Goal: Use online tool/utility: Use online tool/utility

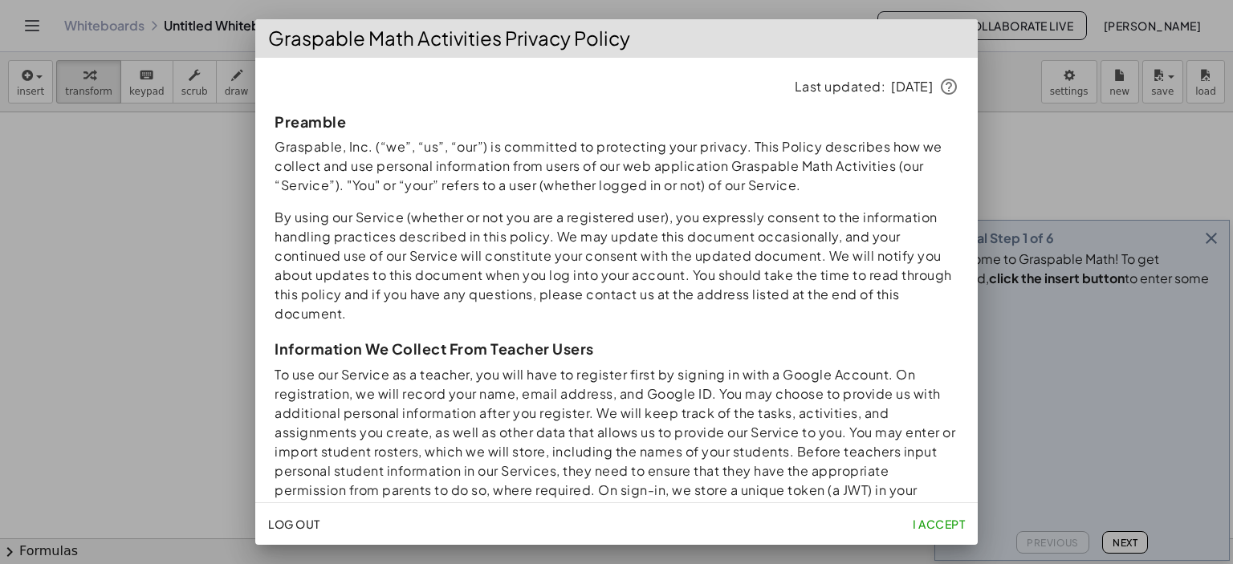
click at [155, 231] on div at bounding box center [616, 282] width 1233 height 564
click at [1208, 257] on div at bounding box center [616, 282] width 1233 height 564
click at [170, 509] on div at bounding box center [616, 282] width 1233 height 564
click at [917, 522] on span "I accept" at bounding box center [938, 524] width 52 height 14
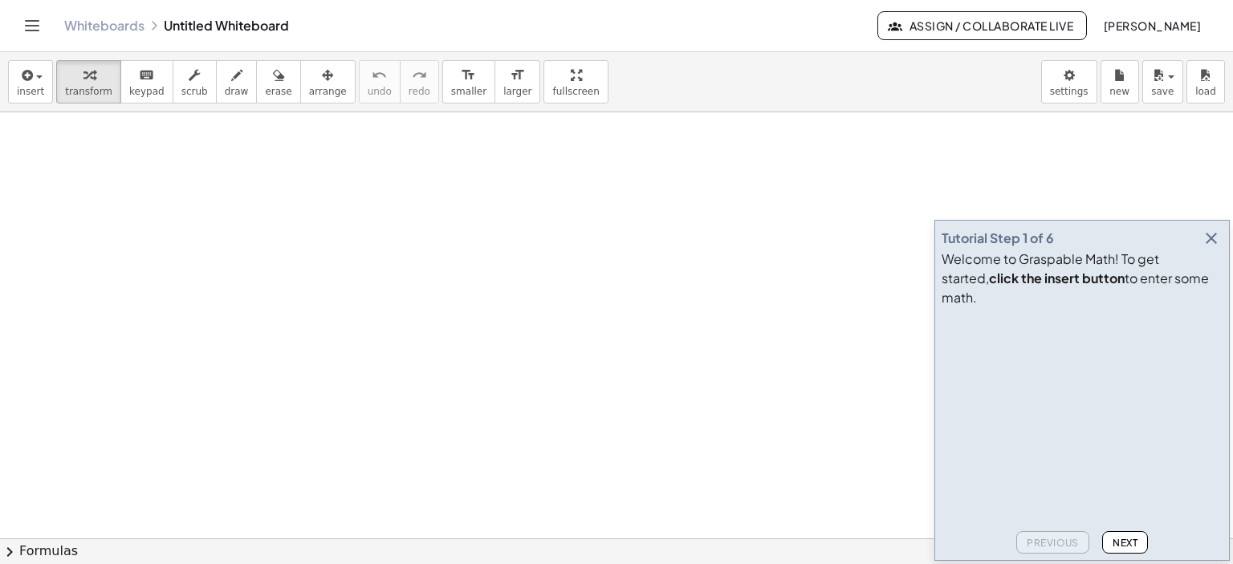
click at [1211, 248] on icon "button" at bounding box center [1210, 238] width 19 height 19
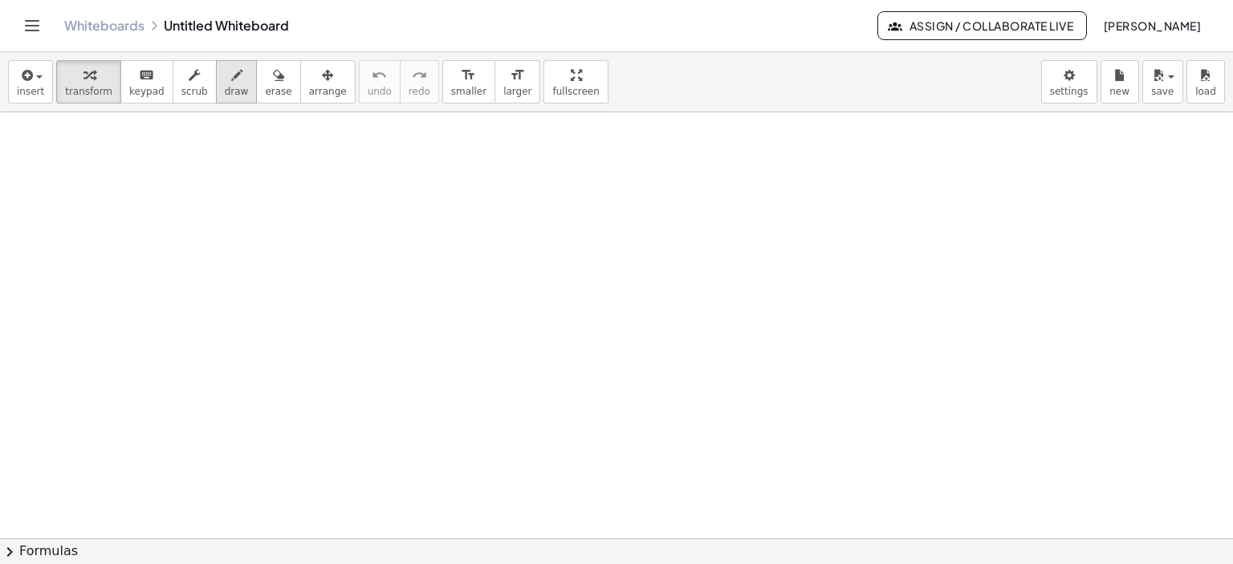
click at [231, 72] on icon "button" at bounding box center [236, 75] width 11 height 19
drag, startPoint x: 406, startPoint y: 148, endPoint x: 431, endPoint y: 173, distance: 34.6
drag, startPoint x: 443, startPoint y: 141, endPoint x: 476, endPoint y: 176, distance: 47.7
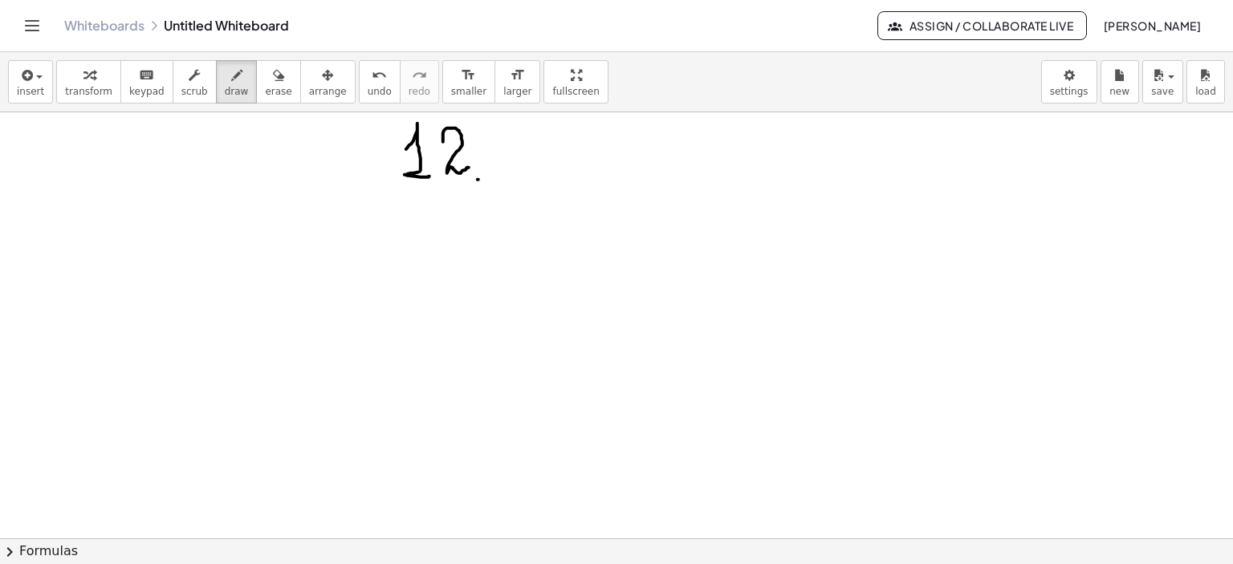
drag, startPoint x: 496, startPoint y: 127, endPoint x: 491, endPoint y: 156, distance: 29.3
drag, startPoint x: 508, startPoint y: 124, endPoint x: 522, endPoint y: 125, distance: 14.5
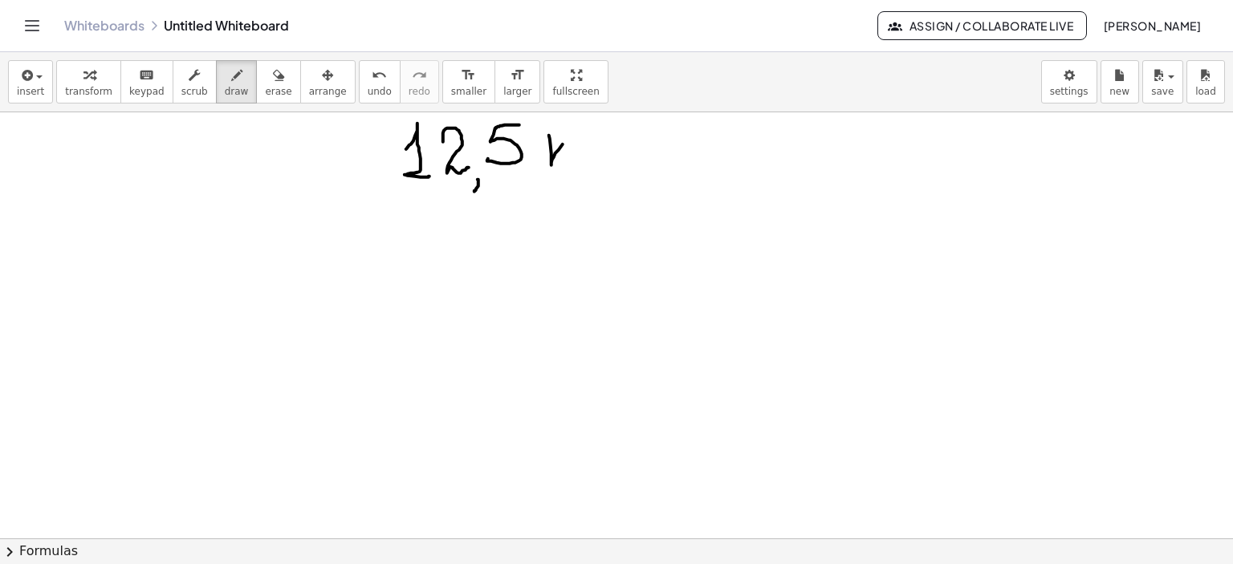
drag, startPoint x: 549, startPoint y: 135, endPoint x: 563, endPoint y: 146, distance: 17.7
drag, startPoint x: 560, startPoint y: 151, endPoint x: 579, endPoint y: 148, distance: 18.7
drag, startPoint x: 581, startPoint y: 142, endPoint x: 671, endPoint y: 160, distance: 91.6
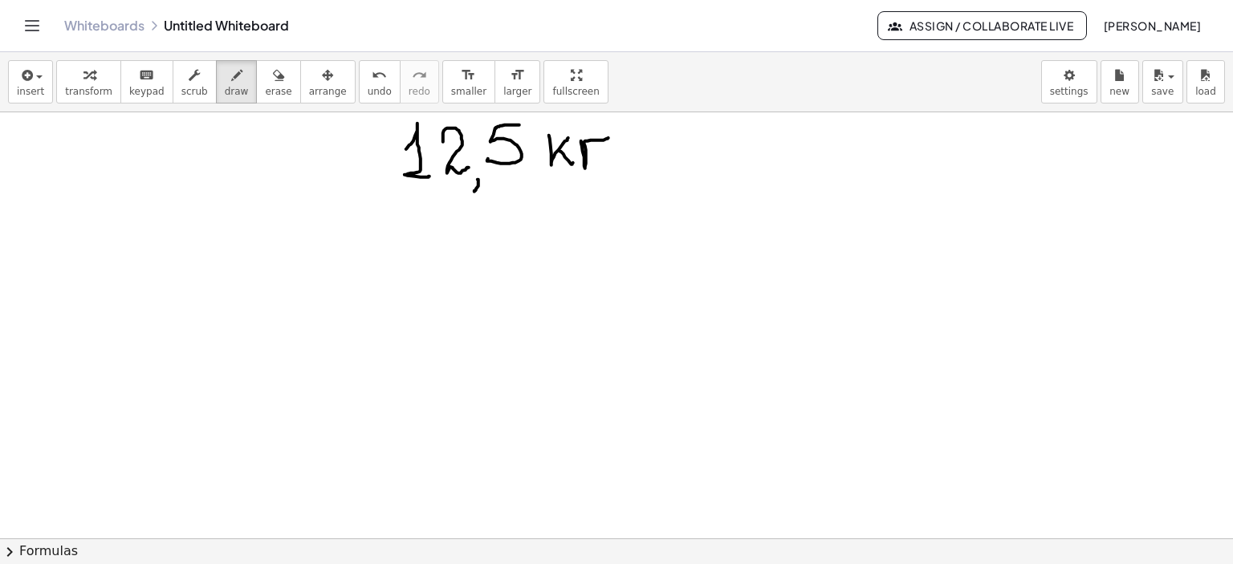
drag, startPoint x: 44, startPoint y: 230, endPoint x: 83, endPoint y: 250, distance: 44.1
drag, startPoint x: 93, startPoint y: 225, endPoint x: 136, endPoint y: 220, distance: 42.9
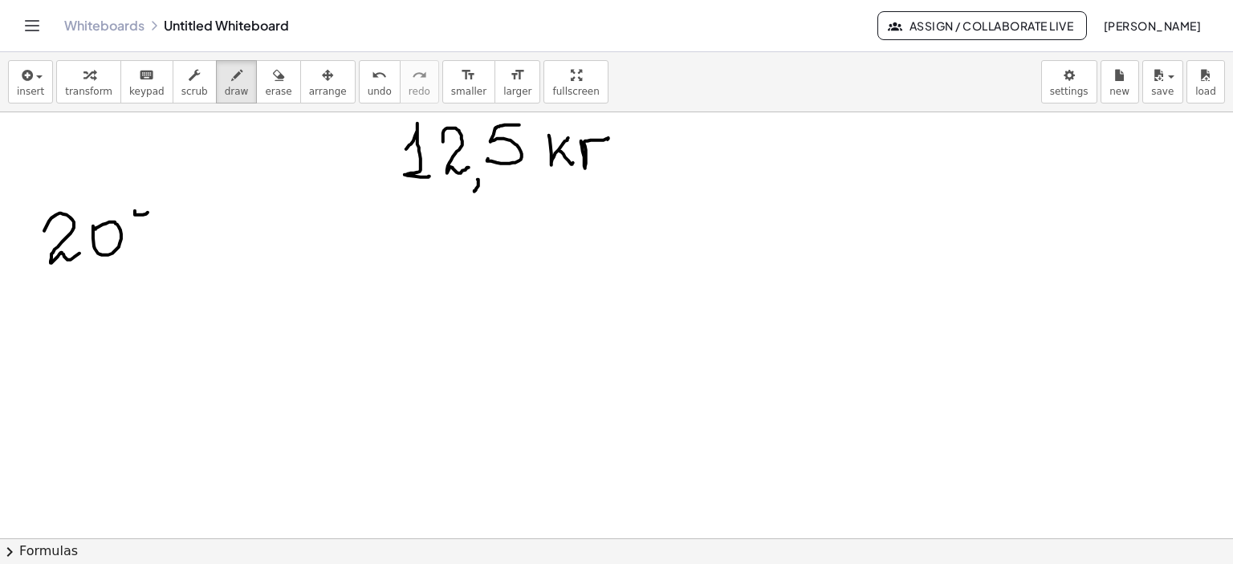
drag, startPoint x: 169, startPoint y: 201, endPoint x: 148, endPoint y: 259, distance: 61.4
drag, startPoint x: 388, startPoint y: 191, endPoint x: 638, endPoint y: 178, distance: 249.9
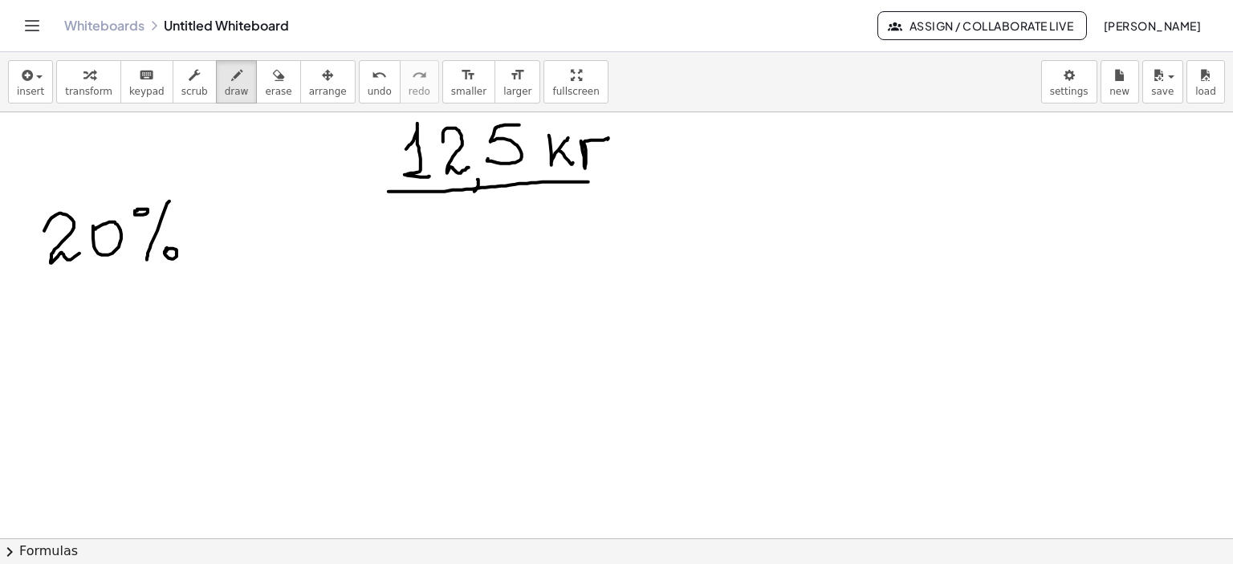
drag, startPoint x: 477, startPoint y: 169, endPoint x: 476, endPoint y: 193, distance: 24.1
drag, startPoint x: 210, startPoint y: 243, endPoint x: 295, endPoint y: 236, distance: 85.4
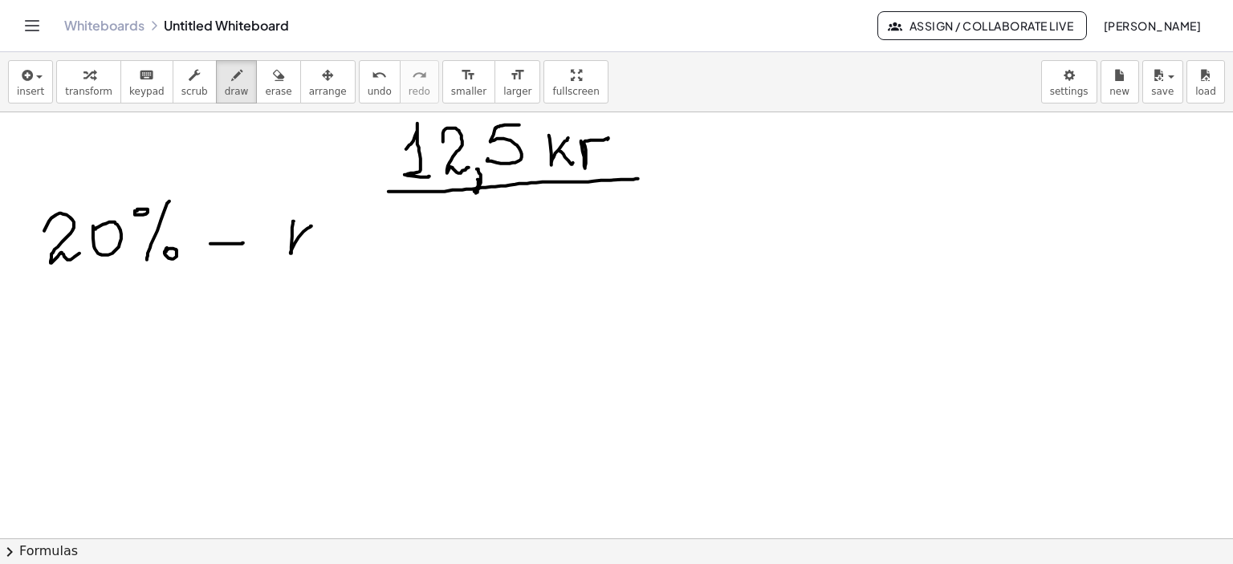
drag, startPoint x: 293, startPoint y: 223, endPoint x: 308, endPoint y: 231, distance: 17.2
drag, startPoint x: 307, startPoint y: 233, endPoint x: 334, endPoint y: 234, distance: 27.3
drag, startPoint x: 331, startPoint y: 234, endPoint x: 350, endPoint y: 232, distance: 18.5
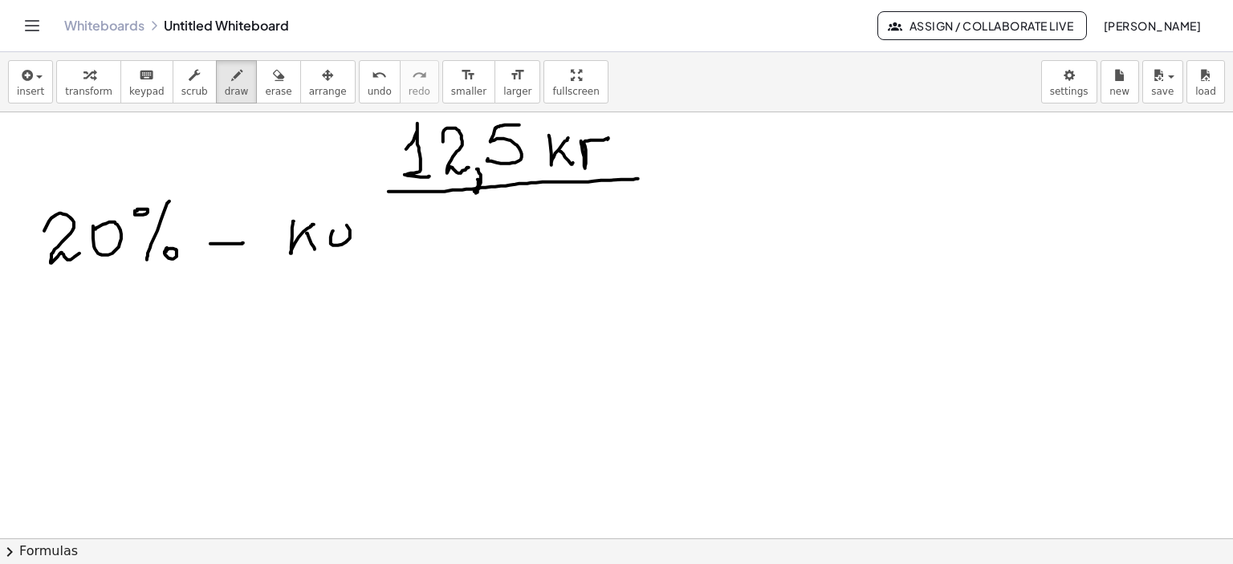
drag, startPoint x: 359, startPoint y: 227, endPoint x: 403, endPoint y: 233, distance: 43.7
drag, startPoint x: 403, startPoint y: 227, endPoint x: 419, endPoint y: 230, distance: 16.4
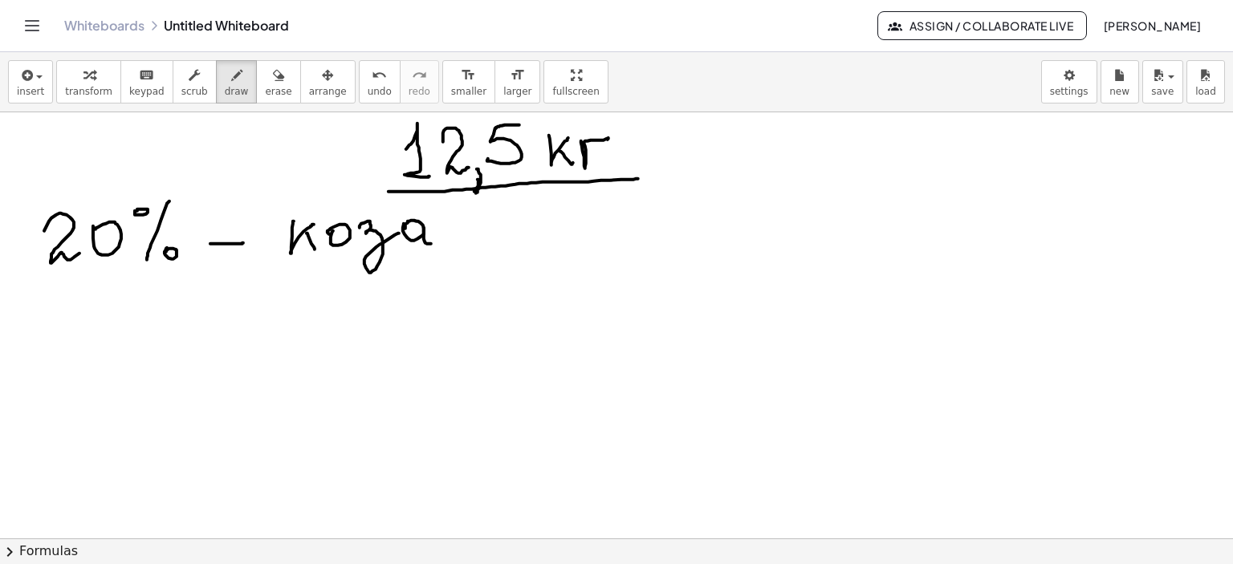
drag, startPoint x: 427, startPoint y: 243, endPoint x: 437, endPoint y: 240, distance: 10.2
drag, startPoint x: 299, startPoint y: 290, endPoint x: 315, endPoint y: 306, distance: 22.7
drag, startPoint x: 315, startPoint y: 306, endPoint x: 331, endPoint y: 314, distance: 18.7
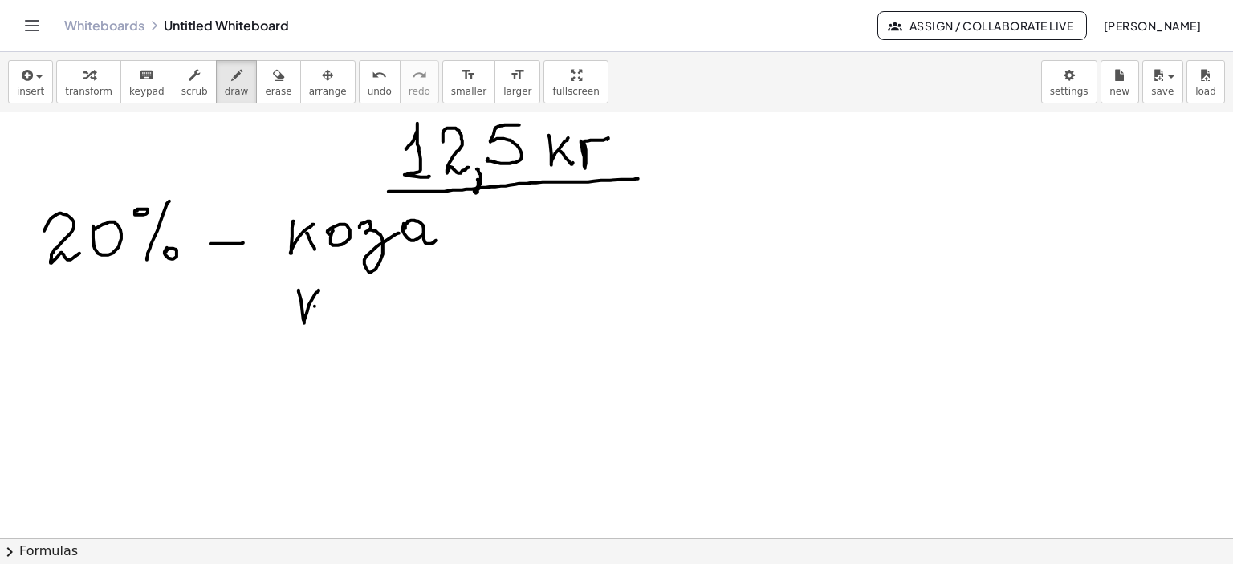
drag, startPoint x: 340, startPoint y: 294, endPoint x: 353, endPoint y: 303, distance: 16.0
drag, startPoint x: 376, startPoint y: 296, endPoint x: 400, endPoint y: 307, distance: 26.2
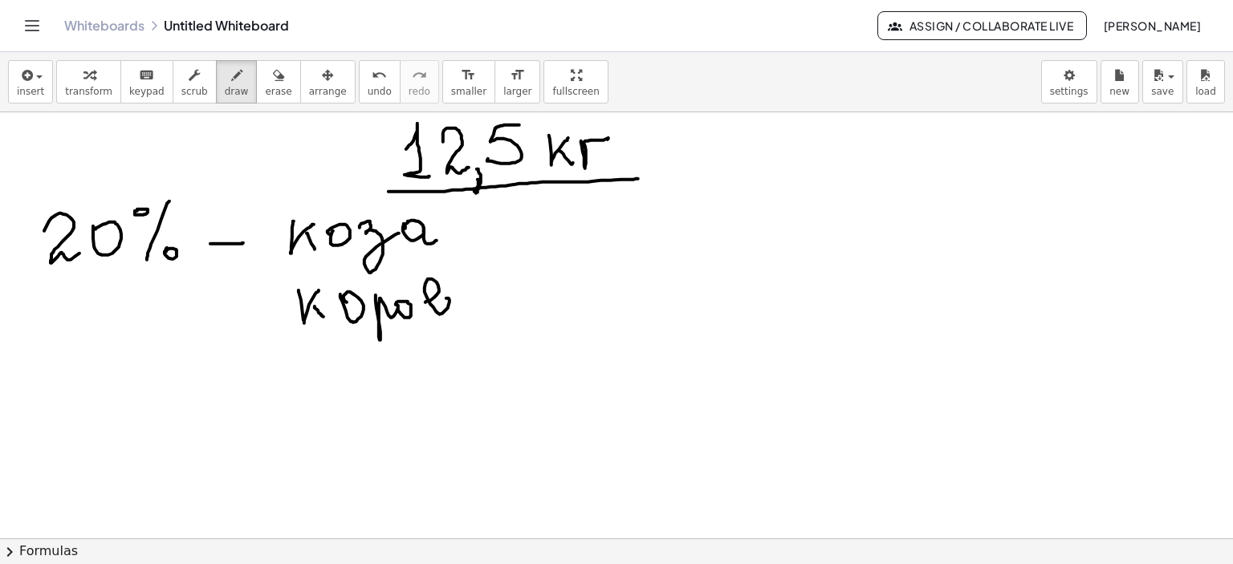
drag, startPoint x: 425, startPoint y: 302, endPoint x: 472, endPoint y: 292, distance: 47.5
drag, startPoint x: 477, startPoint y: 291, endPoint x: 523, endPoint y: 298, distance: 47.0
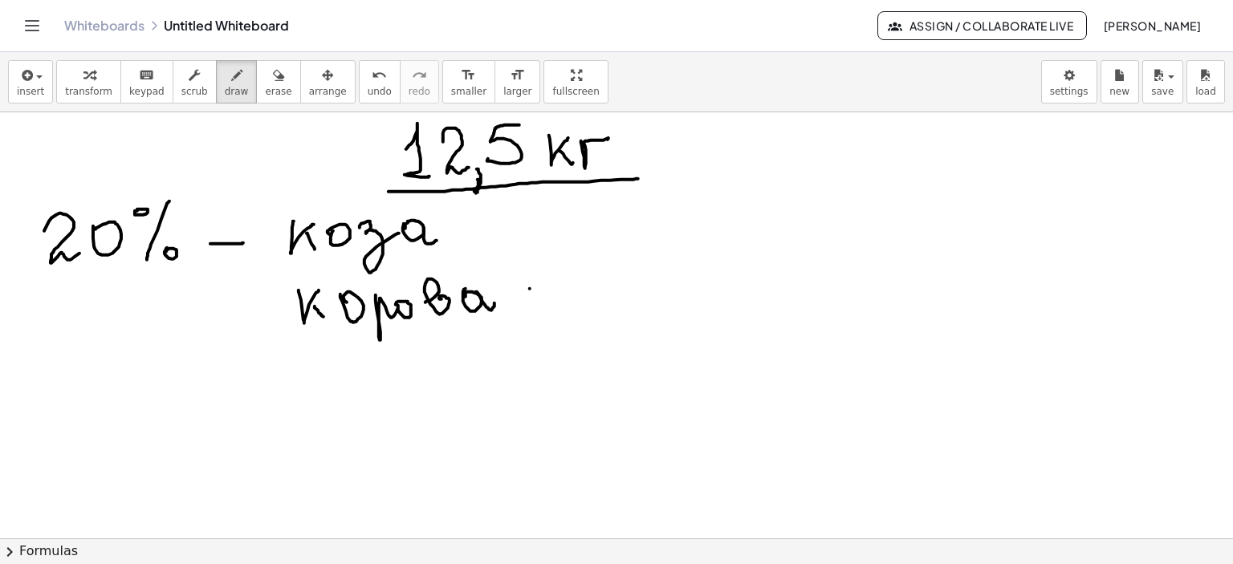
drag, startPoint x: 530, startPoint y: 288, endPoint x: 585, endPoint y: 276, distance: 56.7
drag, startPoint x: 589, startPoint y: 260, endPoint x: 601, endPoint y: 274, distance: 18.2
drag, startPoint x: 601, startPoint y: 287, endPoint x: 652, endPoint y: 288, distance: 51.4
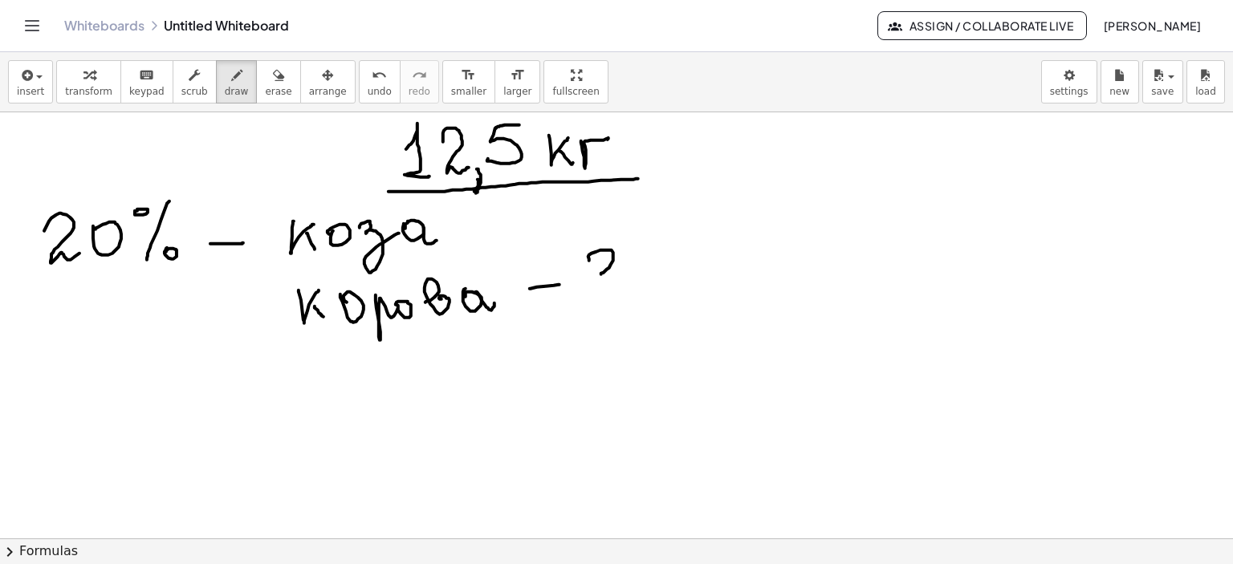
drag, startPoint x: 640, startPoint y: 285, endPoint x: 653, endPoint y: 269, distance: 21.1
drag, startPoint x: 649, startPoint y: 275, endPoint x: 667, endPoint y: 273, distance: 17.8
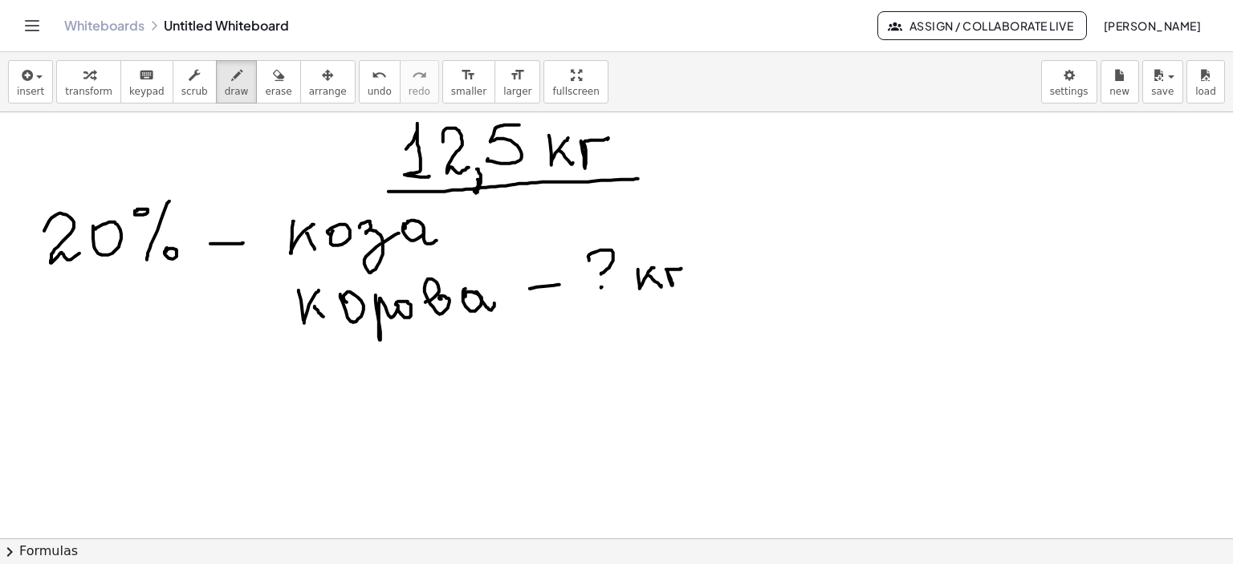
drag
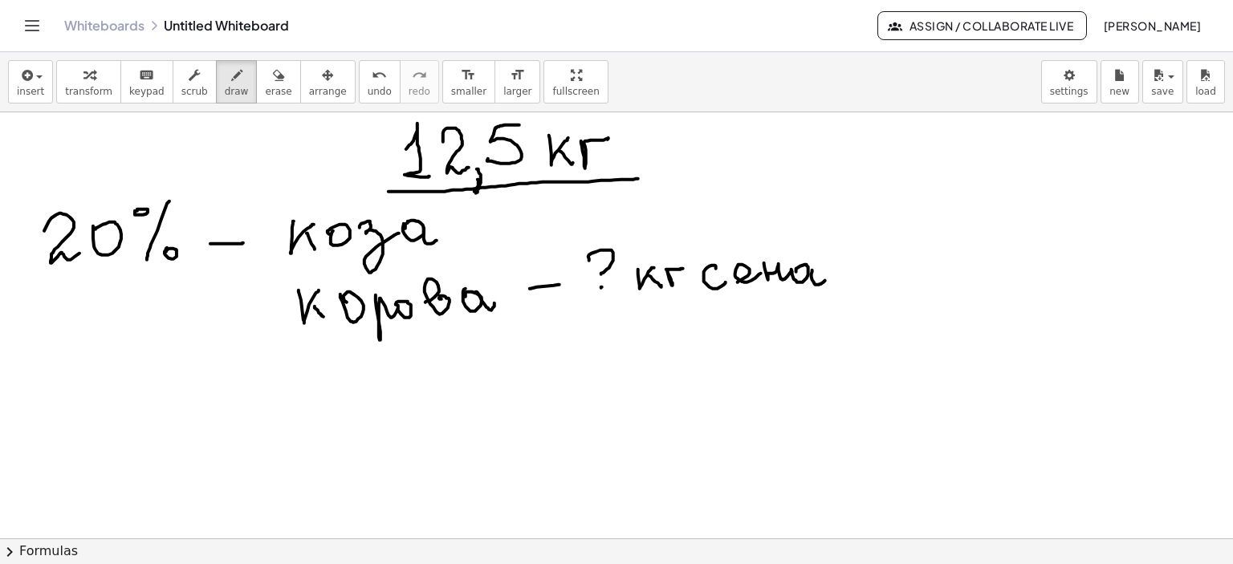
drag, startPoint x: 676, startPoint y: 144, endPoint x: 788, endPoint y: 140, distance: 111.6
drag, startPoint x: 795, startPoint y: 134, endPoint x: 817, endPoint y: 152, distance: 28.5
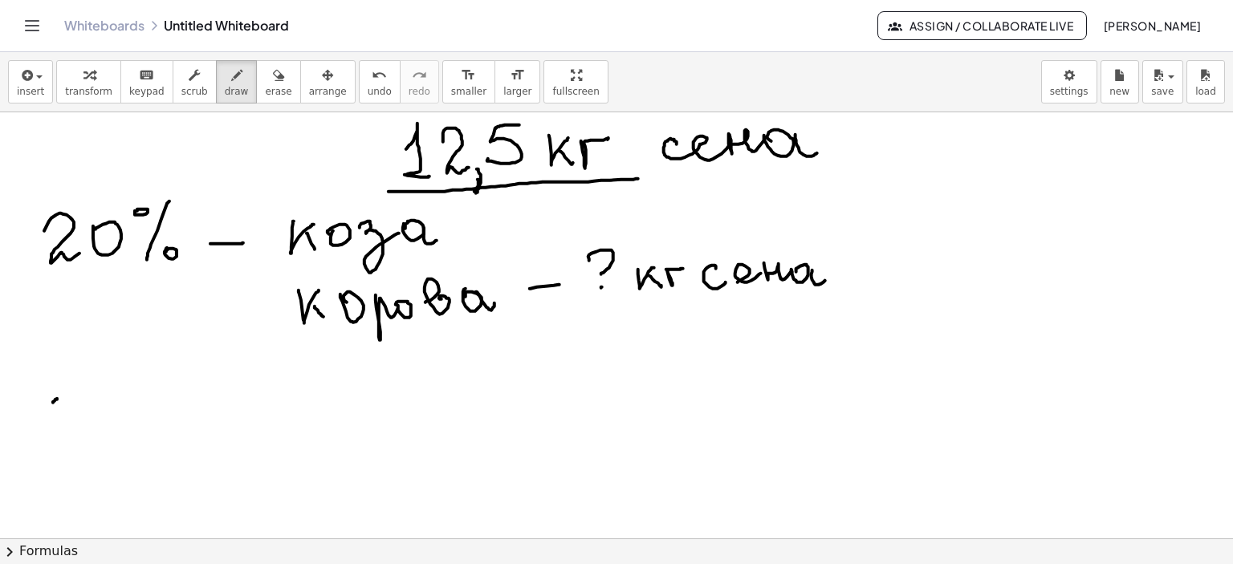
drag, startPoint x: 62, startPoint y: 391, endPoint x: 63, endPoint y: 419, distance: 28.1
drag, startPoint x: 82, startPoint y: 388, endPoint x: 108, endPoint y: 414, distance: 37.4
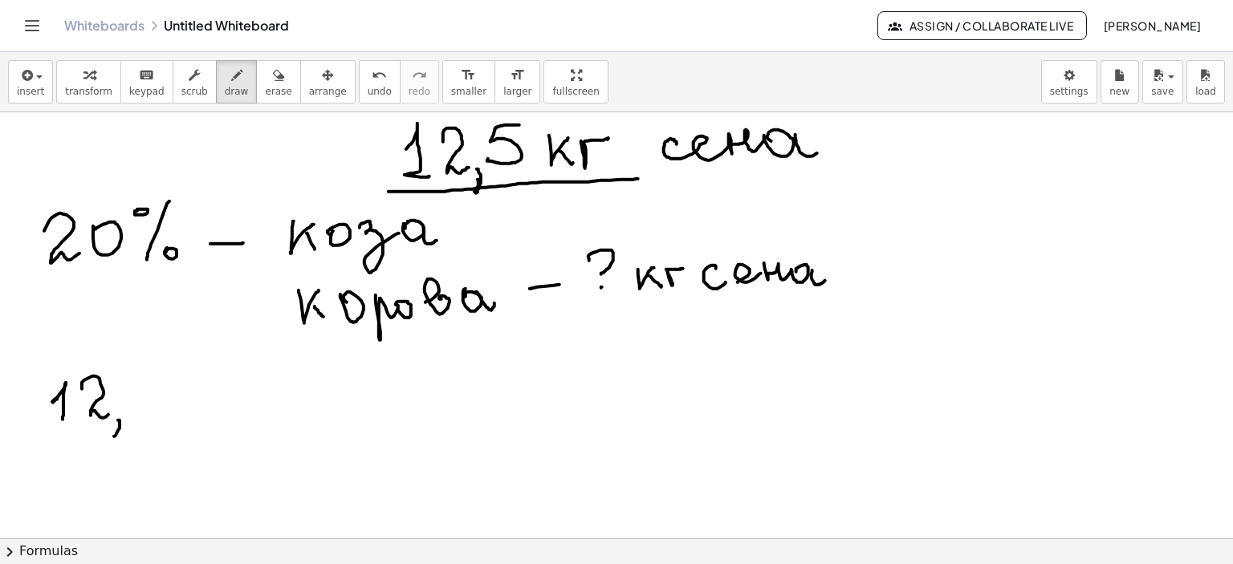
drag, startPoint x: 118, startPoint y: 420, endPoint x: 146, endPoint y: 391, distance: 40.3
drag, startPoint x: 150, startPoint y: 371, endPoint x: 143, endPoint y: 408, distance: 38.4
drag, startPoint x: 148, startPoint y: 366, endPoint x: 194, endPoint y: 392, distance: 53.5
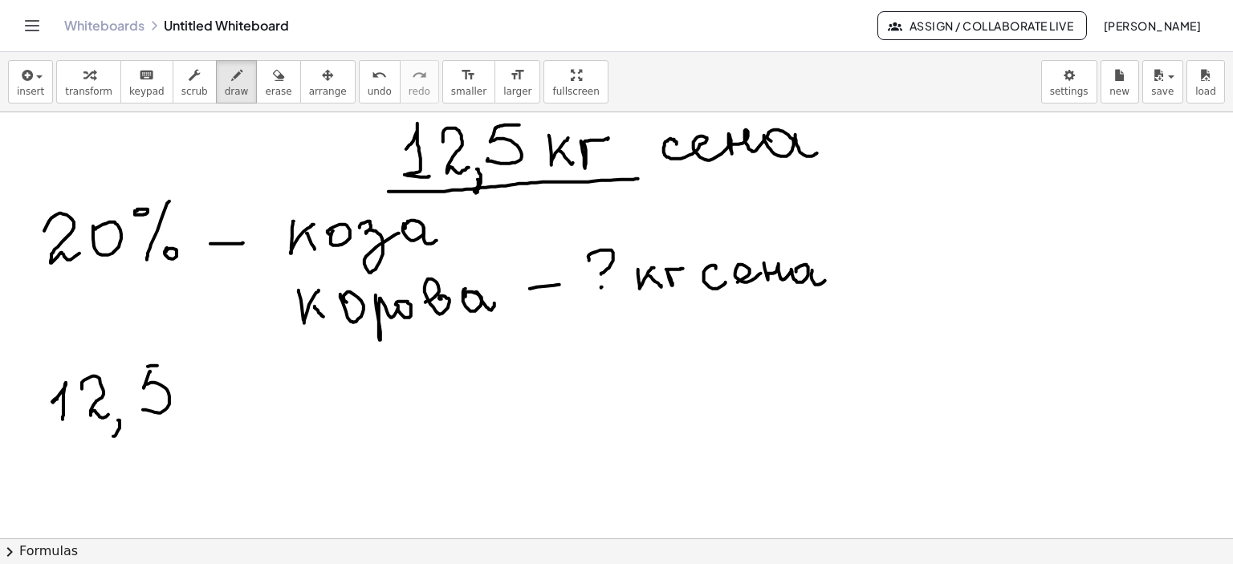
drag, startPoint x: 215, startPoint y: 378, endPoint x: 267, endPoint y: 374, distance: 52.3
drag, startPoint x: 263, startPoint y: 365, endPoint x: 260, endPoint y: 383, distance: 17.9
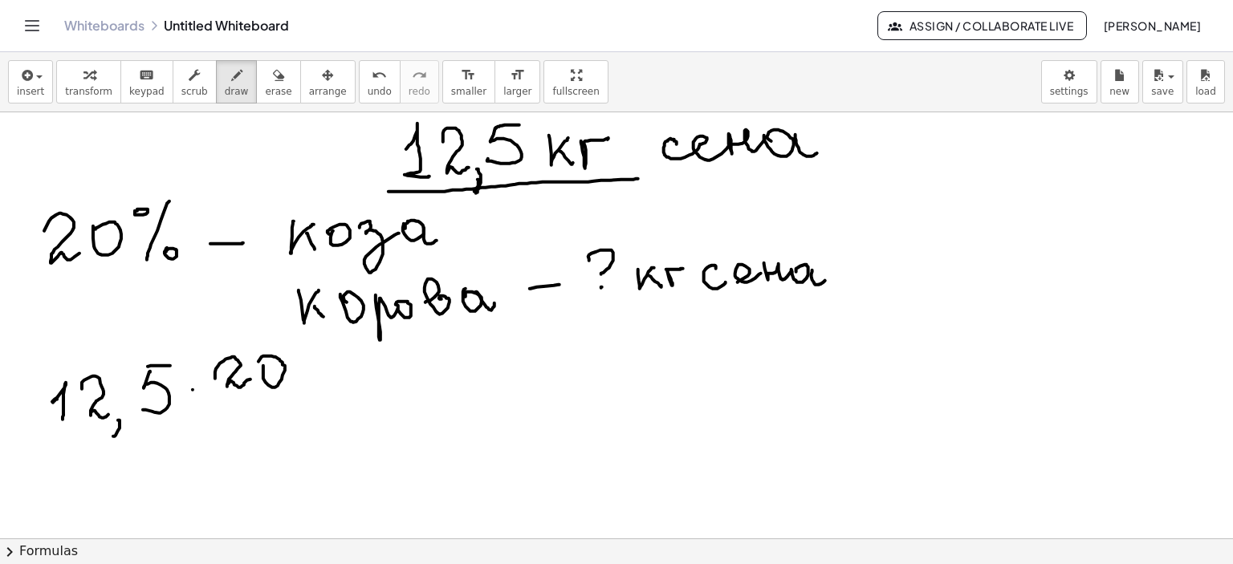
drag, startPoint x: 214, startPoint y: 404, endPoint x: 305, endPoint y: 401, distance: 90.7
drag, startPoint x: 218, startPoint y: 436, endPoint x: 223, endPoint y: 443, distance: 8.7
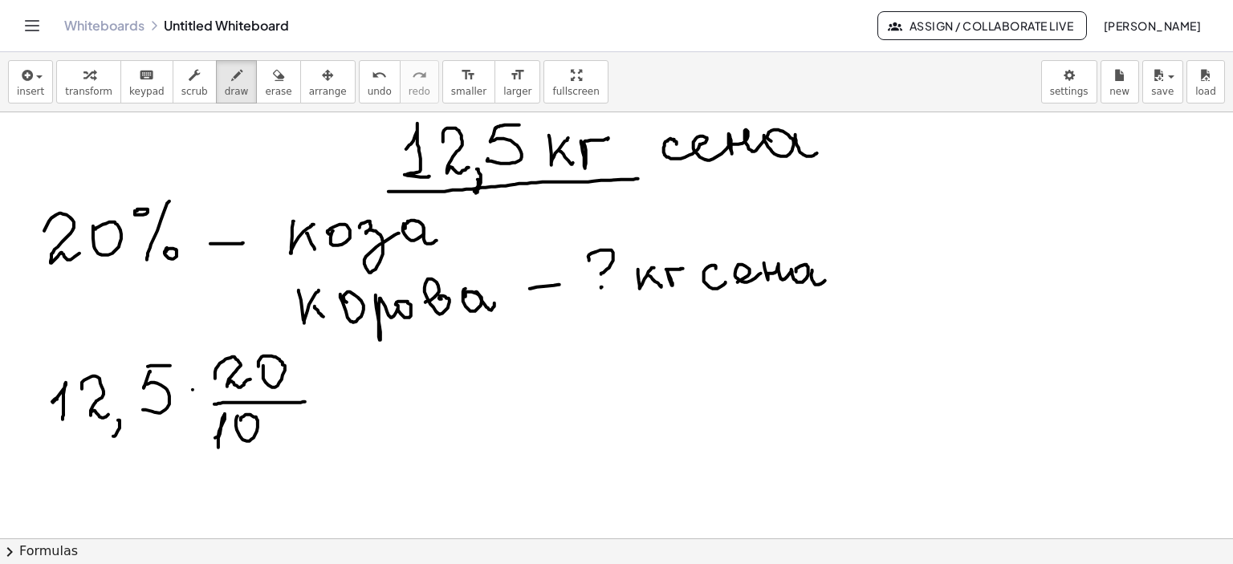
drag, startPoint x: 238, startPoint y: 416, endPoint x: 315, endPoint y: 429, distance: 78.2
drag, startPoint x: 196, startPoint y: 392, endPoint x: 198, endPoint y: 408, distance: 15.4
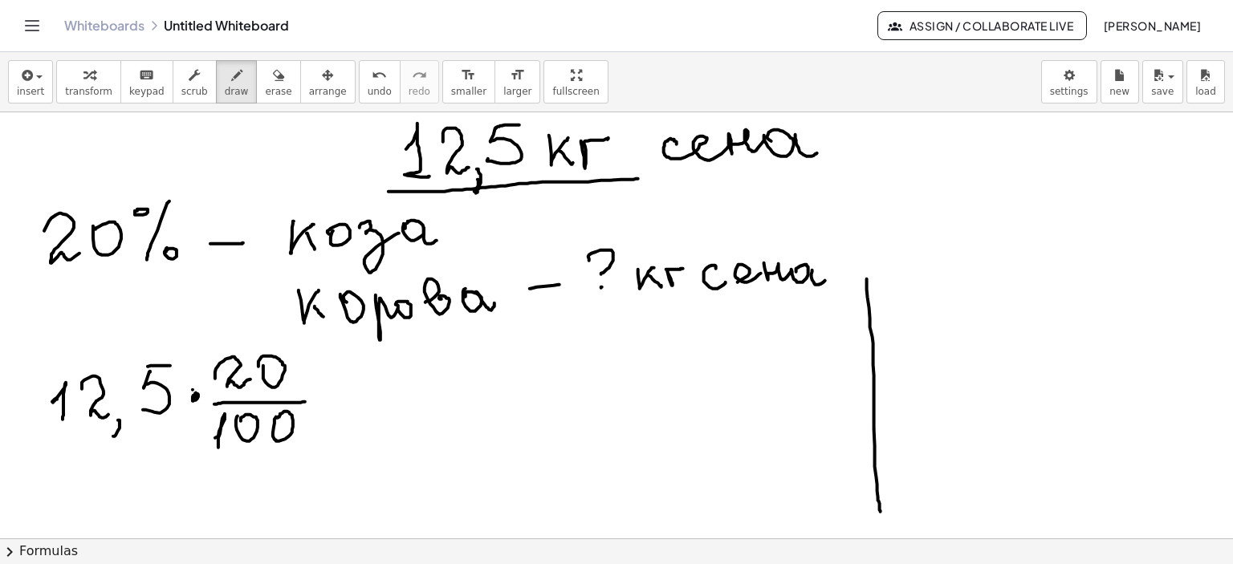
drag, startPoint x: 867, startPoint y: 282, endPoint x: 880, endPoint y: 511, distance: 229.9
drag, startPoint x: 900, startPoint y: 274, endPoint x: 940, endPoint y: 275, distance: 40.2
drag, startPoint x: 937, startPoint y: 270, endPoint x: 945, endPoint y: 267, distance: 8.4
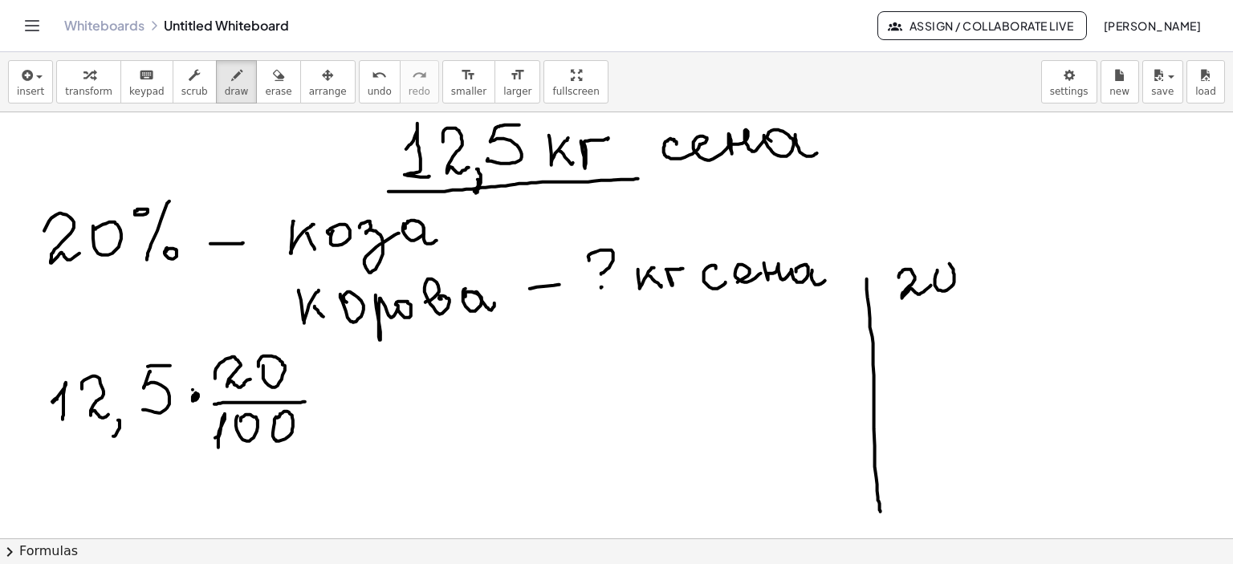
drag, startPoint x: 987, startPoint y: 242, endPoint x: 972, endPoint y: 294, distance: 54.3
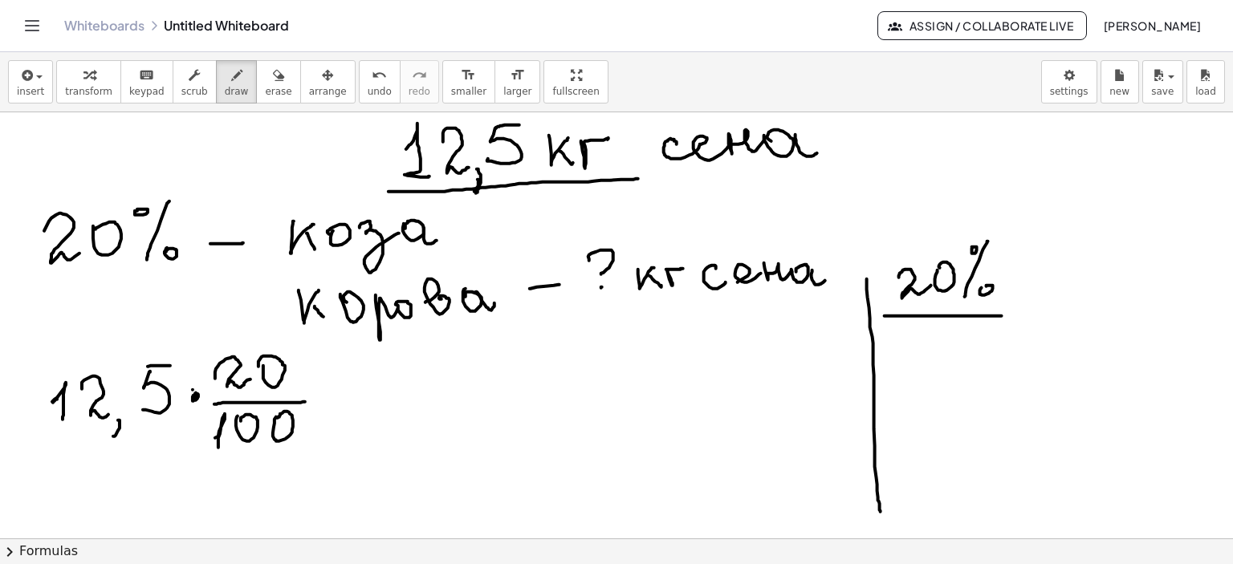
drag, startPoint x: 884, startPoint y: 315, endPoint x: 1065, endPoint y: 315, distance: 180.5
drag, startPoint x: 902, startPoint y: 357, endPoint x: 931, endPoint y: 341, distance: 33.0
drag, startPoint x: 931, startPoint y: 339, endPoint x: 955, endPoint y: 343, distance: 24.3
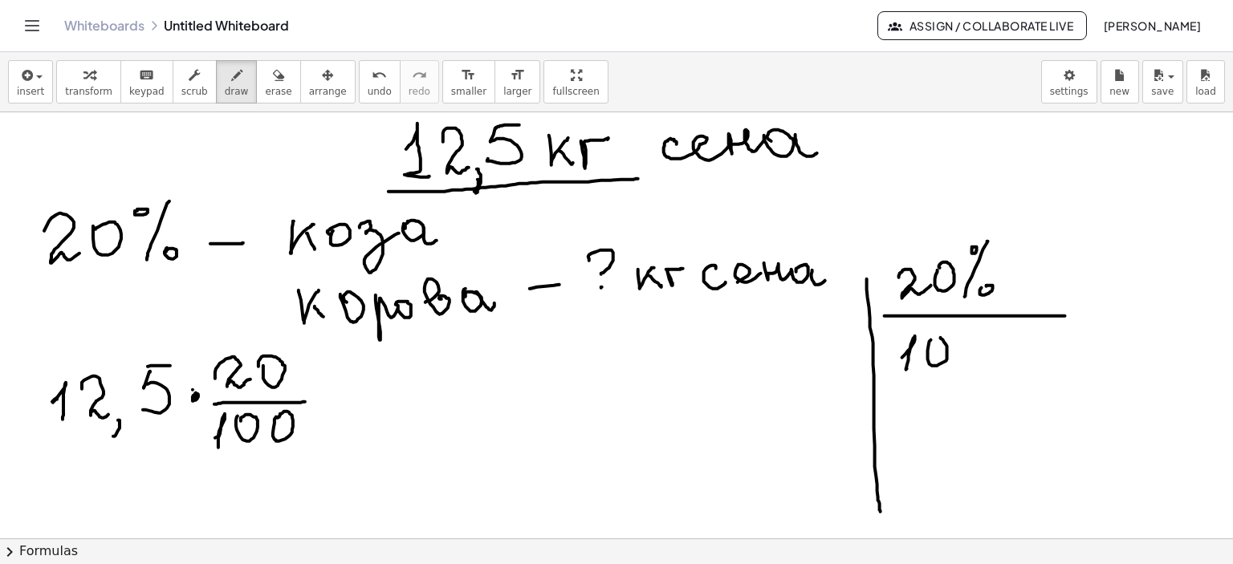
drag, startPoint x: 964, startPoint y: 337, endPoint x: 988, endPoint y: 340, distance: 24.3
drag, startPoint x: 1025, startPoint y: 326, endPoint x: 1009, endPoint y: 363, distance: 40.2
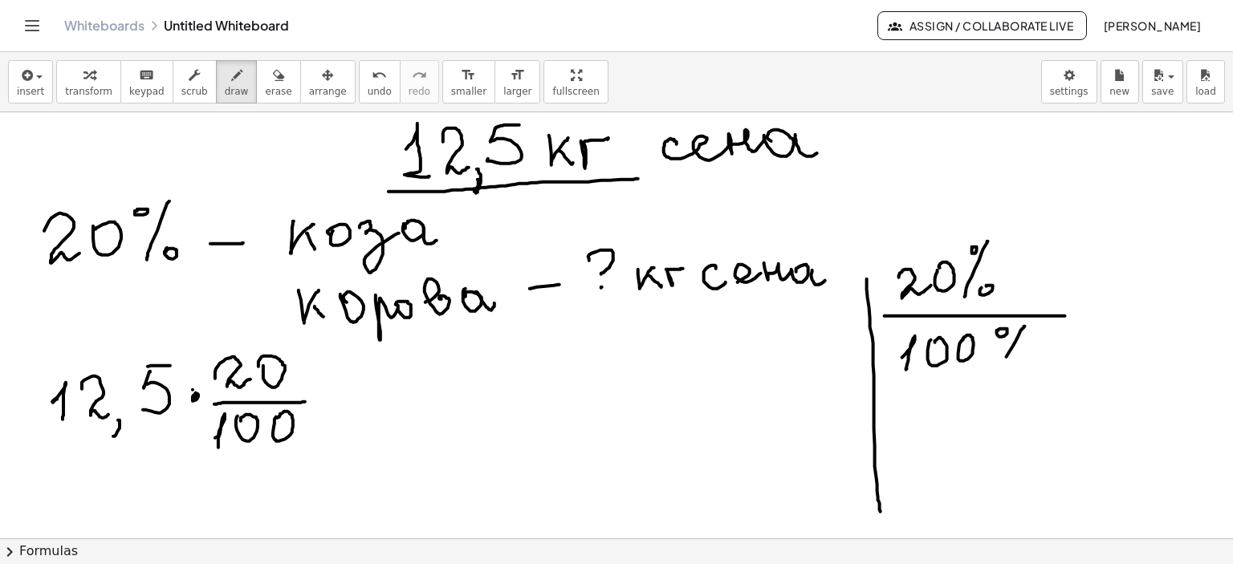
drag, startPoint x: 1017, startPoint y: 359, endPoint x: 1026, endPoint y: 353, distance: 10.5
drag, startPoint x: 1086, startPoint y: 311, endPoint x: 1114, endPoint y: 311, distance: 27.3
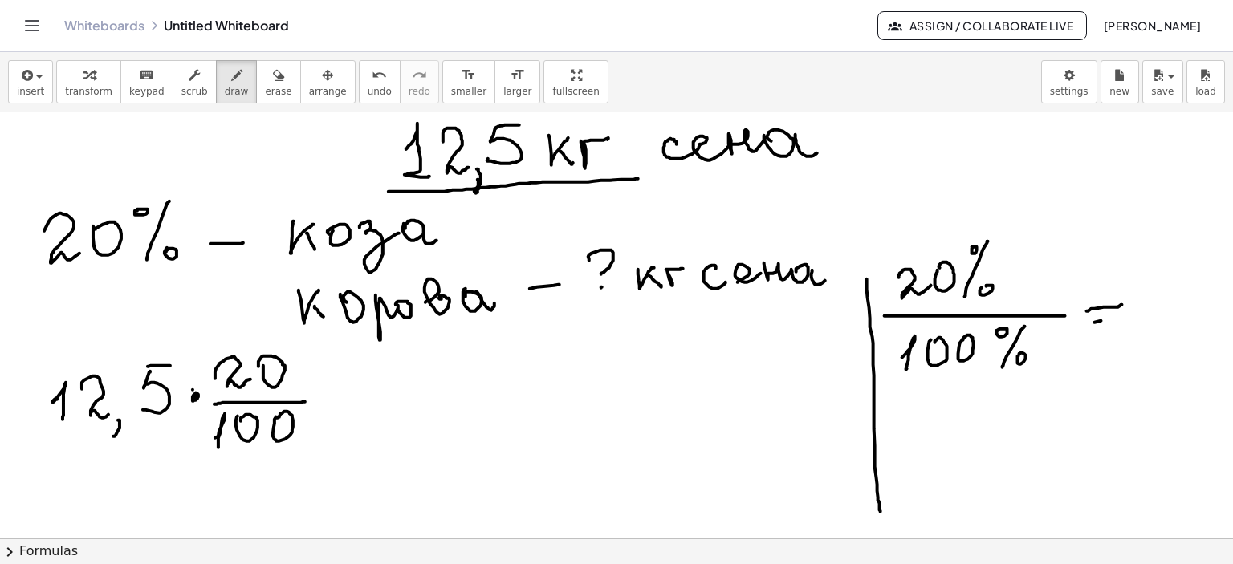
drag, startPoint x: 1095, startPoint y: 322, endPoint x: 1120, endPoint y: 319, distance: 25.9
click at [265, 77] on div "button" at bounding box center [278, 74] width 26 height 19
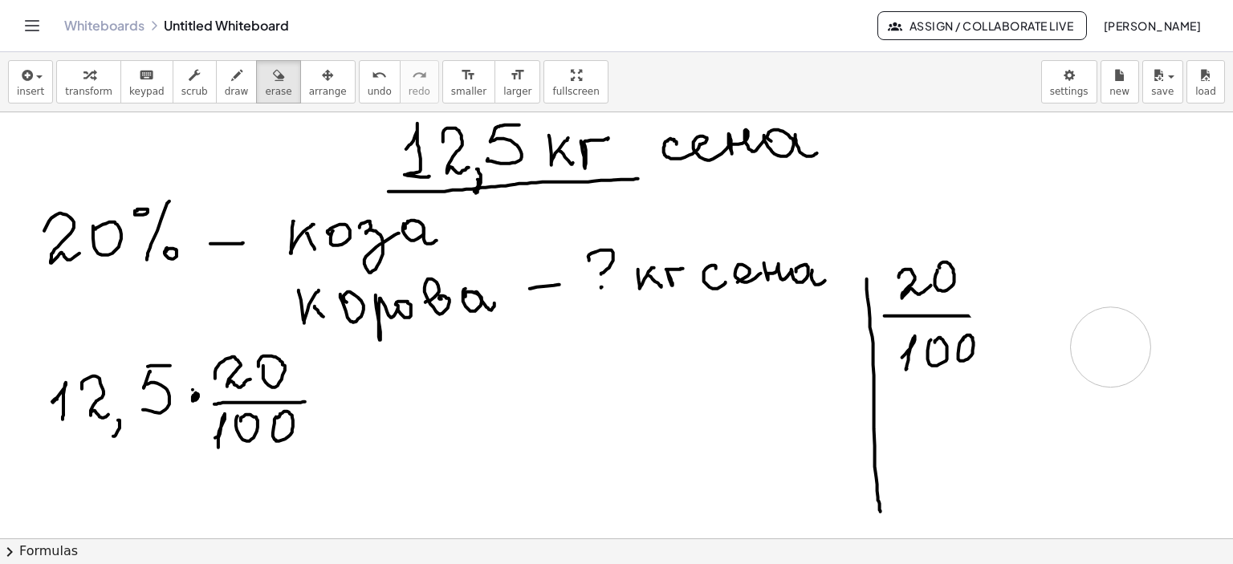
drag, startPoint x: 1059, startPoint y: 372, endPoint x: 485, endPoint y: 137, distance: 620.0
click at [231, 79] on icon "button" at bounding box center [236, 75] width 11 height 19
drag, startPoint x: 1001, startPoint y: 309, endPoint x: 1027, endPoint y: 311, distance: 26.5
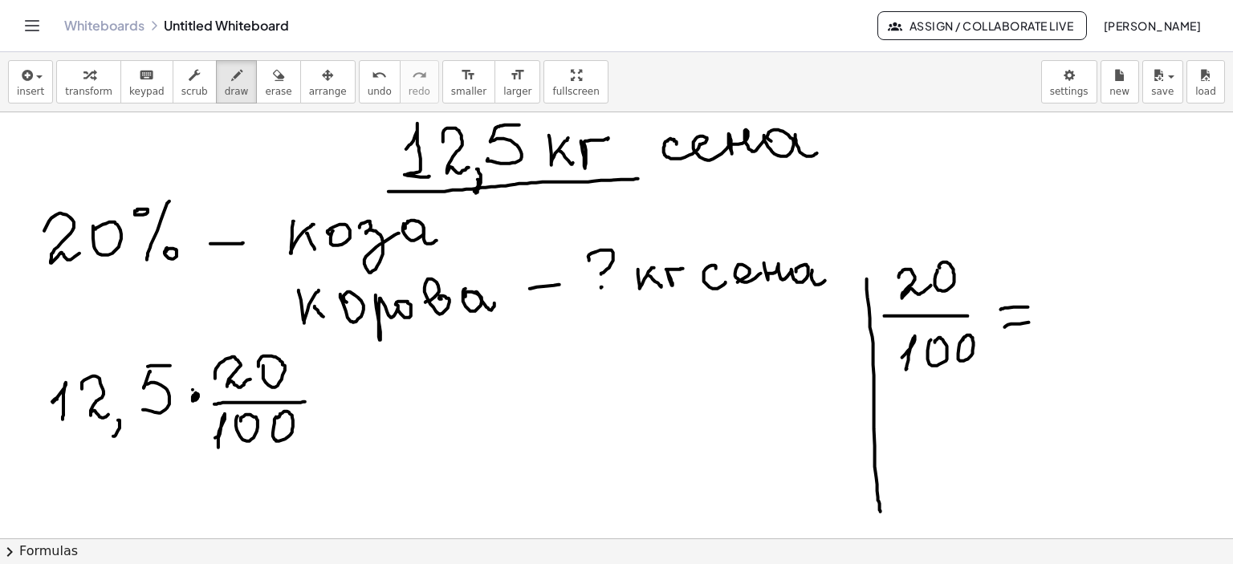
drag, startPoint x: 1005, startPoint y: 327, endPoint x: 1033, endPoint y: 321, distance: 28.6
drag, startPoint x: 1062, startPoint y: 299, endPoint x: 1075, endPoint y: 304, distance: 14.0
drag, startPoint x: 1064, startPoint y: 314, endPoint x: 1086, endPoint y: 323, distance: 24.4
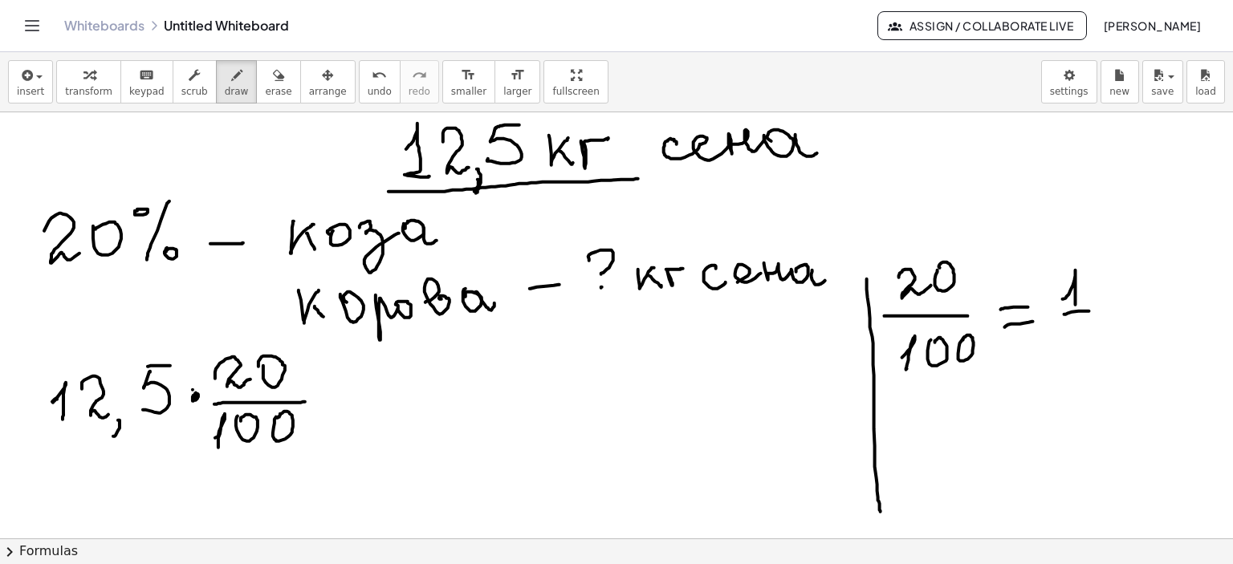
drag, startPoint x: 1078, startPoint y: 321, endPoint x: 1072, endPoint y: 346, distance: 25.7
drag, startPoint x: 1078, startPoint y: 323, endPoint x: 1095, endPoint y: 320, distance: 17.2
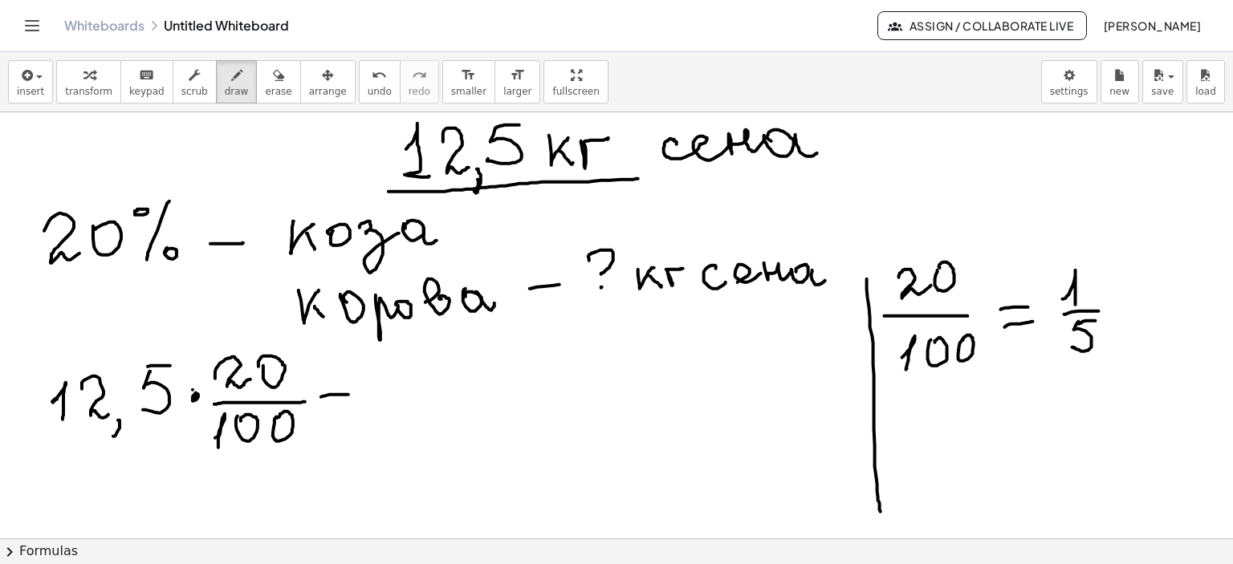
drag, startPoint x: 321, startPoint y: 396, endPoint x: 359, endPoint y: 396, distance: 38.5
drag, startPoint x: 324, startPoint y: 411, endPoint x: 350, endPoint y: 411, distance: 25.7
drag, startPoint x: 1105, startPoint y: 303, endPoint x: 1132, endPoint y: 307, distance: 27.6
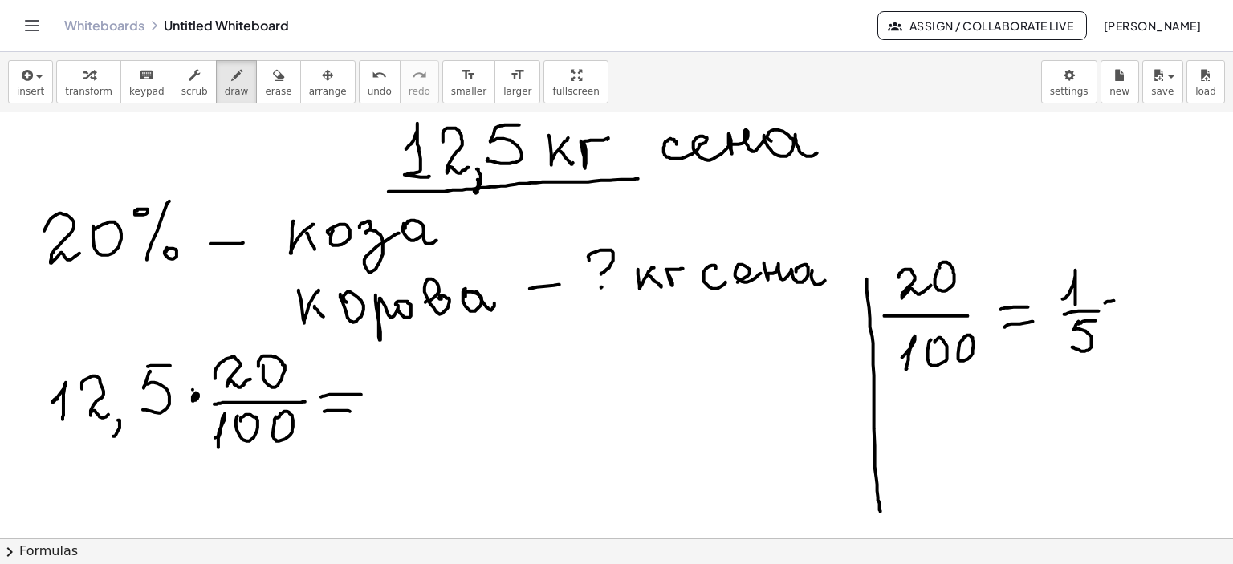
drag, startPoint x: 1150, startPoint y: 313, endPoint x: 1168, endPoint y: 313, distance: 18.5
drag, startPoint x: 1167, startPoint y: 326, endPoint x: 1197, endPoint y: 304, distance: 37.4
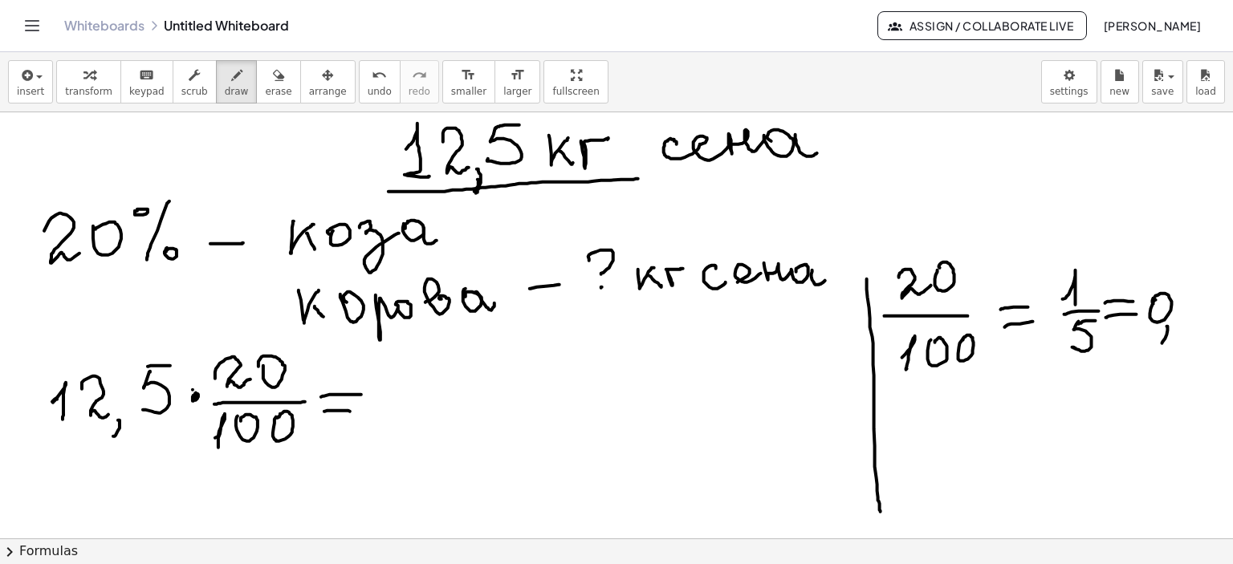
drag, startPoint x: 1181, startPoint y: 299, endPoint x: 1200, endPoint y: 318, distance: 26.7
drag, startPoint x: 387, startPoint y: 397, endPoint x: 404, endPoint y: 402, distance: 18.3
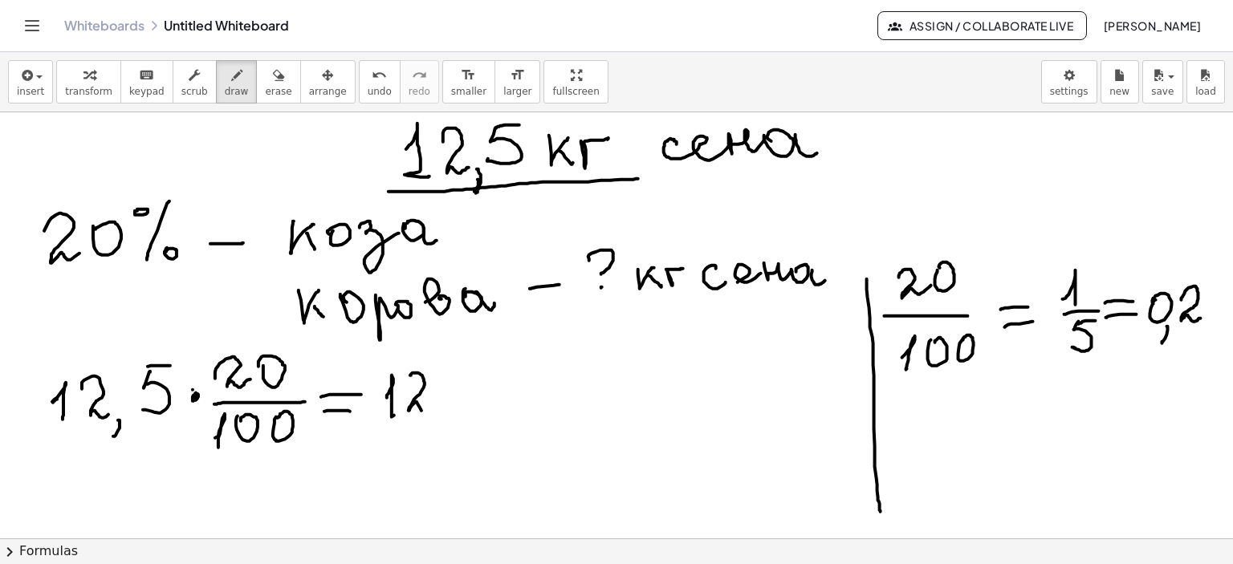
drag, startPoint x: 416, startPoint y: 372, endPoint x: 441, endPoint y: 413, distance: 47.9
drag, startPoint x: 441, startPoint y: 414, endPoint x: 449, endPoint y: 413, distance: 8.1
drag, startPoint x: 459, startPoint y: 372, endPoint x: 453, endPoint y: 400, distance: 28.6
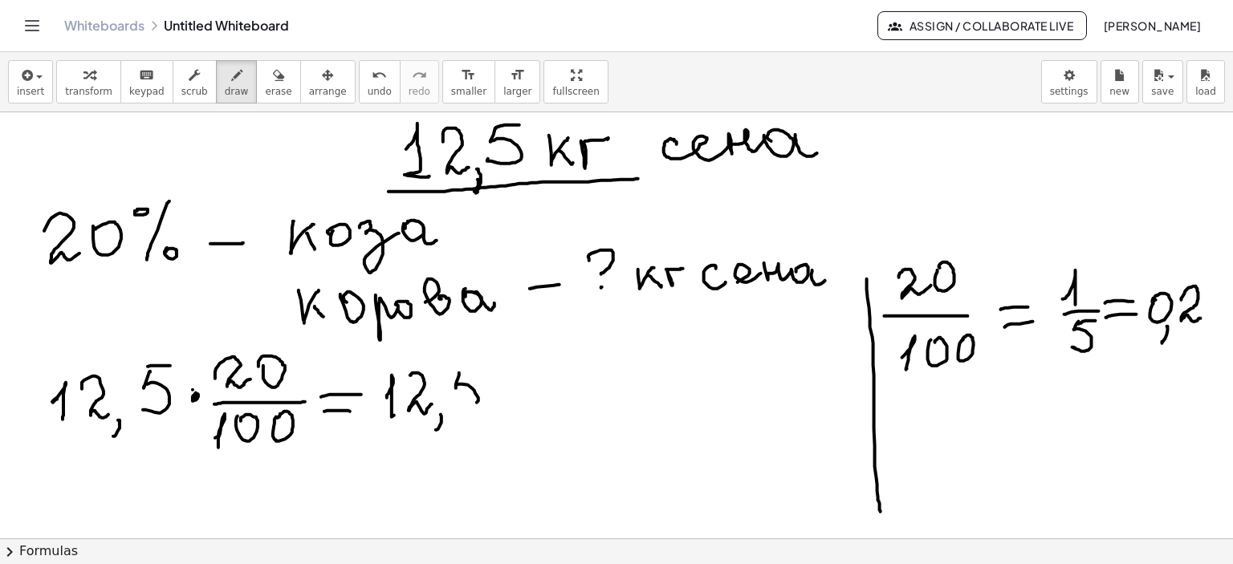
drag, startPoint x: 464, startPoint y: 368, endPoint x: 477, endPoint y: 371, distance: 13.9
drag, startPoint x: 507, startPoint y: 374, endPoint x: 524, endPoint y: 394, distance: 26.2
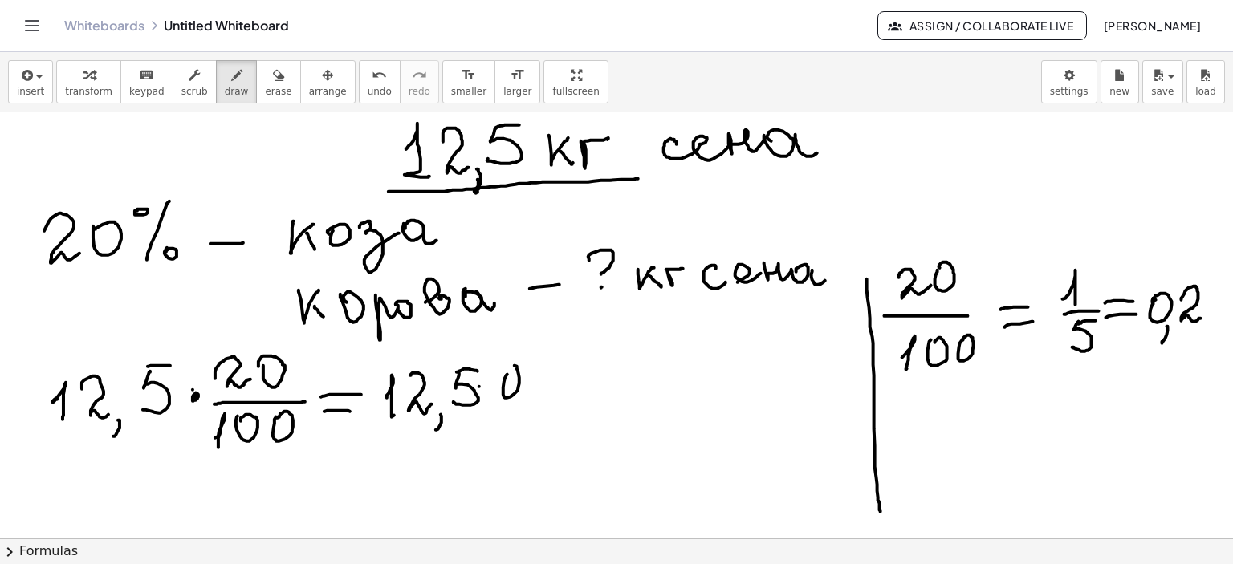
drag, startPoint x: 520, startPoint y: 405, endPoint x: 519, endPoint y: 417, distance: 12.1
drag, startPoint x: 539, startPoint y: 361, endPoint x: 558, endPoint y: 387, distance: 32.1
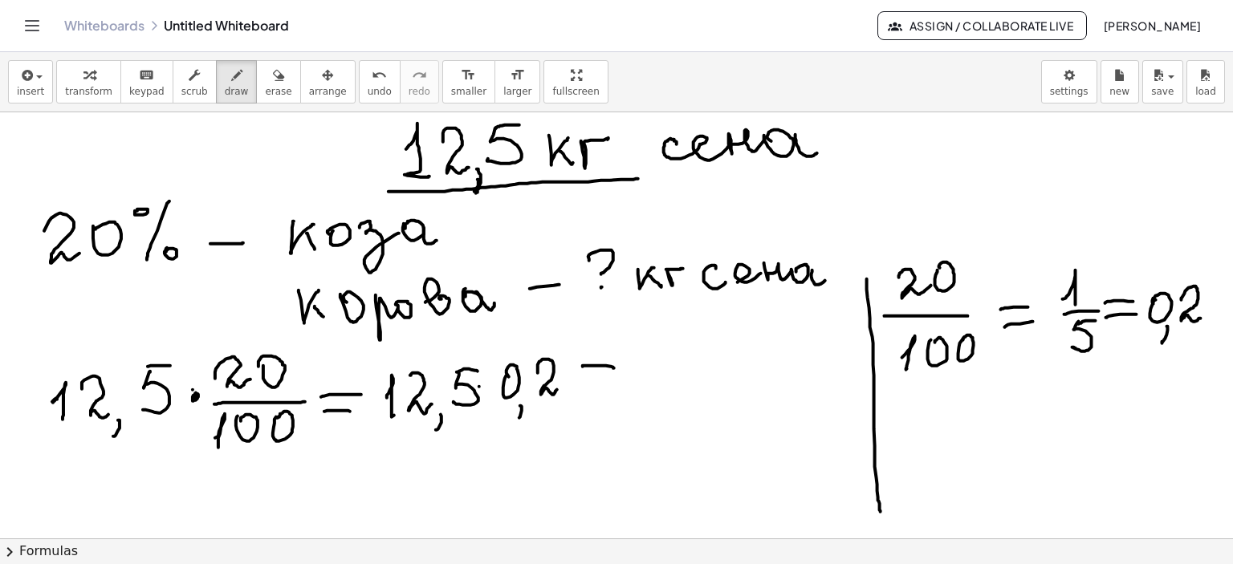
drag, startPoint x: 583, startPoint y: 366, endPoint x: 607, endPoint y: 374, distance: 25.4
drag, startPoint x: 584, startPoint y: 381, endPoint x: 613, endPoint y: 380, distance: 28.9
drag, startPoint x: 636, startPoint y: 361, endPoint x: 664, endPoint y: 394, distance: 43.3
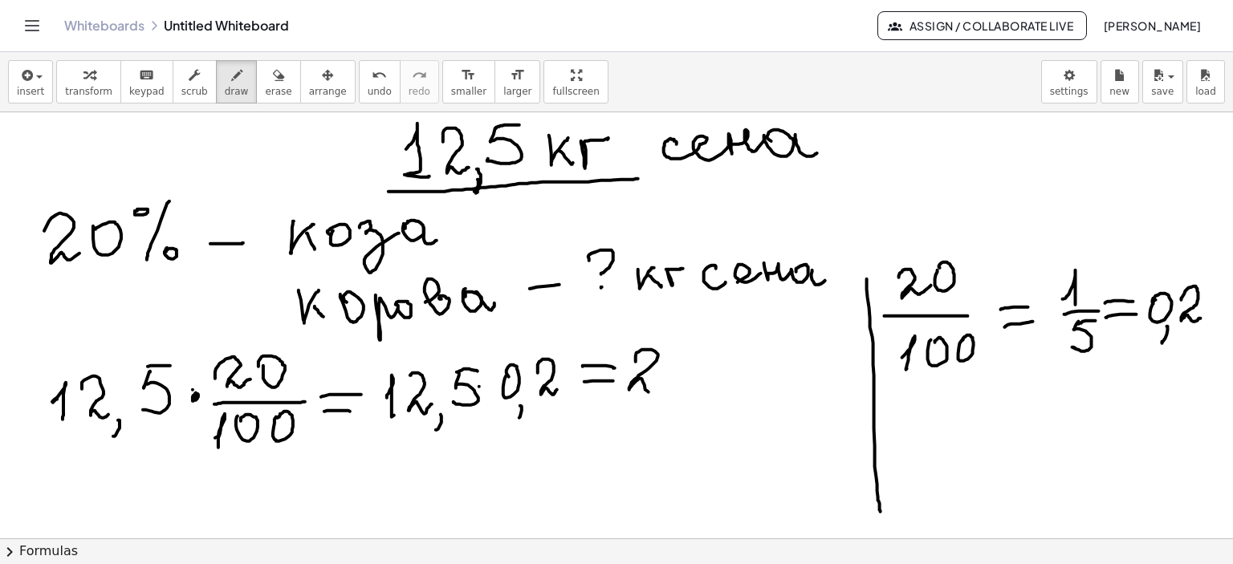
drag, startPoint x: 695, startPoint y: 347, endPoint x: 679, endPoint y: 383, distance: 39.5
drag, startPoint x: 695, startPoint y: 347, endPoint x: 716, endPoint y: 346, distance: 20.9
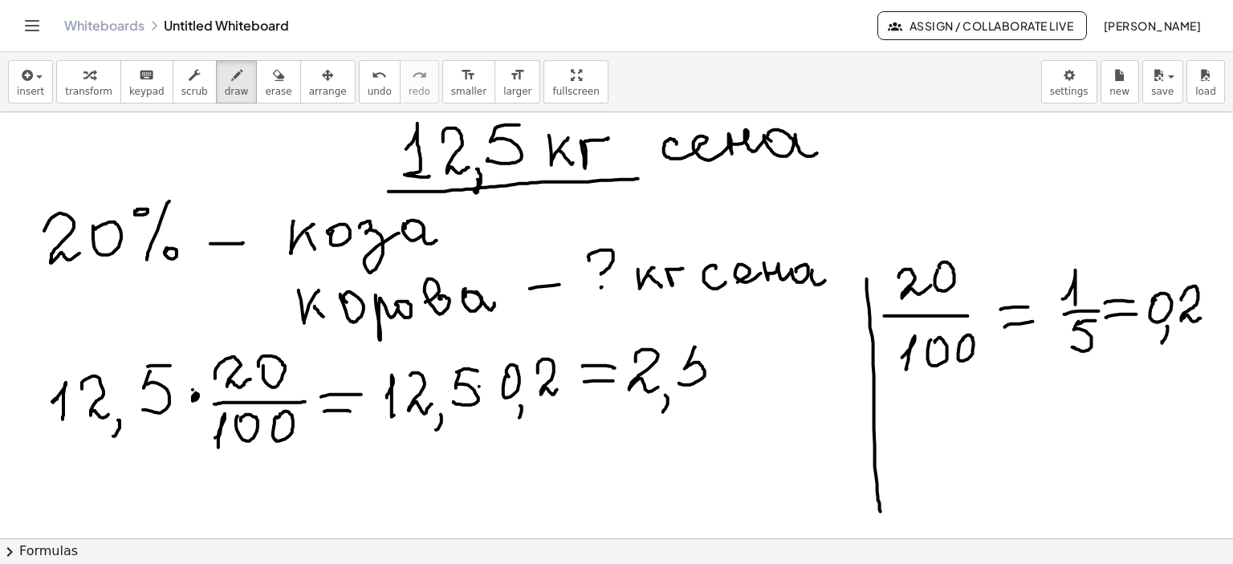
drag, startPoint x: 741, startPoint y: 358, endPoint x: 759, endPoint y: 358, distance: 17.7
drag, startPoint x: 753, startPoint y: 368, endPoint x: 770, endPoint y: 372, distance: 16.4
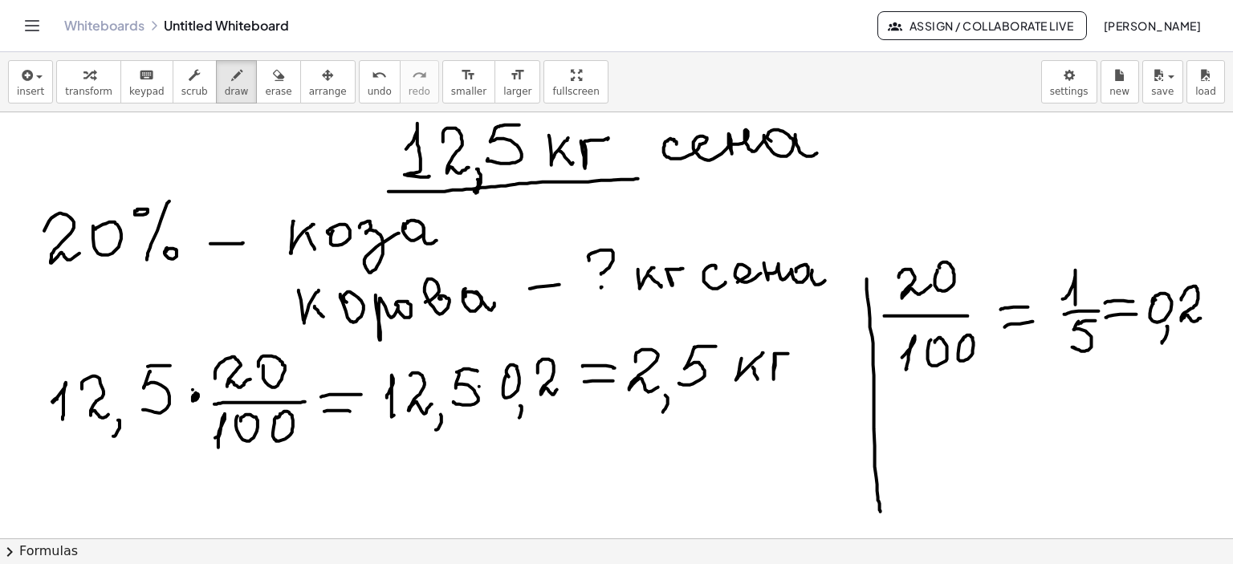
drag, startPoint x: 775, startPoint y: 355, endPoint x: 796, endPoint y: 354, distance: 20.9
drag, startPoint x: 13, startPoint y: 412, endPoint x: 30, endPoint y: 419, distance: 18.3
drag, startPoint x: 14, startPoint y: 368, endPoint x: 35, endPoint y: 430, distance: 65.2
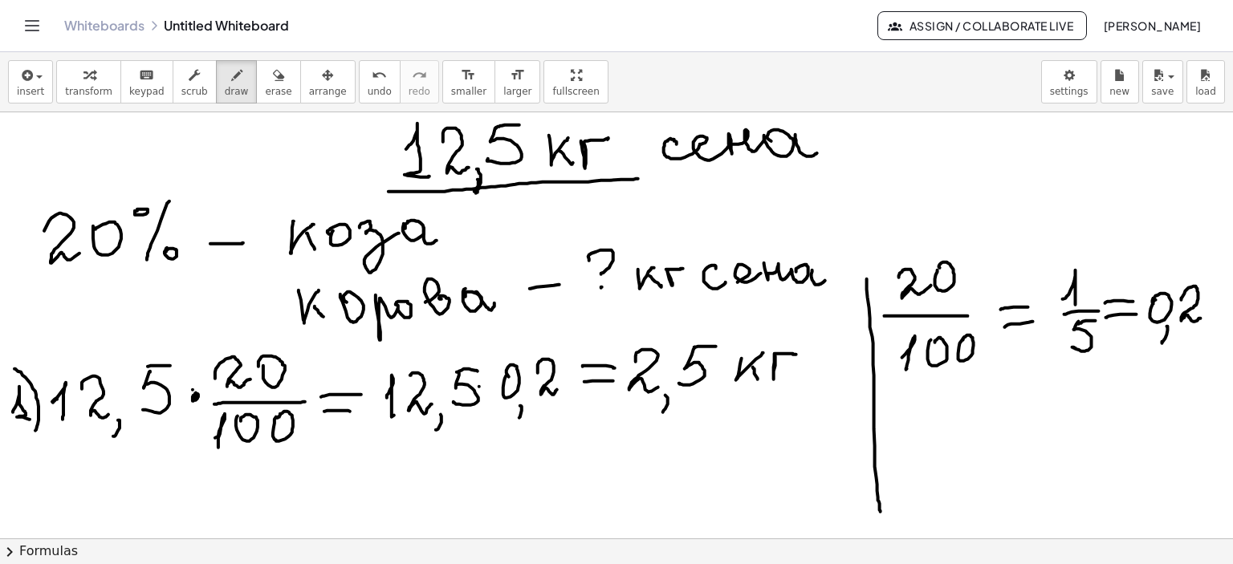
drag, startPoint x: 22, startPoint y: 478, endPoint x: 49, endPoint y: 492, distance: 29.8
drag, startPoint x: 42, startPoint y: 455, endPoint x: 58, endPoint y: 510, distance: 56.9
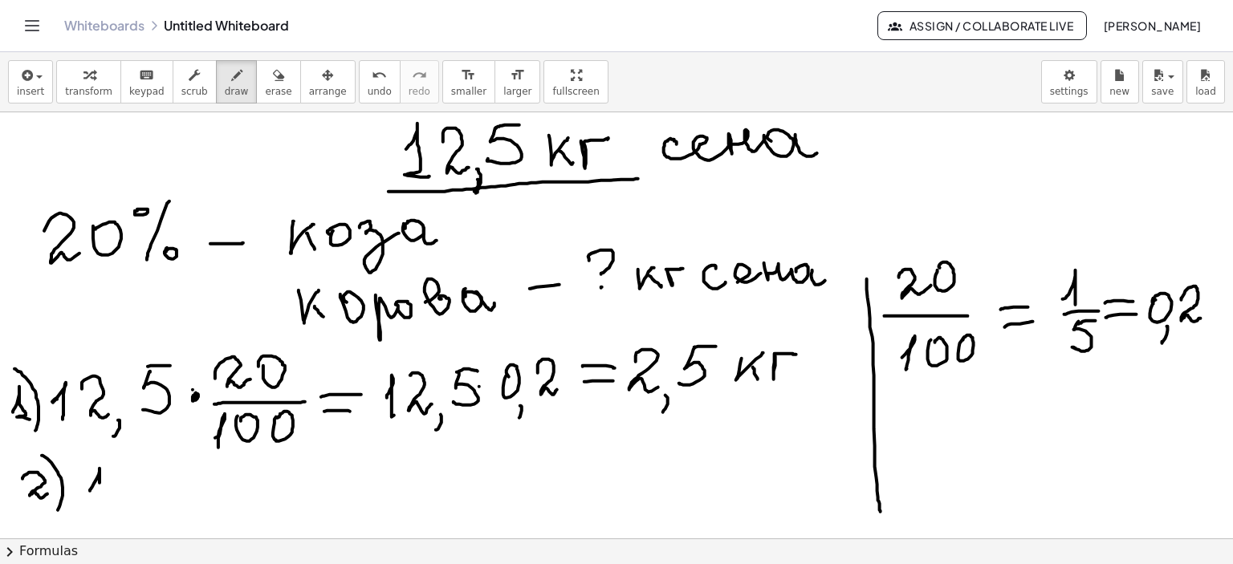
drag, startPoint x: 94, startPoint y: 483, endPoint x: 98, endPoint y: 503, distance: 20.5
drag, startPoint x: 115, startPoint y: 477, endPoint x: 144, endPoint y: 493, distance: 34.1
drag, startPoint x: 149, startPoint y: 501, endPoint x: 144, endPoint y: 514, distance: 14.8
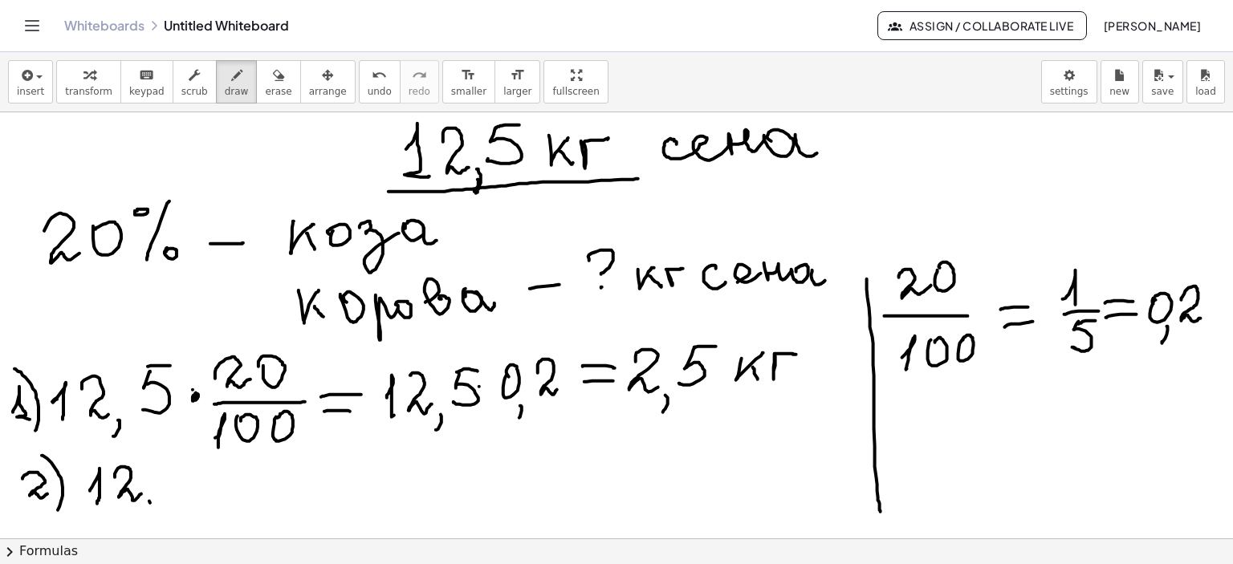
drag, startPoint x: 173, startPoint y: 468, endPoint x: 179, endPoint y: 474, distance: 9.1
drag, startPoint x: 177, startPoint y: 468, endPoint x: 209, endPoint y: 467, distance: 32.1
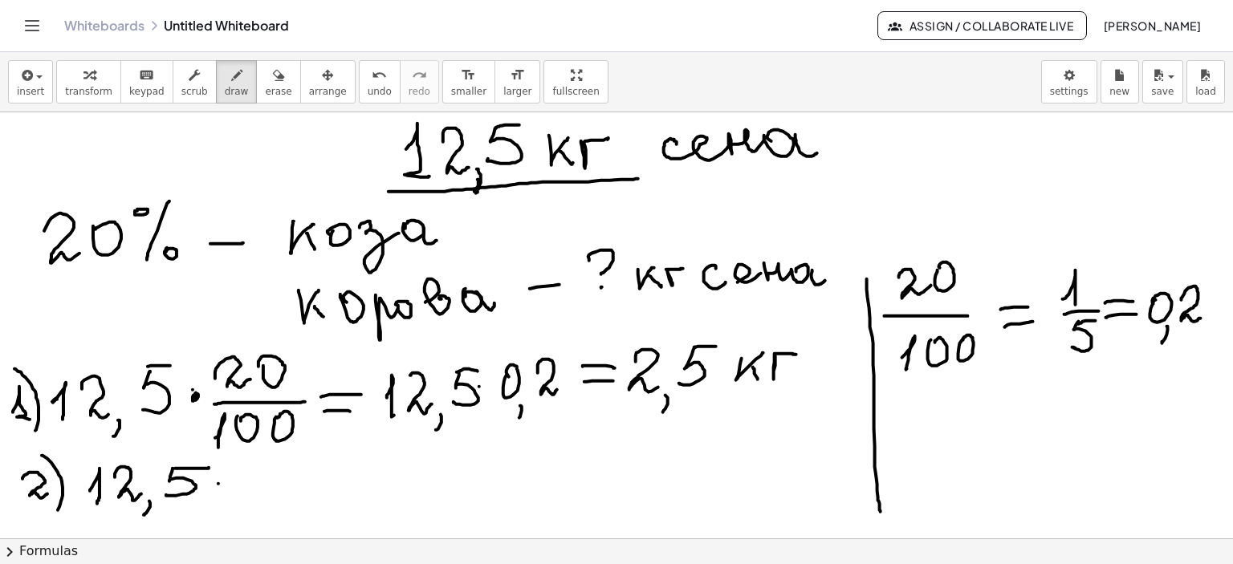
drag, startPoint x: 218, startPoint y: 483, endPoint x: 234, endPoint y: 482, distance: 16.1
drag, startPoint x: 254, startPoint y: 471, endPoint x: 289, endPoint y: 484, distance: 37.6
drag, startPoint x: 295, startPoint y: 487, endPoint x: 290, endPoint y: 501, distance: 14.5
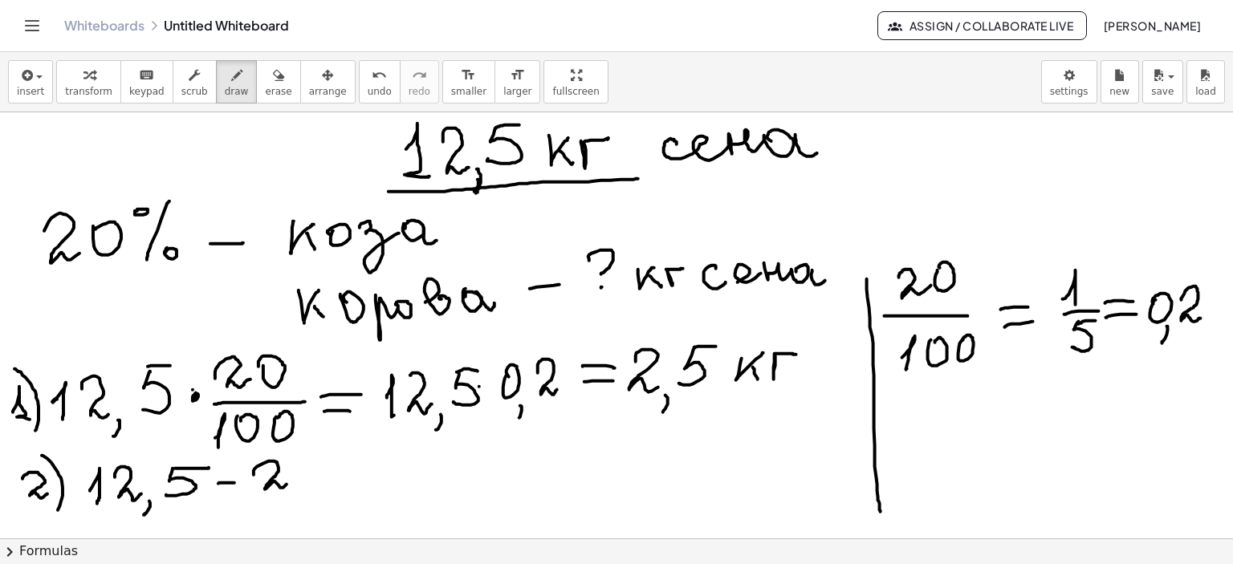
drag, startPoint x: 318, startPoint y: 457, endPoint x: 305, endPoint y: 481, distance: 26.6
drag, startPoint x: 319, startPoint y: 455, endPoint x: 384, endPoint y: 467, distance: 65.3
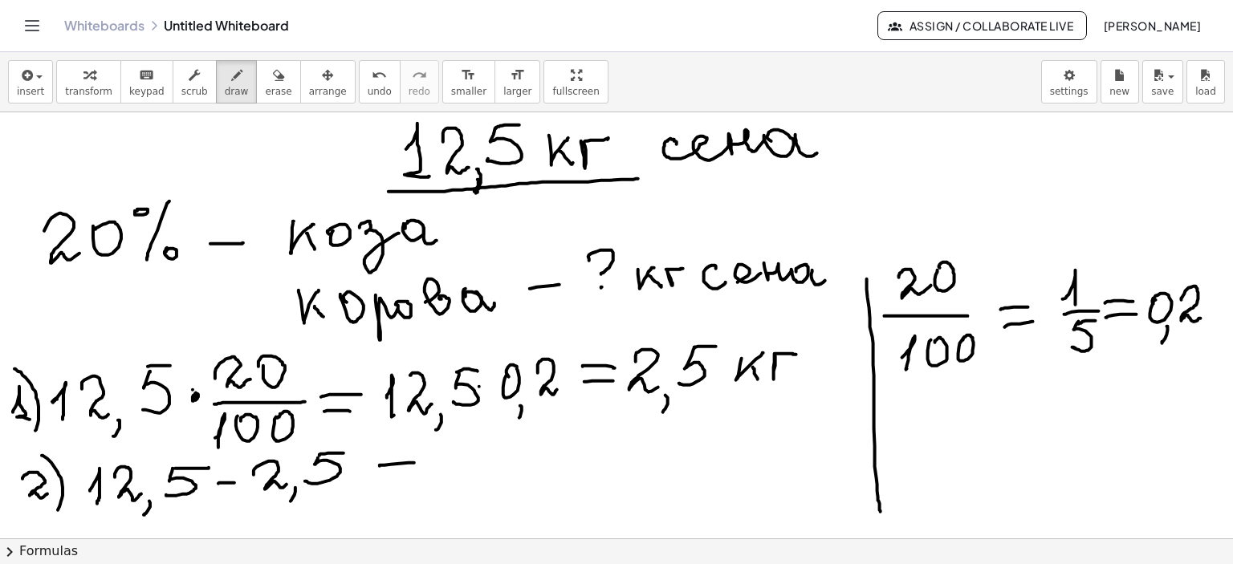
drag, startPoint x: 380, startPoint y: 465, endPoint x: 412, endPoint y: 468, distance: 33.0
drag, startPoint x: 380, startPoint y: 480, endPoint x: 417, endPoint y: 479, distance: 36.9
drag, startPoint x: 447, startPoint y: 469, endPoint x: 456, endPoint y: 477, distance: 12.5
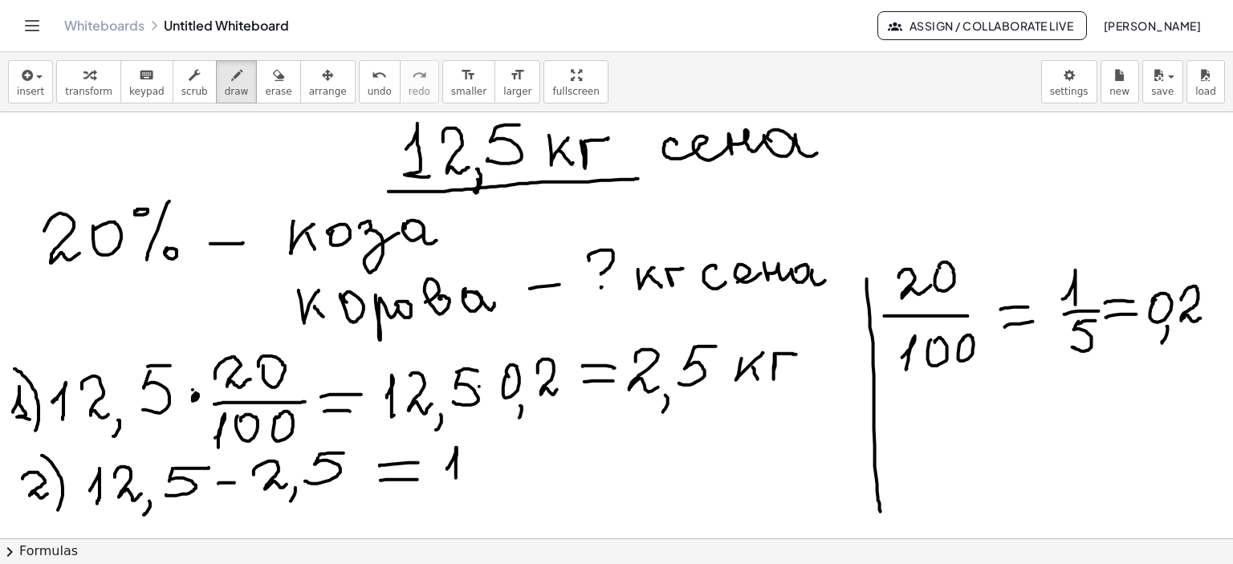
drag, startPoint x: 476, startPoint y: 452, endPoint x: 531, endPoint y: 461, distance: 56.2
drag, startPoint x: 527, startPoint y: 445, endPoint x: 538, endPoint y: 445, distance: 10.5
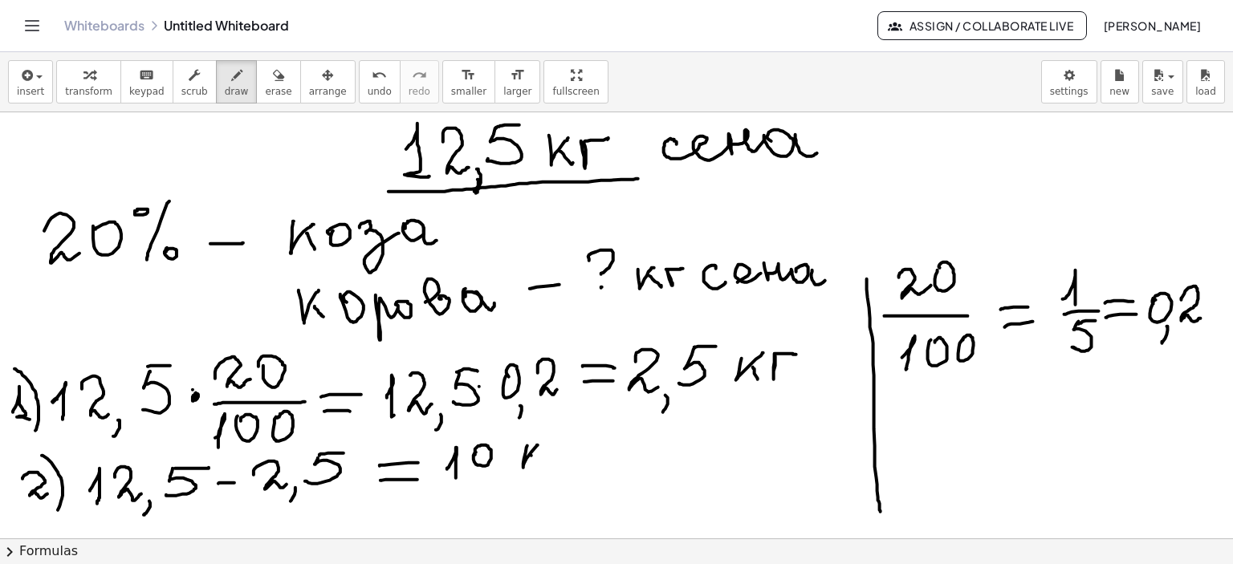
drag, startPoint x: 531, startPoint y: 455, endPoint x: 550, endPoint y: 463, distance: 20.1
drag, startPoint x: 554, startPoint y: 445, endPoint x: 578, endPoint y: 443, distance: 23.4
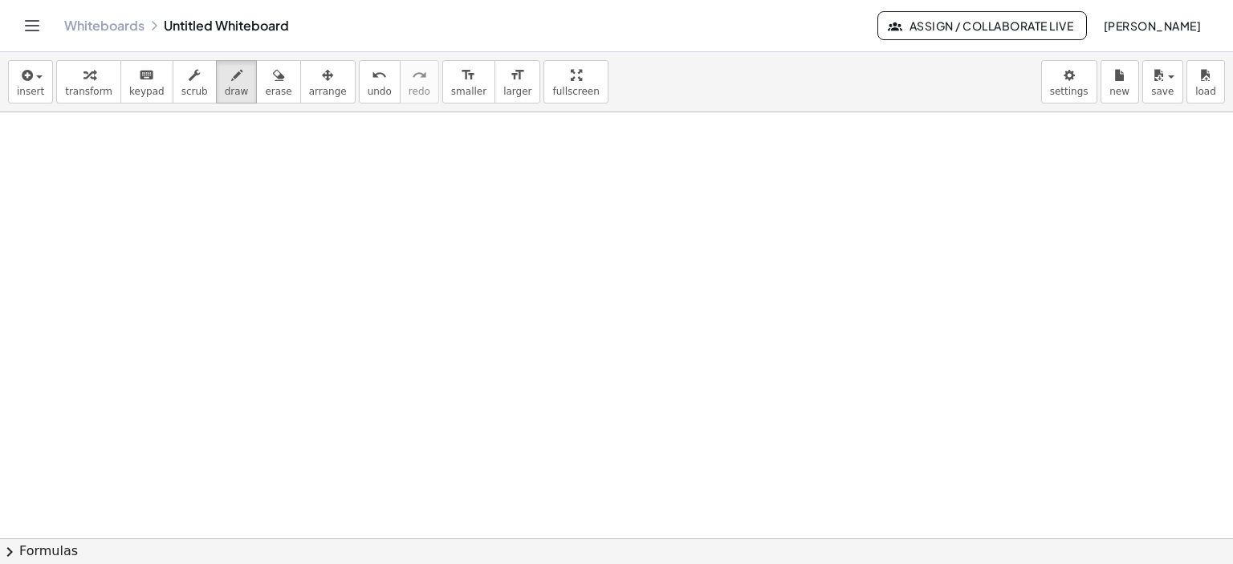
scroll to position [530, 0]
drag, startPoint x: 157, startPoint y: 142, endPoint x: 194, endPoint y: 135, distance: 37.6
click at [170, 164] on div at bounding box center [616, 222] width 1233 height 1281
drag, startPoint x: 195, startPoint y: 124, endPoint x: 193, endPoint y: 153, distance: 29.7
click at [193, 156] on div at bounding box center [616, 222] width 1233 height 1281
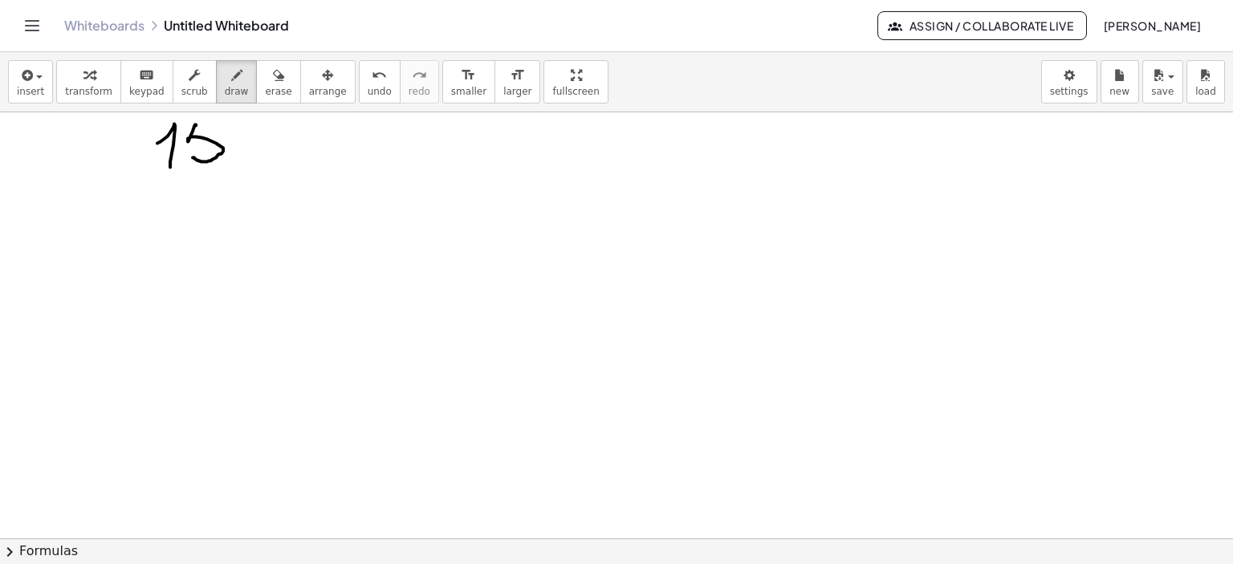
drag, startPoint x: 196, startPoint y: 124, endPoint x: 234, endPoint y: 128, distance: 38.7
click at [213, 124] on div at bounding box center [616, 222] width 1233 height 1281
click at [240, 129] on div at bounding box center [616, 222] width 1233 height 1281
drag, startPoint x: 276, startPoint y: 133, endPoint x: 291, endPoint y: 134, distance: 15.3
click at [291, 134] on div at bounding box center [616, 222] width 1233 height 1281
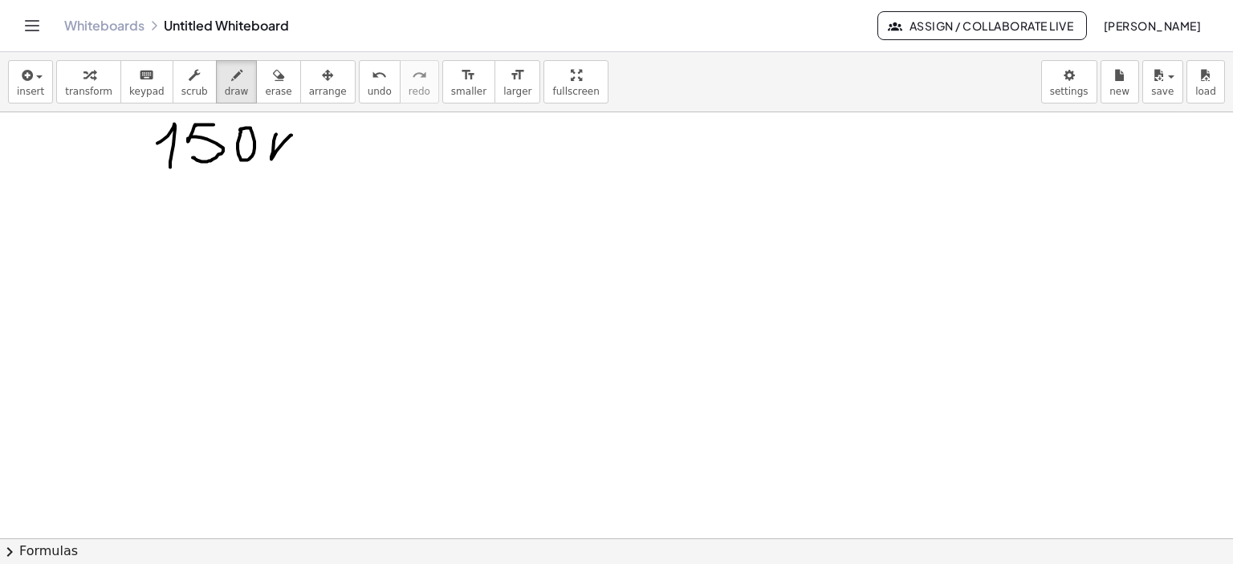
drag, startPoint x: 283, startPoint y: 144, endPoint x: 293, endPoint y: 156, distance: 15.4
click at [293, 157] on div at bounding box center [616, 222] width 1233 height 1281
drag, startPoint x: 309, startPoint y: 160, endPoint x: 335, endPoint y: 134, distance: 36.9
click at [335, 134] on div at bounding box center [616, 222] width 1233 height 1281
drag, startPoint x: 372, startPoint y: 146, endPoint x: 422, endPoint y: 145, distance: 50.6
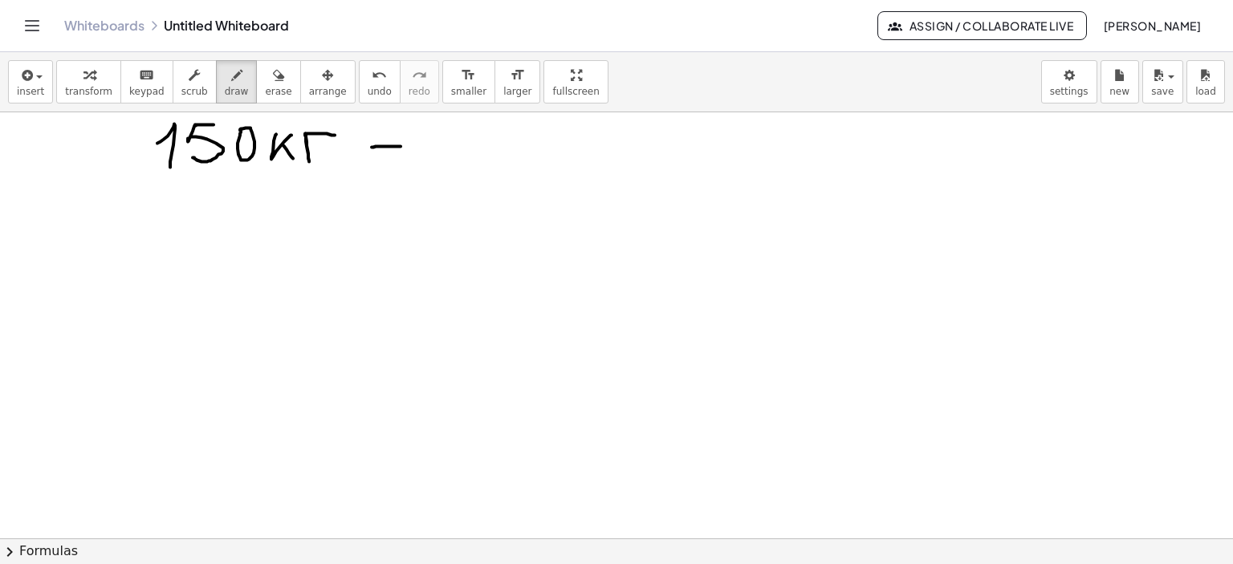
click at [422, 145] on div at bounding box center [616, 222] width 1233 height 1281
drag, startPoint x: 461, startPoint y: 148, endPoint x: 471, endPoint y: 163, distance: 17.8
click at [469, 166] on div at bounding box center [616, 222] width 1233 height 1281
drag, startPoint x: 491, startPoint y: 132, endPoint x: 505, endPoint y: 145, distance: 19.3
click at [497, 137] on div at bounding box center [616, 222] width 1233 height 1281
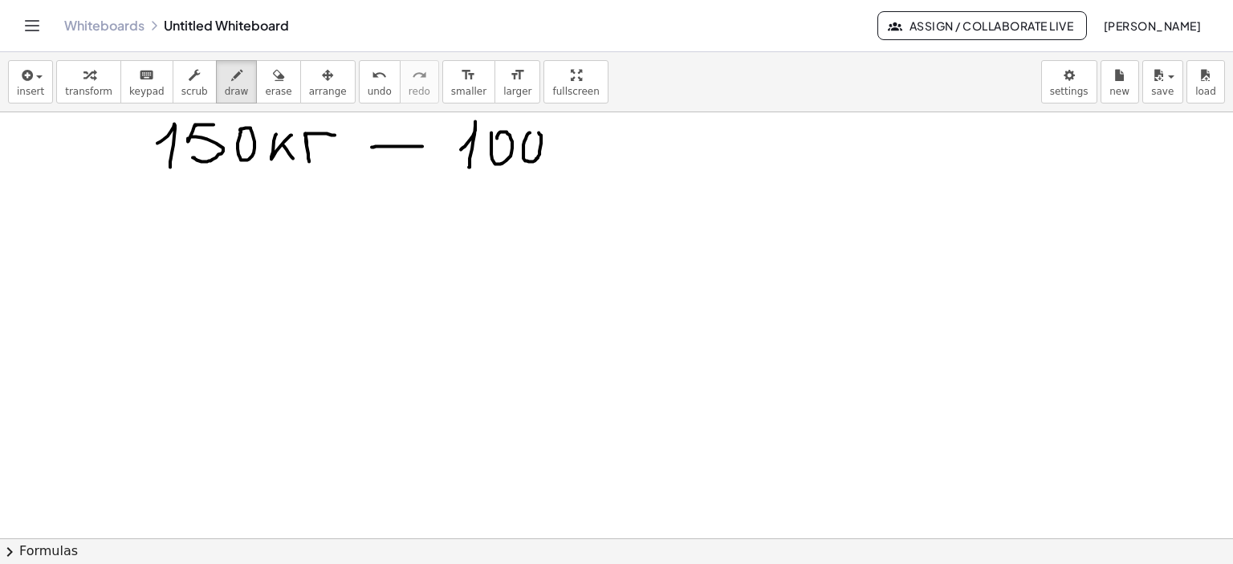
click at [526, 132] on div at bounding box center [616, 222] width 1233 height 1281
click at [554, 128] on div at bounding box center [616, 222] width 1233 height 1281
drag, startPoint x: 601, startPoint y: 117, endPoint x: 581, endPoint y: 166, distance: 52.9
click at [575, 166] on div at bounding box center [616, 222] width 1233 height 1281
drag, startPoint x: 597, startPoint y: 171, endPoint x: 594, endPoint y: 160, distance: 11.7
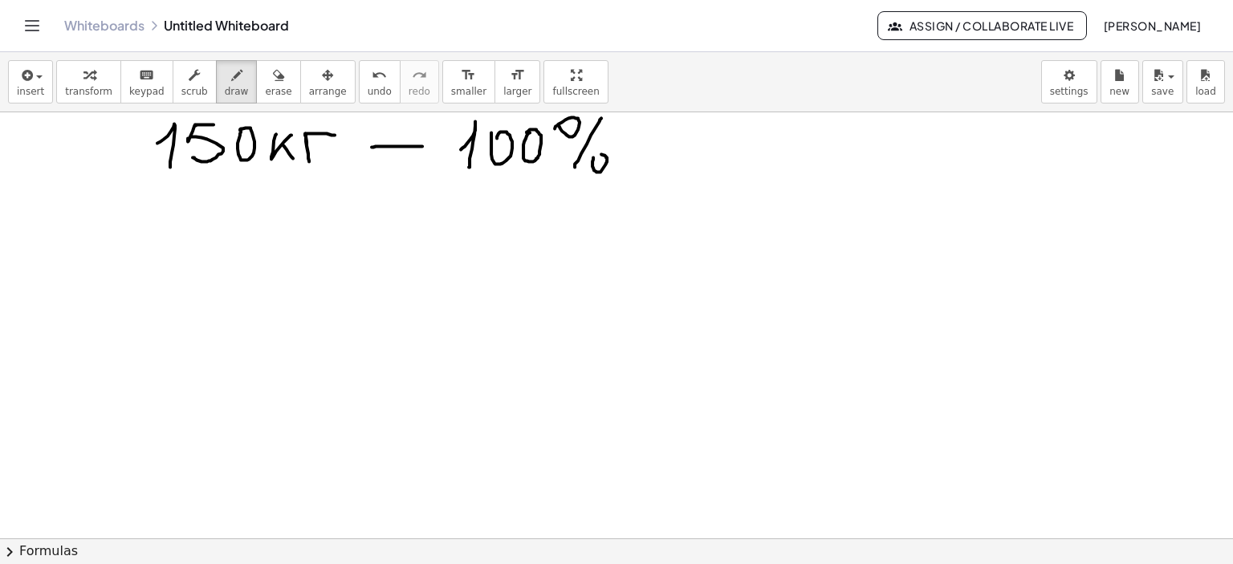
click at [594, 157] on div at bounding box center [616, 222] width 1233 height 1281
click at [200, 220] on div at bounding box center [616, 222] width 1233 height 1281
drag, startPoint x: 243, startPoint y: 213, endPoint x: 253, endPoint y: 230, distance: 19.4
click at [253, 230] on div at bounding box center [616, 222] width 1233 height 1281
drag, startPoint x: 256, startPoint y: 222, endPoint x: 254, endPoint y: 251, distance: 29.0
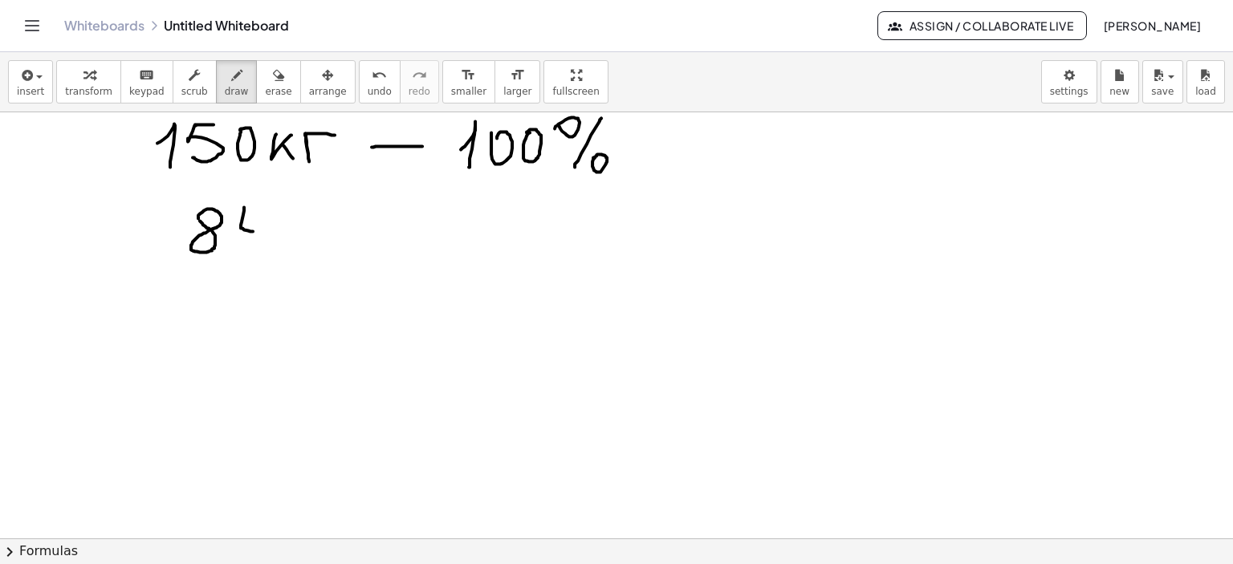
click at [253, 250] on div at bounding box center [616, 222] width 1233 height 1281
drag, startPoint x: 281, startPoint y: 221, endPoint x: 302, endPoint y: 218, distance: 21.1
click at [302, 218] on div at bounding box center [616, 222] width 1233 height 1281
drag, startPoint x: 295, startPoint y: 231, endPoint x: 302, endPoint y: 243, distance: 13.6
click at [302, 243] on div at bounding box center [616, 222] width 1233 height 1281
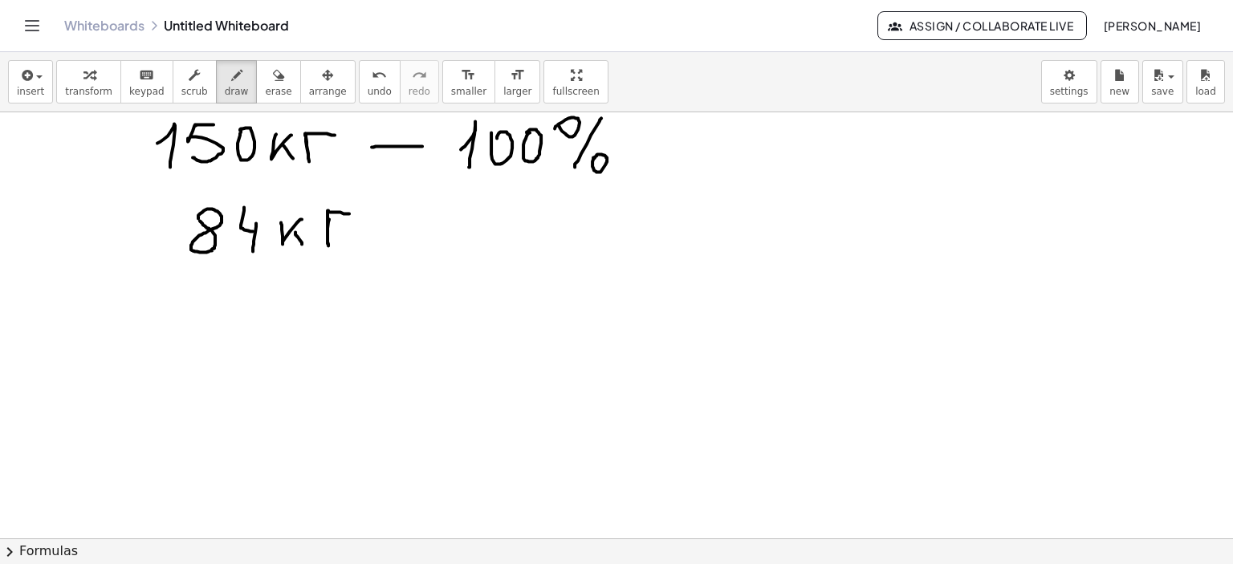
drag, startPoint x: 329, startPoint y: 218, endPoint x: 349, endPoint y: 213, distance: 20.8
click at [349, 213] on div at bounding box center [616, 222] width 1233 height 1281
drag, startPoint x: 411, startPoint y: 225, endPoint x: 433, endPoint y: 225, distance: 22.5
click at [433, 225] on div at bounding box center [616, 222] width 1233 height 1281
drag, startPoint x: 494, startPoint y: 206, endPoint x: 524, endPoint y: 243, distance: 47.4
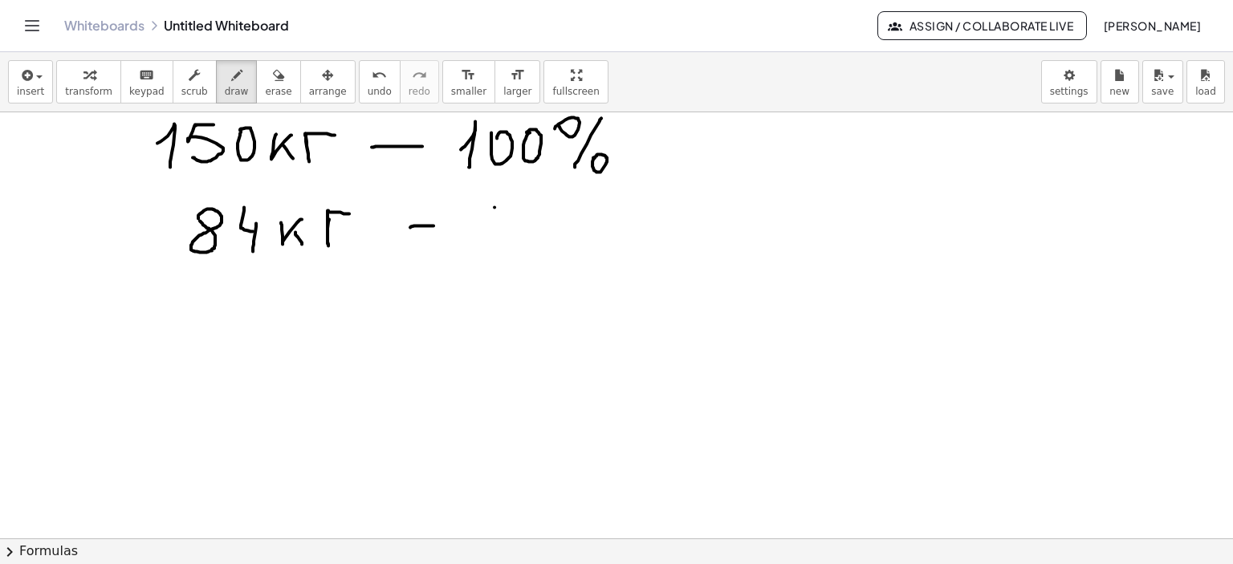
click at [524, 243] on div at bounding box center [616, 222] width 1233 height 1281
drag, startPoint x: 520, startPoint y: 209, endPoint x: 500, endPoint y: 240, distance: 36.5
click at [501, 240] on div at bounding box center [616, 222] width 1233 height 1281
drag, startPoint x: 546, startPoint y: 197, endPoint x: 562, endPoint y: 201, distance: 16.8
click at [546, 197] on div at bounding box center [616, 222] width 1233 height 1281
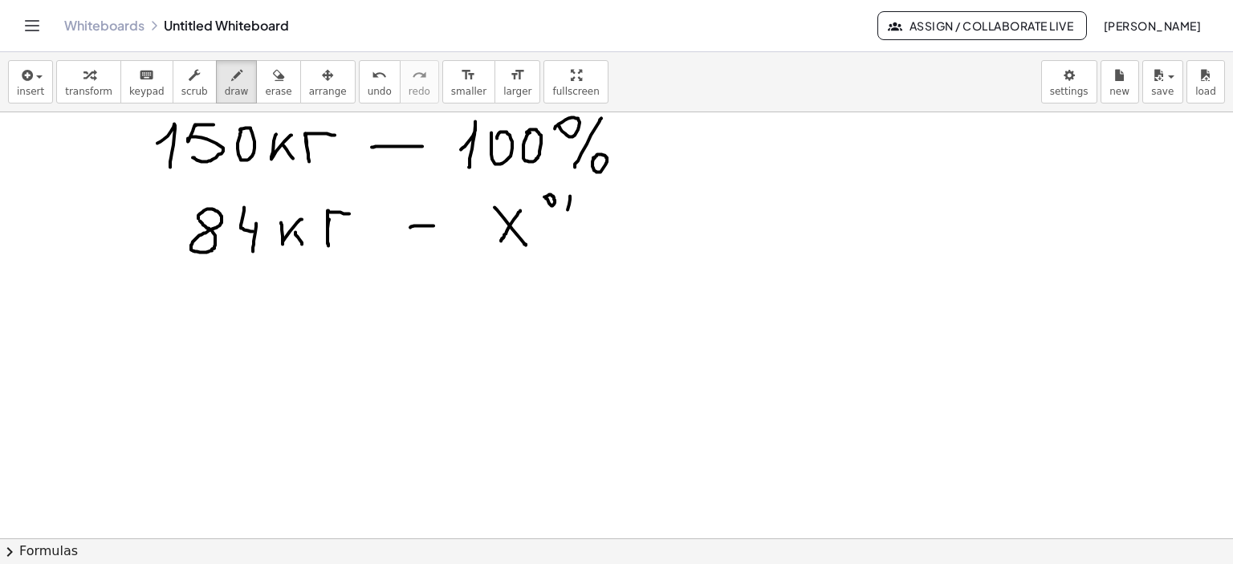
drag, startPoint x: 567, startPoint y: 209, endPoint x: 559, endPoint y: 242, distance: 33.9
click at [554, 242] on div at bounding box center [616, 222] width 1233 height 1281
click at [579, 230] on div at bounding box center [616, 222] width 1233 height 1281
drag, startPoint x: 445, startPoint y: 174, endPoint x: 373, endPoint y: 220, distance: 85.5
click at [373, 220] on div at bounding box center [616, 222] width 1233 height 1281
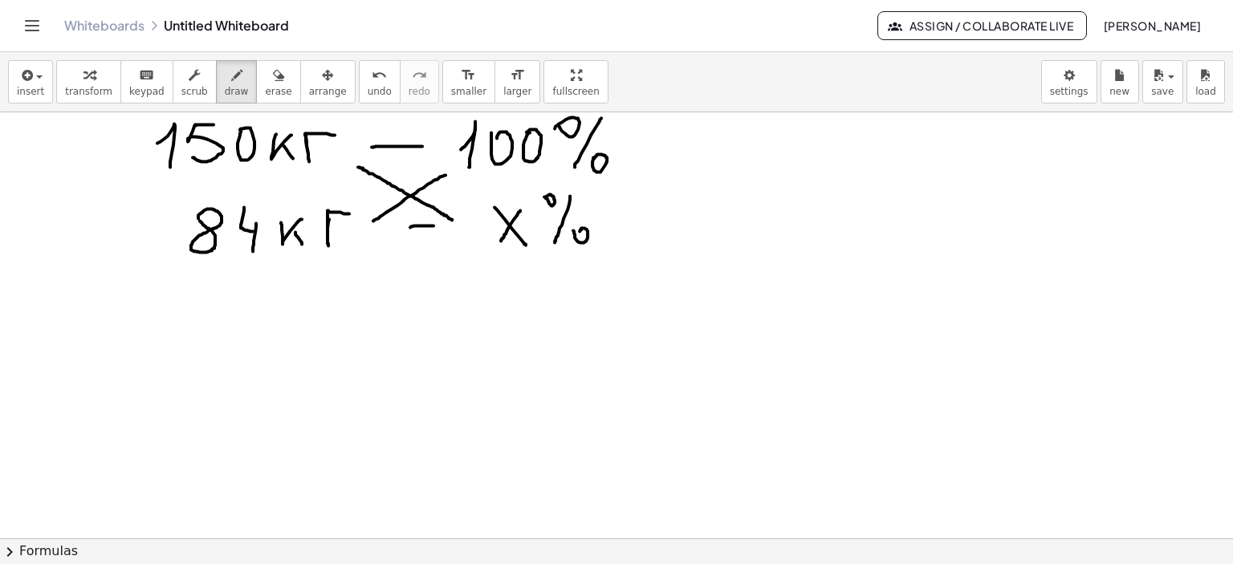
drag, startPoint x: 358, startPoint y: 166, endPoint x: 452, endPoint y: 219, distance: 107.8
click at [452, 219] on div at bounding box center [616, 222] width 1233 height 1281
click at [273, 70] on icon "button" at bounding box center [278, 75] width 11 height 19
drag, startPoint x: 397, startPoint y: 290, endPoint x: 246, endPoint y: 87, distance: 252.9
click at [422, 230] on div at bounding box center [616, 222] width 1233 height 1281
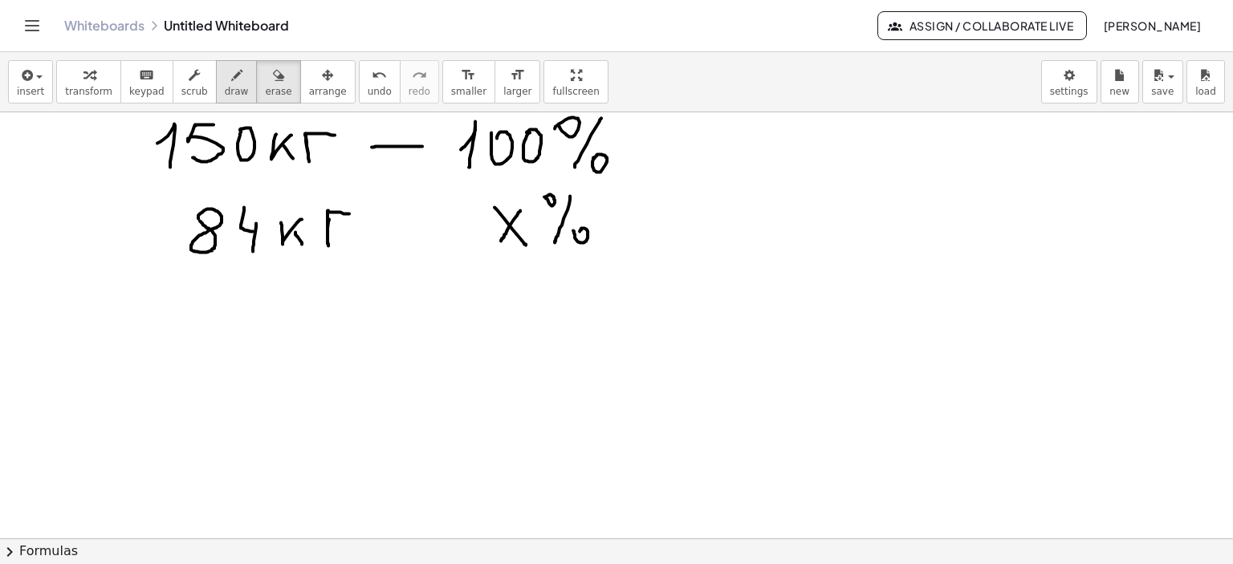
click at [231, 76] on icon "button" at bounding box center [236, 75] width 11 height 19
drag, startPoint x: 388, startPoint y: 233, endPoint x: 443, endPoint y: 232, distance: 54.6
click at [443, 232] on div at bounding box center [616, 222] width 1233 height 1281
click at [294, 311] on div at bounding box center [616, 222] width 1233 height 1281
drag, startPoint x: 326, startPoint y: 301, endPoint x: 341, endPoint y: 323, distance: 26.5
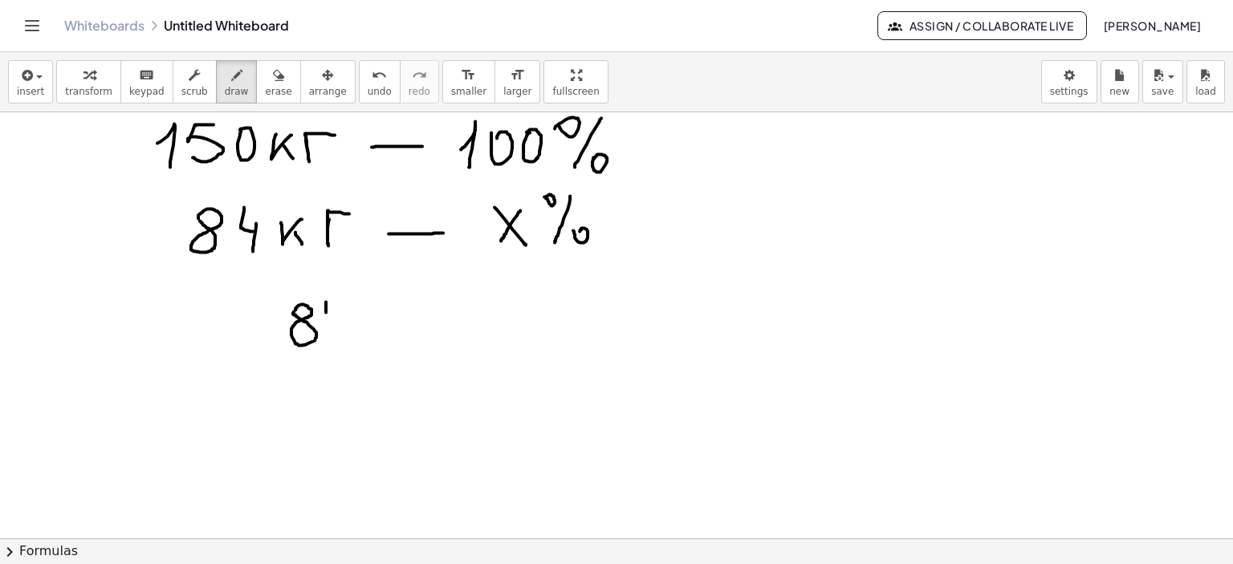
click at [341, 323] on div at bounding box center [616, 222] width 1233 height 1281
drag, startPoint x: 343, startPoint y: 309, endPoint x: 319, endPoint y: 351, distance: 47.8
click at [343, 338] on div at bounding box center [616, 222] width 1233 height 1281
drag, startPoint x: 273, startPoint y: 353, endPoint x: 388, endPoint y: 349, distance: 114.8
click at [388, 349] on div at bounding box center [616, 222] width 1233 height 1281
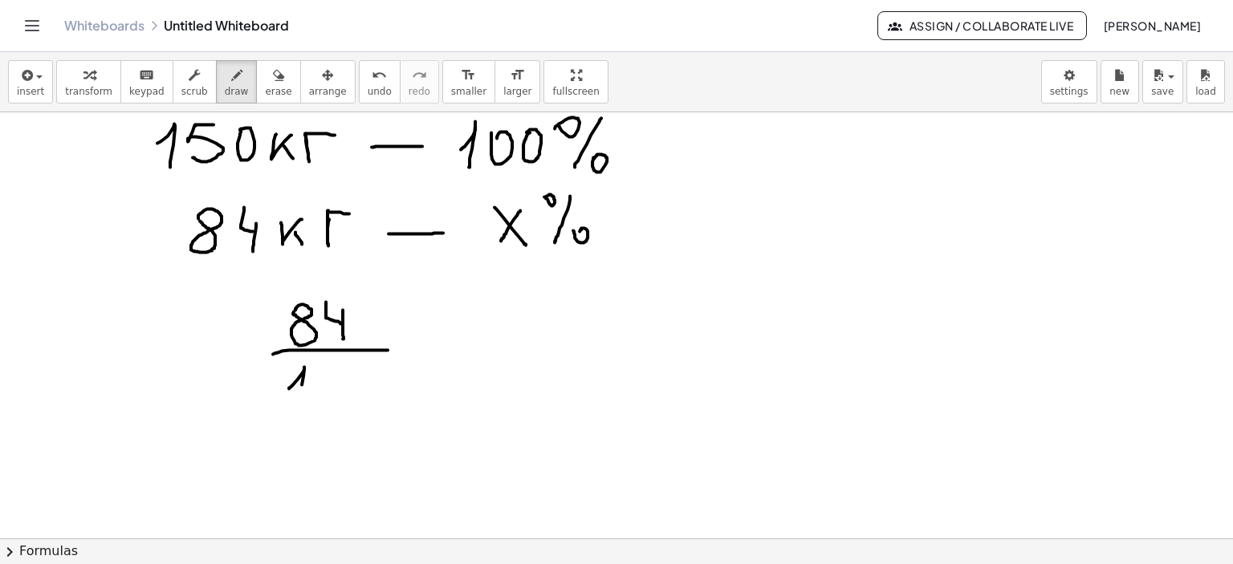
drag, startPoint x: 289, startPoint y: 387, endPoint x: 308, endPoint y: 396, distance: 21.5
click at [299, 405] on div at bounding box center [616, 222] width 1233 height 1281
drag, startPoint x: 319, startPoint y: 368, endPoint x: 318, endPoint y: 396, distance: 27.3
click at [318, 397] on div at bounding box center [616, 222] width 1233 height 1281
drag, startPoint x: 321, startPoint y: 369, endPoint x: 353, endPoint y: 368, distance: 32.1
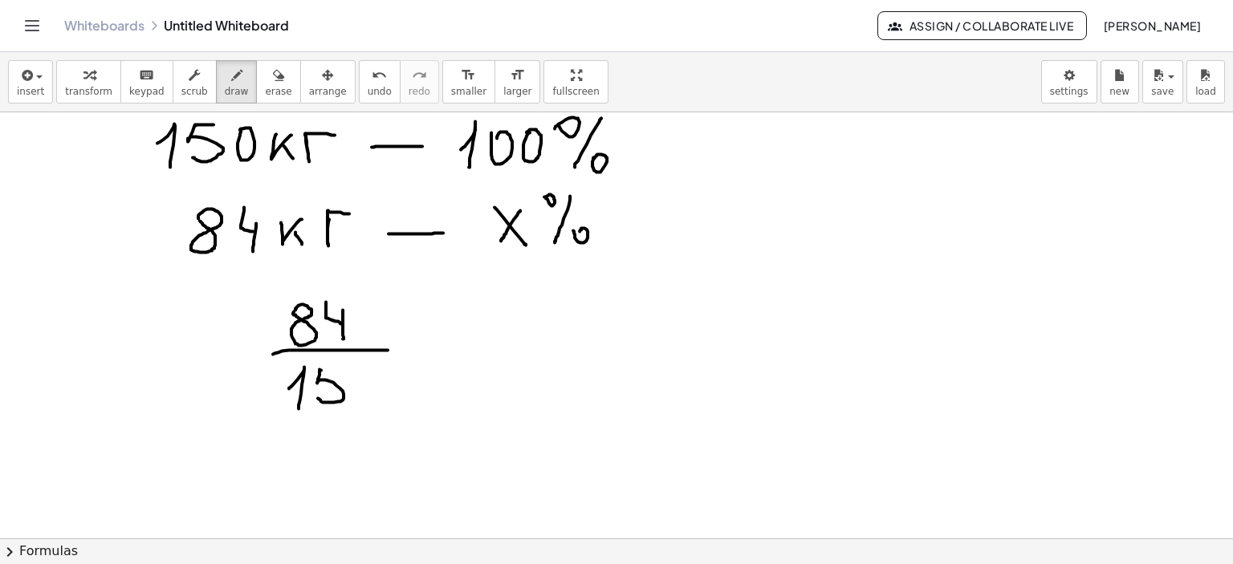
click at [353, 368] on div at bounding box center [616, 222] width 1233 height 1281
drag, startPoint x: 371, startPoint y: 369, endPoint x: 392, endPoint y: 367, distance: 21.0
click at [372, 369] on div at bounding box center [616, 222] width 1233 height 1281
click at [414, 346] on div at bounding box center [616, 222] width 1233 height 1281
drag, startPoint x: 448, startPoint y: 347, endPoint x: 452, endPoint y: 363, distance: 15.8
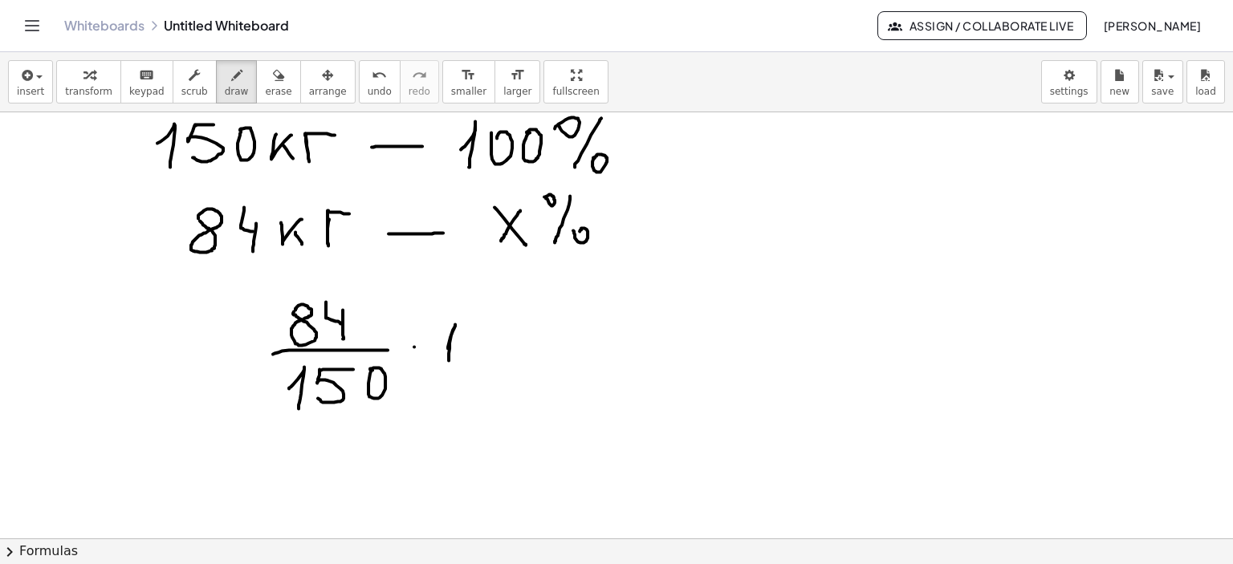
click at [449, 364] on div at bounding box center [616, 222] width 1233 height 1281
drag, startPoint x: 467, startPoint y: 330, endPoint x: 488, endPoint y: 335, distance: 21.6
click at [469, 334] on div at bounding box center [616, 222] width 1233 height 1281
click at [493, 334] on div at bounding box center [616, 222] width 1233 height 1281
click at [524, 317] on div at bounding box center [616, 222] width 1233 height 1281
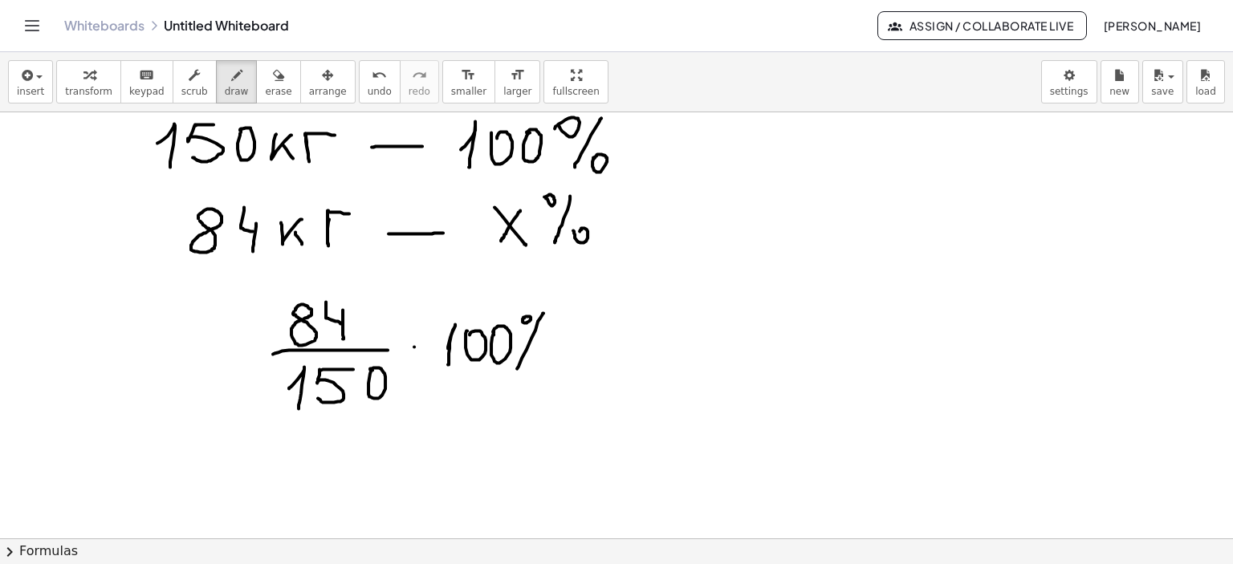
drag, startPoint x: 543, startPoint y: 312, endPoint x: 525, endPoint y: 365, distance: 56.1
click at [517, 369] on div at bounding box center [616, 222] width 1233 height 1281
drag, startPoint x: 530, startPoint y: 359, endPoint x: 546, endPoint y: 360, distance: 16.1
click at [533, 361] on div at bounding box center [616, 222] width 1233 height 1281
drag, startPoint x: 681, startPoint y: 135, endPoint x: 745, endPoint y: 281, distance: 159.5
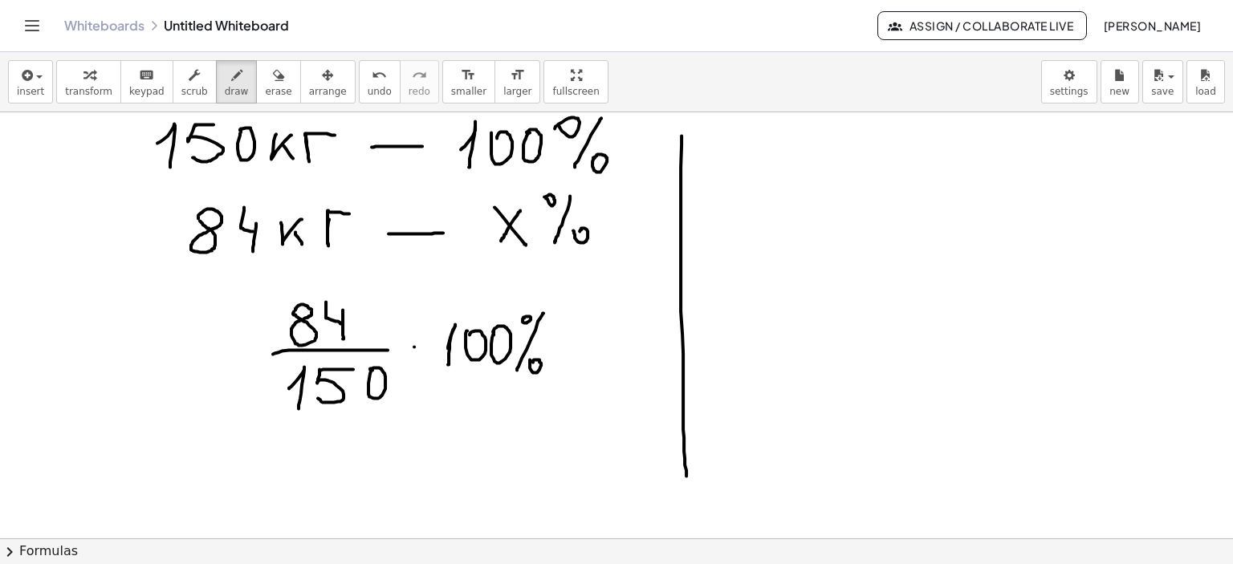
click at [685, 474] on div at bounding box center [616, 222] width 1233 height 1281
drag, startPoint x: 738, startPoint y: 169, endPoint x: 771, endPoint y: 144, distance: 41.7
click at [745, 188] on div at bounding box center [616, 222] width 1233 height 1281
drag, startPoint x: 771, startPoint y: 142, endPoint x: 774, endPoint y: 158, distance: 16.4
click at [769, 156] on div at bounding box center [616, 222] width 1233 height 1281
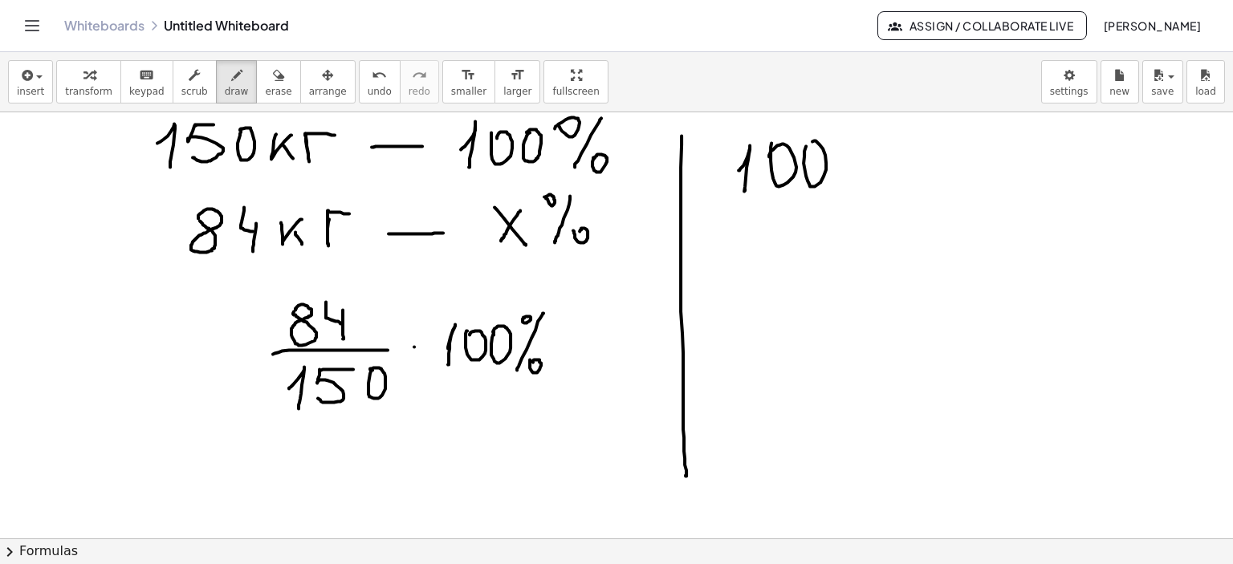
drag, startPoint x: 806, startPoint y: 145, endPoint x: 860, endPoint y: 153, distance: 55.2
click at [804, 151] on div at bounding box center [616, 222] width 1233 height 1281
drag, startPoint x: 854, startPoint y: 153, endPoint x: 859, endPoint y: 172, distance: 19.3
click at [865, 163] on div at bounding box center [616, 222] width 1233 height 1281
drag, startPoint x: 858, startPoint y: 173, endPoint x: 883, endPoint y: 169, distance: 25.1
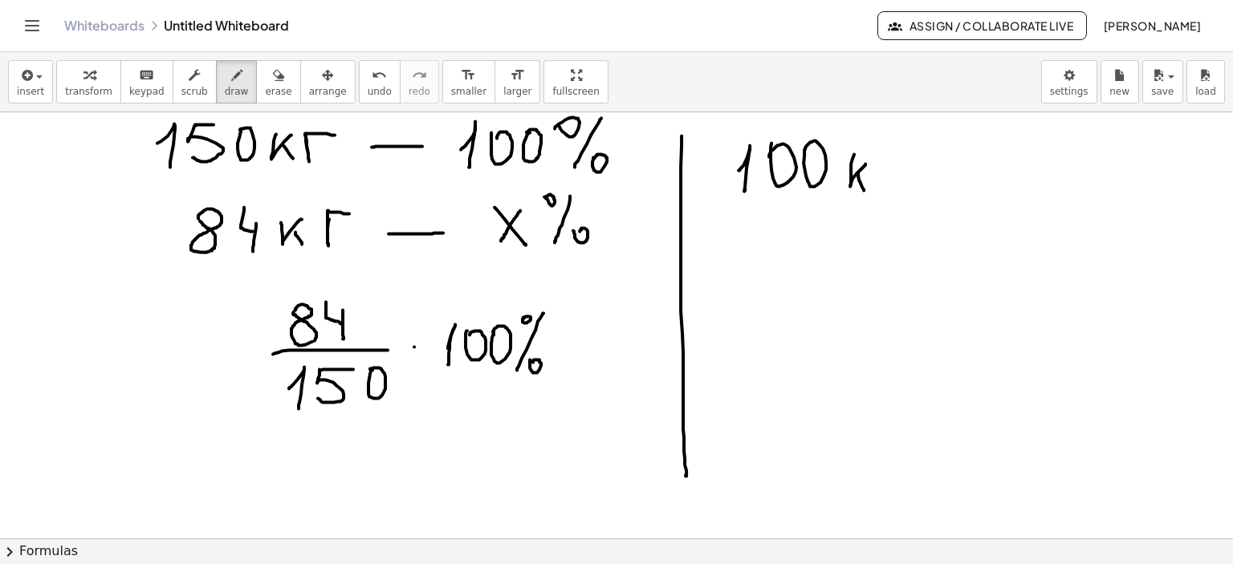
click at [865, 187] on div at bounding box center [616, 222] width 1233 height 1281
drag, startPoint x: 883, startPoint y: 164, endPoint x: 906, endPoint y: 160, distance: 23.6
click at [906, 160] on div at bounding box center [616, 222] width 1233 height 1281
drag, startPoint x: 742, startPoint y: 267, endPoint x: 785, endPoint y: 278, distance: 44.0
click at [781, 283] on div at bounding box center [616, 222] width 1233 height 1281
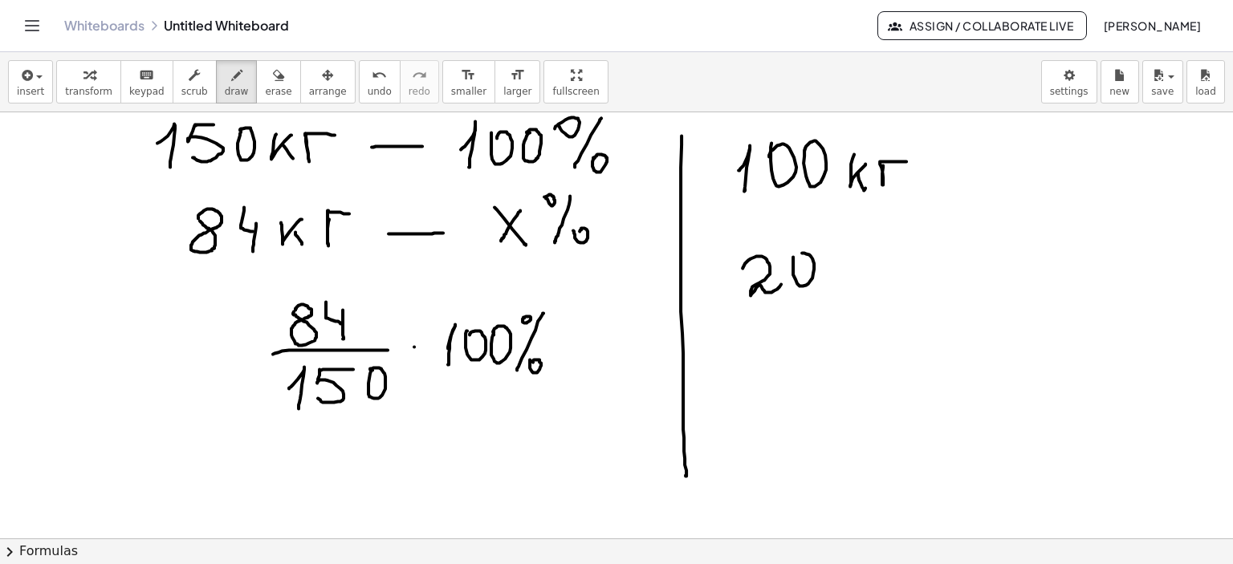
drag, startPoint x: 793, startPoint y: 274, endPoint x: 843, endPoint y: 267, distance: 51.0
click at [793, 262] on div at bounding box center [616, 222] width 1233 height 1281
drag, startPoint x: 844, startPoint y: 266, endPoint x: 859, endPoint y: 260, distance: 15.5
click at [861, 252] on div at bounding box center [616, 222] width 1233 height 1281
drag, startPoint x: 855, startPoint y: 262, endPoint x: 864, endPoint y: 274, distance: 15.4
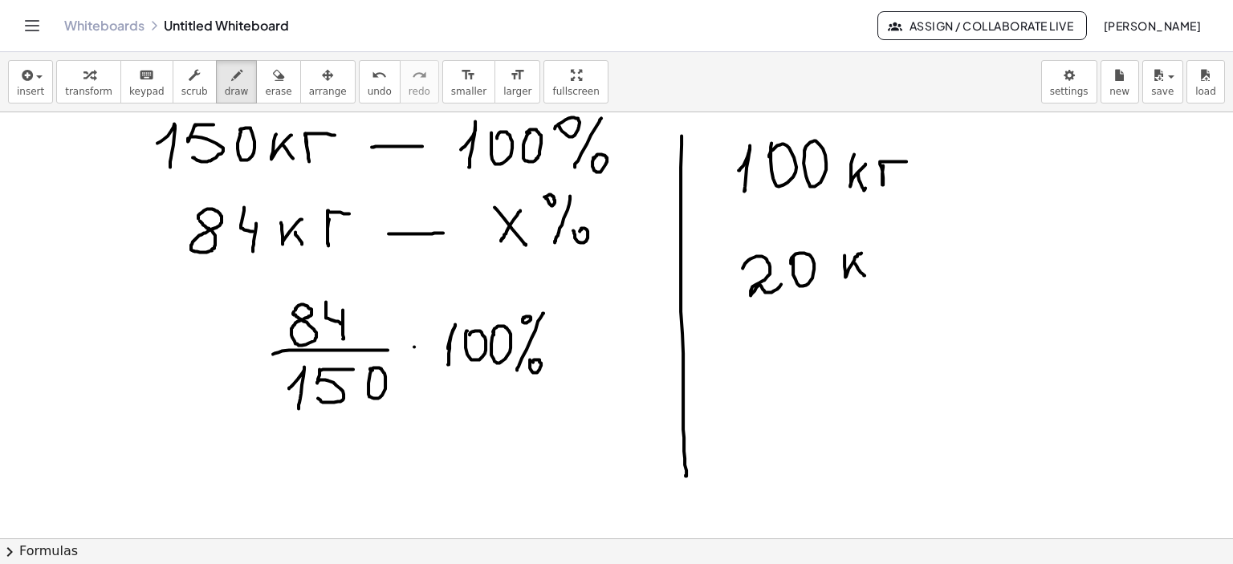
click at [864, 274] on div at bounding box center [616, 222] width 1233 height 1281
drag, startPoint x: 874, startPoint y: 249, endPoint x: 907, endPoint y: 246, distance: 33.0
click at [905, 247] on div at bounding box center [616, 222] width 1233 height 1281
drag, startPoint x: 800, startPoint y: 331, endPoint x: 844, endPoint y: 326, distance: 44.4
click at [833, 339] on div at bounding box center [616, 222] width 1233 height 1281
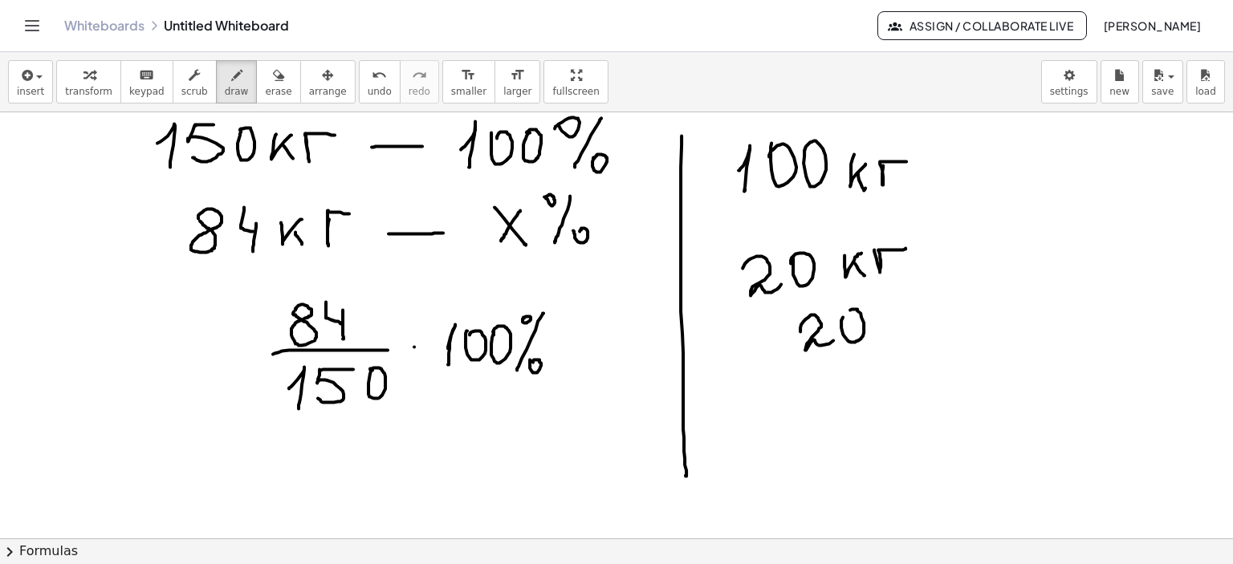
drag, startPoint x: 848, startPoint y: 340, endPoint x: 856, endPoint y: 341, distance: 8.1
click at [848, 314] on div at bounding box center [616, 222] width 1233 height 1281
drag, startPoint x: 787, startPoint y: 354, endPoint x: 907, endPoint y: 337, distance: 120.7
click at [907, 337] on div at bounding box center [616, 222] width 1233 height 1281
drag, startPoint x: 802, startPoint y: 376, endPoint x: 831, endPoint y: 378, distance: 29.0
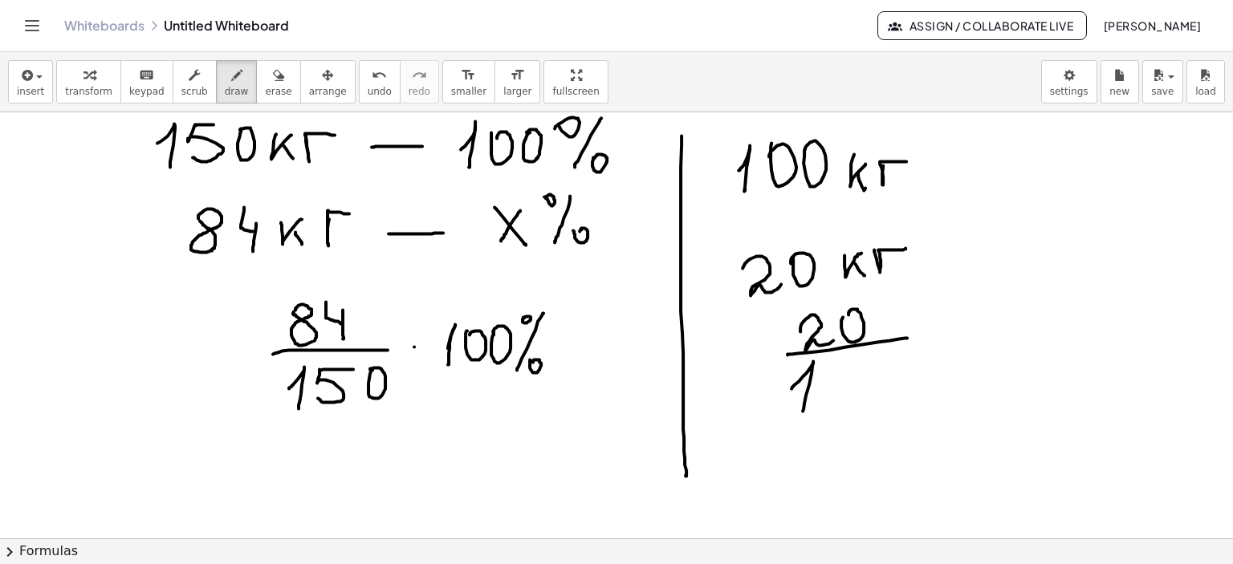
click at [802, 408] on div at bounding box center [616, 222] width 1233 height 1281
drag, startPoint x: 829, startPoint y: 375, endPoint x: 881, endPoint y: 378, distance: 52.3
click at [831, 379] on div at bounding box center [616, 222] width 1233 height 1281
click at [871, 366] on div at bounding box center [616, 222] width 1233 height 1281
click at [921, 337] on div at bounding box center [616, 222] width 1233 height 1281
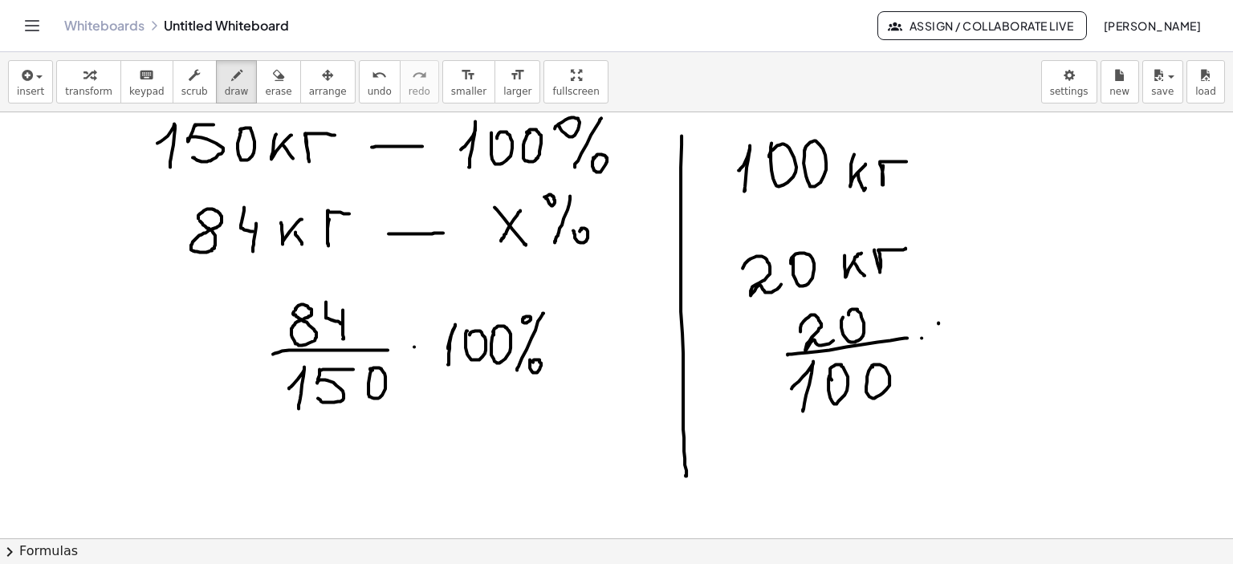
click at [936, 347] on div at bounding box center [616, 222] width 1233 height 1281
click at [957, 334] on div at bounding box center [616, 222] width 1233 height 1281
click at [981, 327] on div at bounding box center [616, 222] width 1233 height 1281
click at [997, 307] on div at bounding box center [616, 222] width 1233 height 1281
click at [996, 361] on div at bounding box center [616, 222] width 1233 height 1281
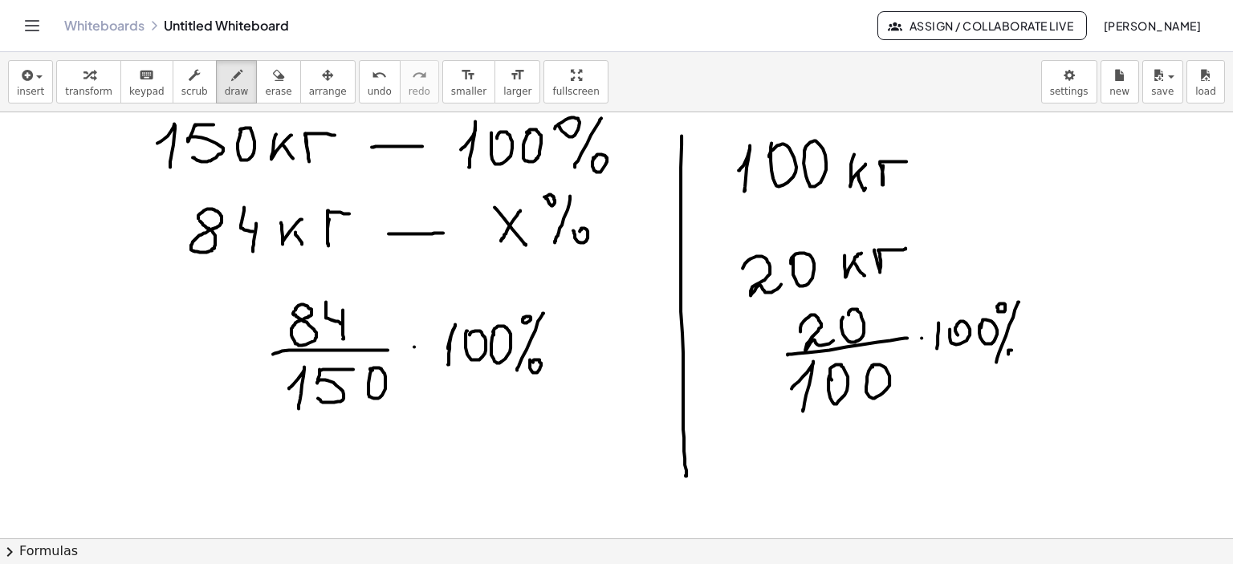
click at [1008, 353] on div at bounding box center [616, 222] width 1233 height 1281
click at [1009, 354] on div at bounding box center [616, 222] width 1233 height 1281
drag, startPoint x: 1042, startPoint y: 323, endPoint x: 1077, endPoint y: 323, distance: 34.5
click at [1077, 323] on div at bounding box center [616, 222] width 1233 height 1281
drag, startPoint x: 1046, startPoint y: 336, endPoint x: 1085, endPoint y: 334, distance: 38.6
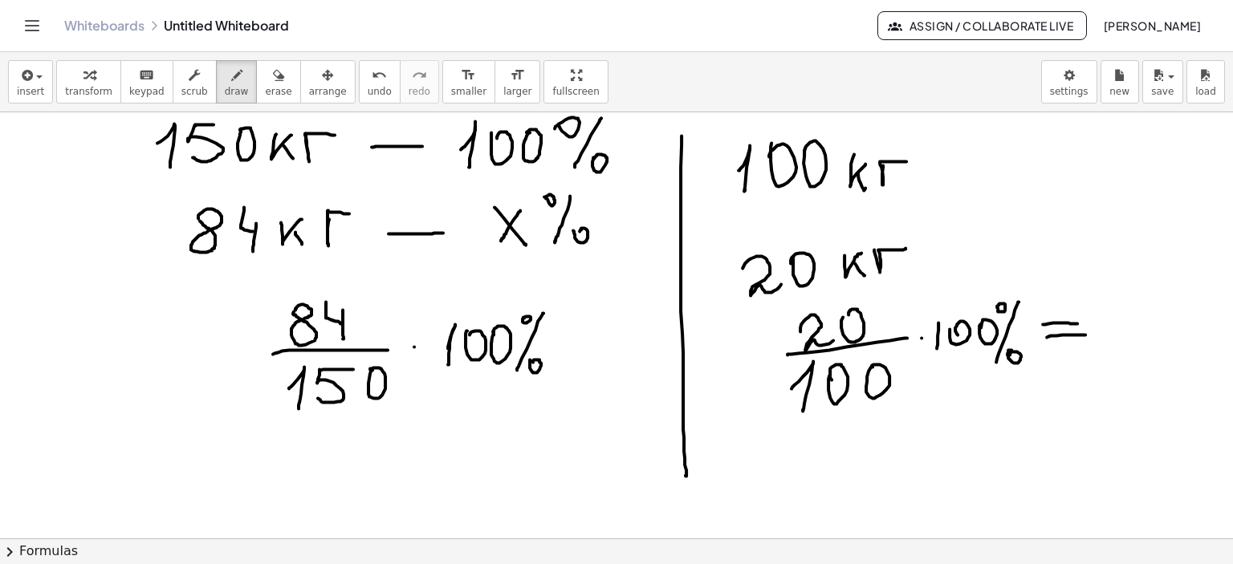
click at [1085, 334] on div at bounding box center [616, 222] width 1233 height 1281
drag, startPoint x: 778, startPoint y: 457, endPoint x: 818, endPoint y: 455, distance: 41.0
click at [818, 455] on div at bounding box center [616, 222] width 1233 height 1281
drag, startPoint x: 777, startPoint y: 473, endPoint x: 813, endPoint y: 473, distance: 36.1
click at [813, 473] on div at bounding box center [616, 222] width 1233 height 1281
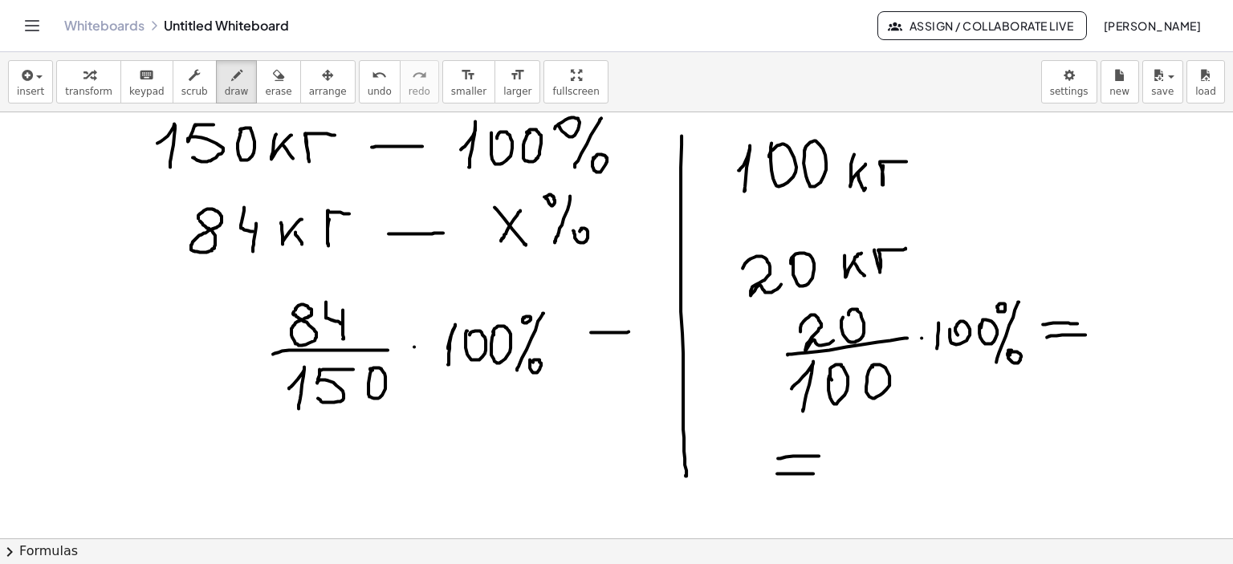
drag, startPoint x: 591, startPoint y: 331, endPoint x: 632, endPoint y: 331, distance: 40.9
click at [632, 331] on div at bounding box center [616, 222] width 1233 height 1281
drag, startPoint x: 597, startPoint y: 346, endPoint x: 640, endPoint y: 341, distance: 43.6
click at [638, 342] on div at bounding box center [616, 222] width 1233 height 1281
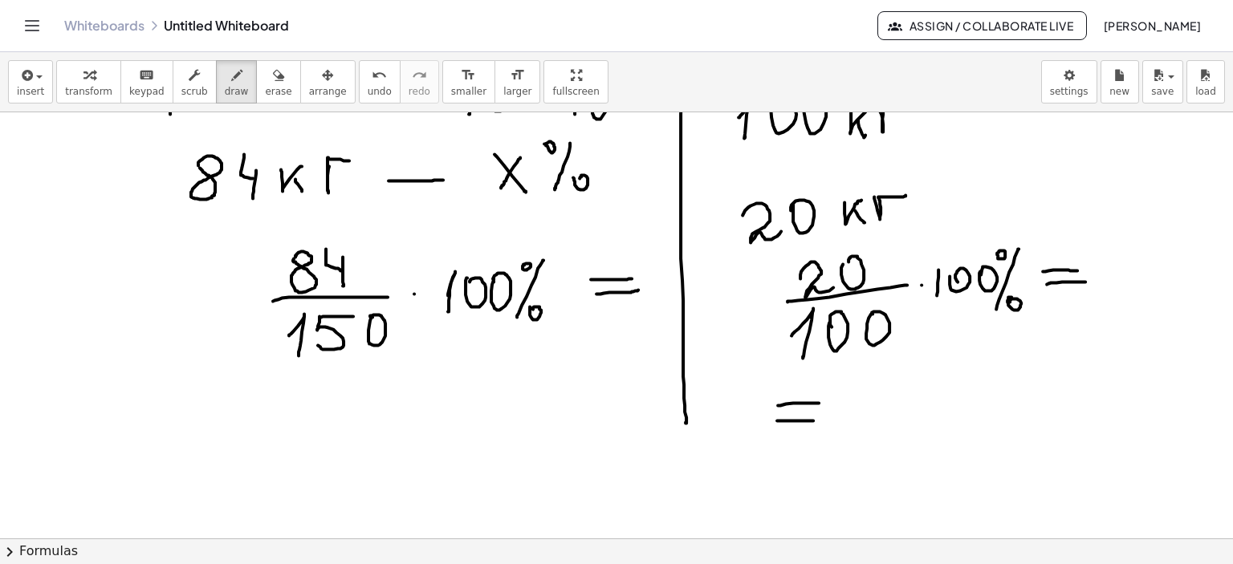
scroll to position [611, 0]
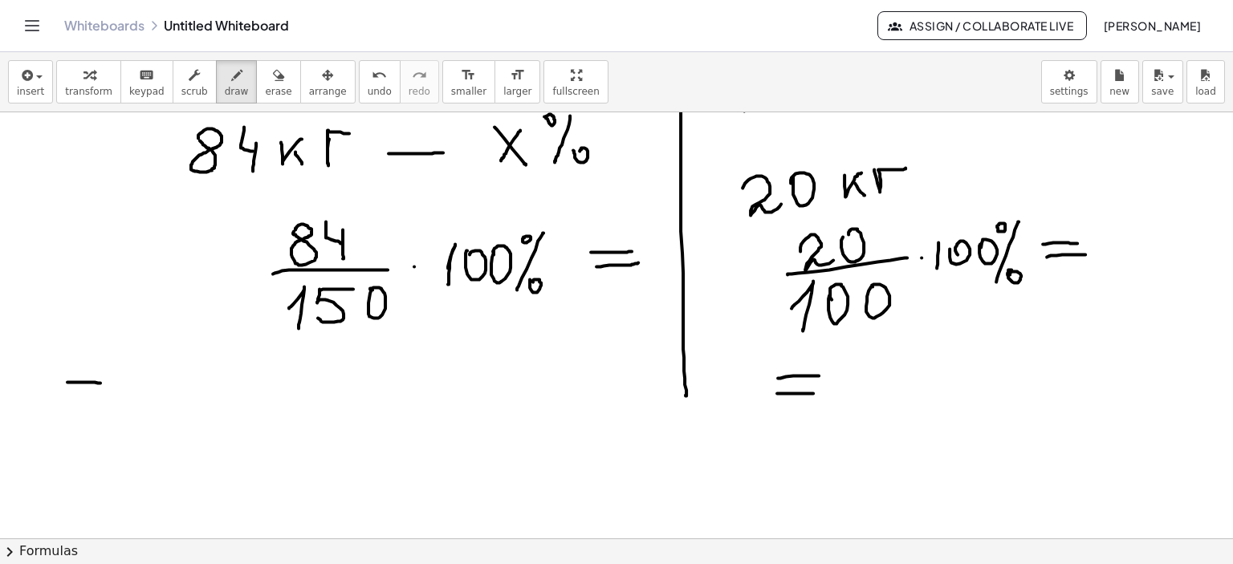
drag, startPoint x: 67, startPoint y: 381, endPoint x: 104, endPoint y: 382, distance: 36.9
click at [105, 382] on div at bounding box center [616, 142] width 1233 height 1281
drag, startPoint x: 72, startPoint y: 397, endPoint x: 106, endPoint y: 398, distance: 33.7
click at [106, 398] on div at bounding box center [616, 142] width 1233 height 1281
drag, startPoint x: 142, startPoint y: 389, endPoint x: 236, endPoint y: 389, distance: 93.9
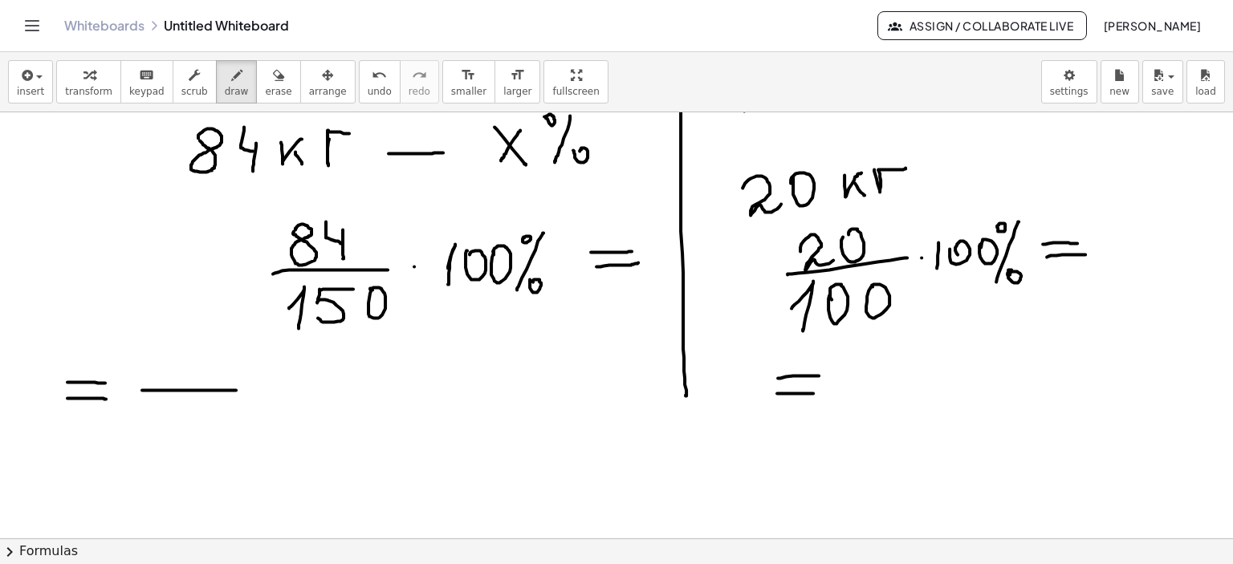
click at [236, 389] on div at bounding box center [616, 142] width 1233 height 1281
click at [273, 73] on icon "button" at bounding box center [278, 75] width 11 height 19
drag, startPoint x: 241, startPoint y: 433, endPoint x: 209, endPoint y: 413, distance: 37.4
click at [209, 413] on div at bounding box center [616, 142] width 1233 height 1281
click at [231, 75] on icon "button" at bounding box center [236, 75] width 11 height 19
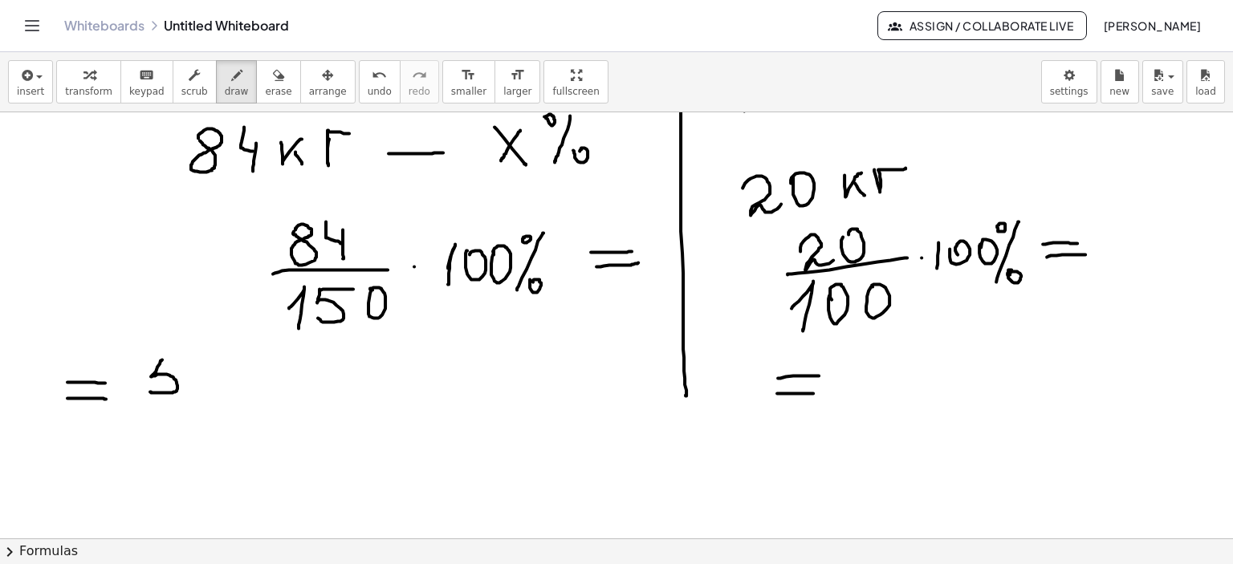
drag, startPoint x: 162, startPoint y: 359, endPoint x: 158, endPoint y: 381, distance: 22.8
click at [148, 390] on div at bounding box center [616, 142] width 1233 height 1281
drag, startPoint x: 165, startPoint y: 355, endPoint x: 197, endPoint y: 359, distance: 32.3
click at [184, 356] on div at bounding box center [616, 142] width 1233 height 1281
drag, startPoint x: 215, startPoint y: 356, endPoint x: 197, endPoint y: 380, distance: 30.3
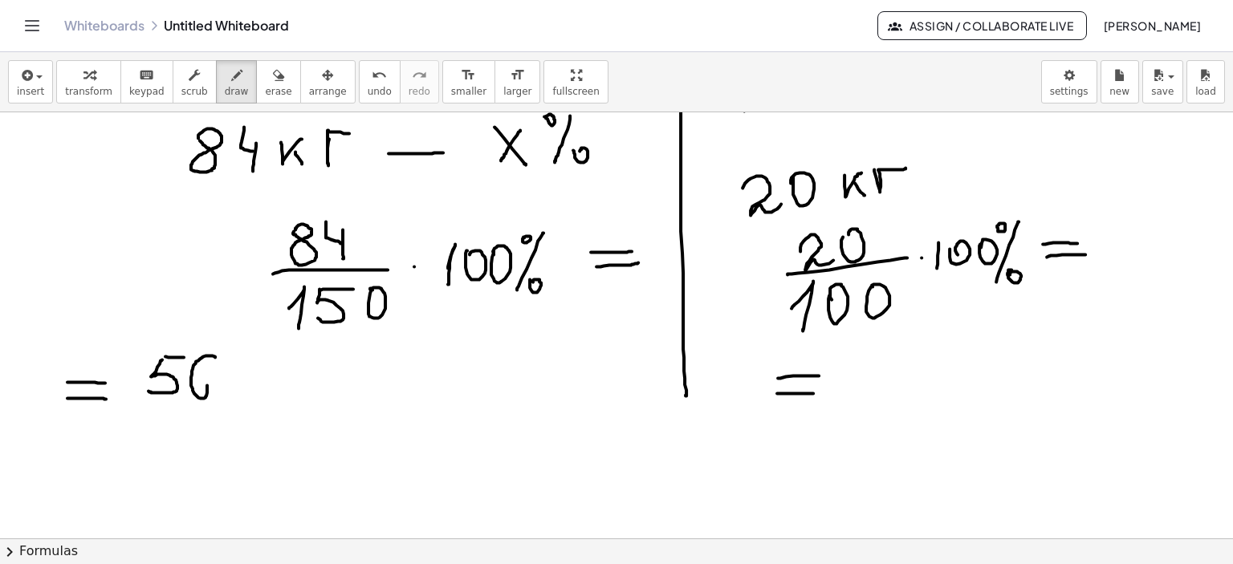
click at [197, 380] on div at bounding box center [616, 142] width 1233 height 1281
click at [247, 354] on div at bounding box center [616, 142] width 1233 height 1281
drag, startPoint x: 273, startPoint y: 352, endPoint x: 250, endPoint y: 404, distance: 56.4
click at [249, 400] on div at bounding box center [616, 142] width 1233 height 1281
click at [276, 393] on div at bounding box center [616, 142] width 1233 height 1281
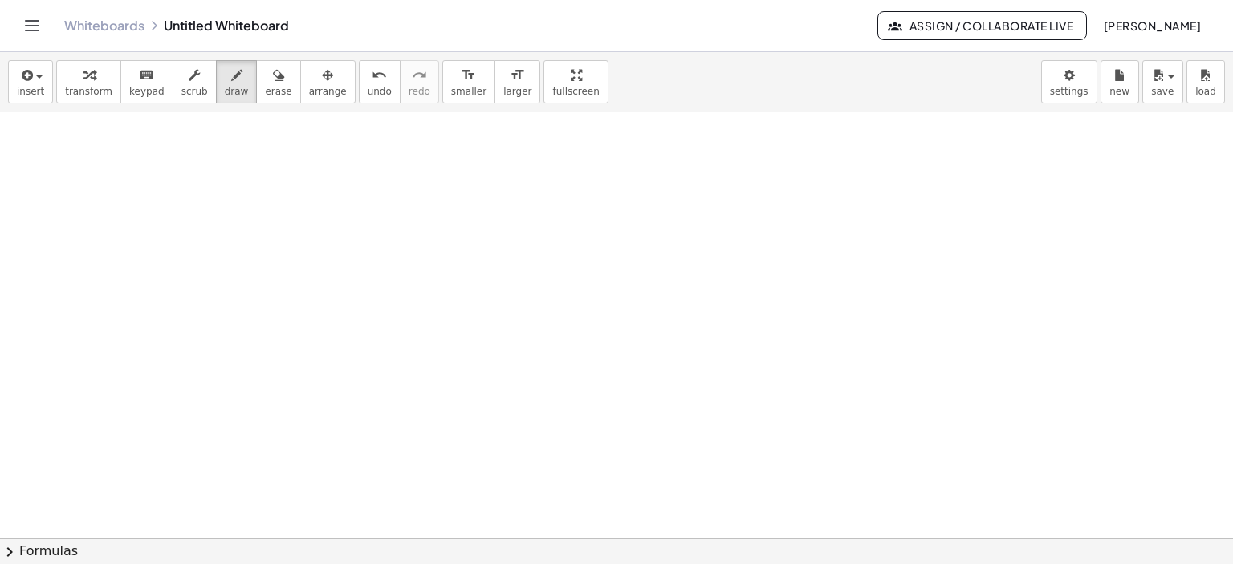
scroll to position [1175, 0]
drag, startPoint x: 110, startPoint y: 136, endPoint x: 141, endPoint y: 156, distance: 36.7
drag, startPoint x: 144, startPoint y: 142, endPoint x: 159, endPoint y: 160, distance: 22.8
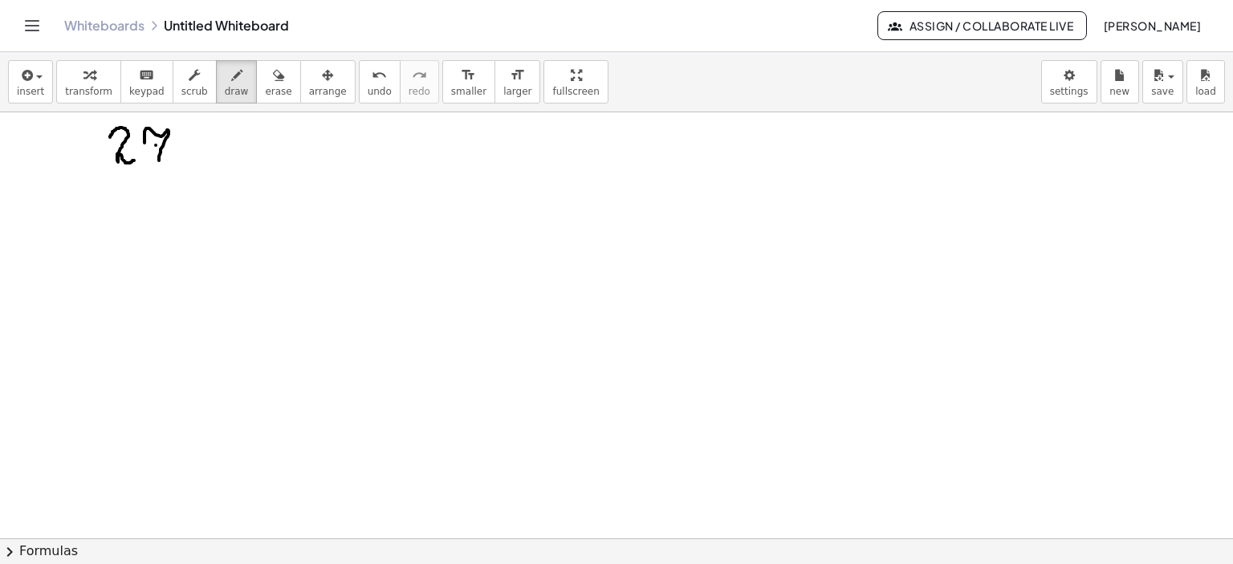
drag, startPoint x: 156, startPoint y: 144, endPoint x: 170, endPoint y: 145, distance: 14.5
drag, startPoint x: 186, startPoint y: 134, endPoint x: 183, endPoint y: 150, distance: 16.4
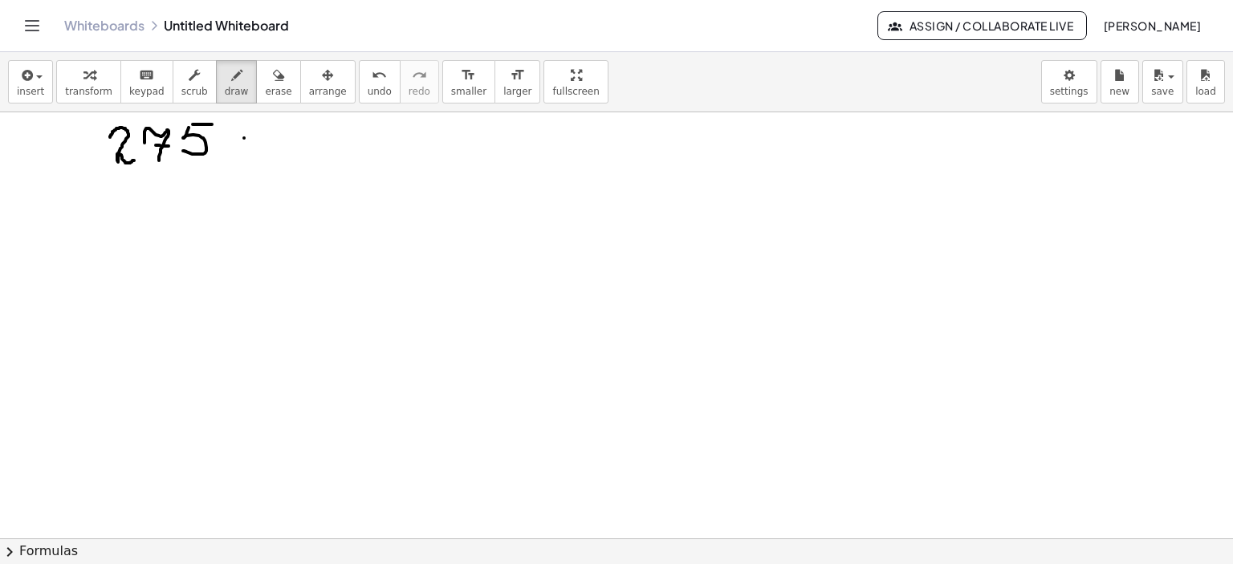
drag, startPoint x: 244, startPoint y: 137, endPoint x: 242, endPoint y: 151, distance: 13.7
drag, startPoint x: 235, startPoint y: 137, endPoint x: 250, endPoint y: 139, distance: 15.3
drag, startPoint x: 261, startPoint y: 138, endPoint x: 308, endPoint y: 146, distance: 48.0
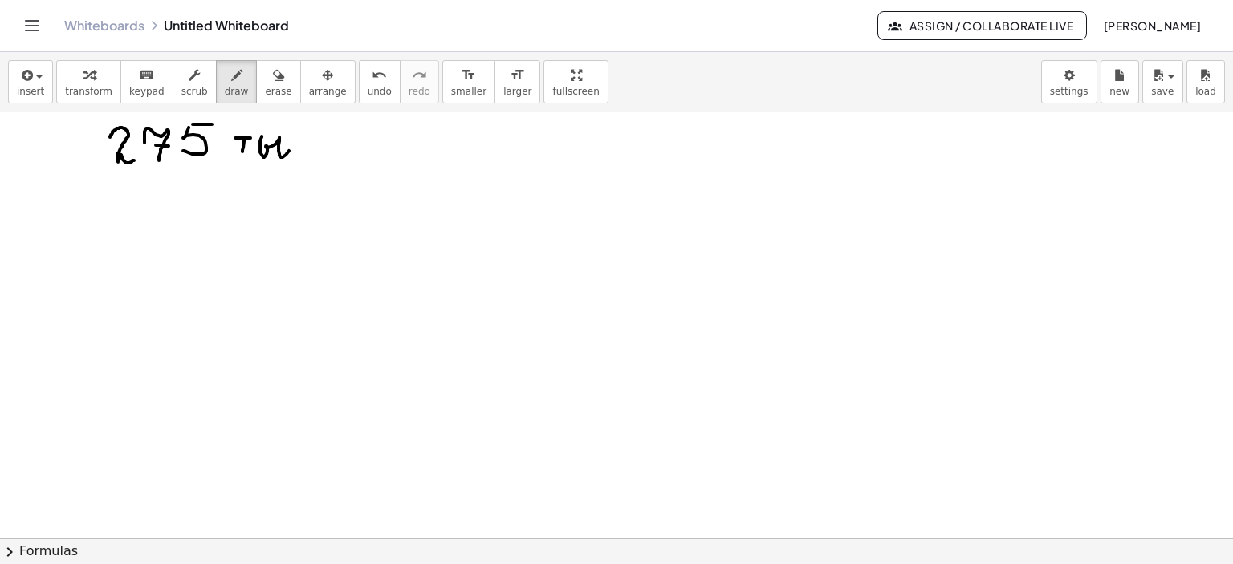
drag, startPoint x: 302, startPoint y: 144, endPoint x: 318, endPoint y: 156, distance: 20.1
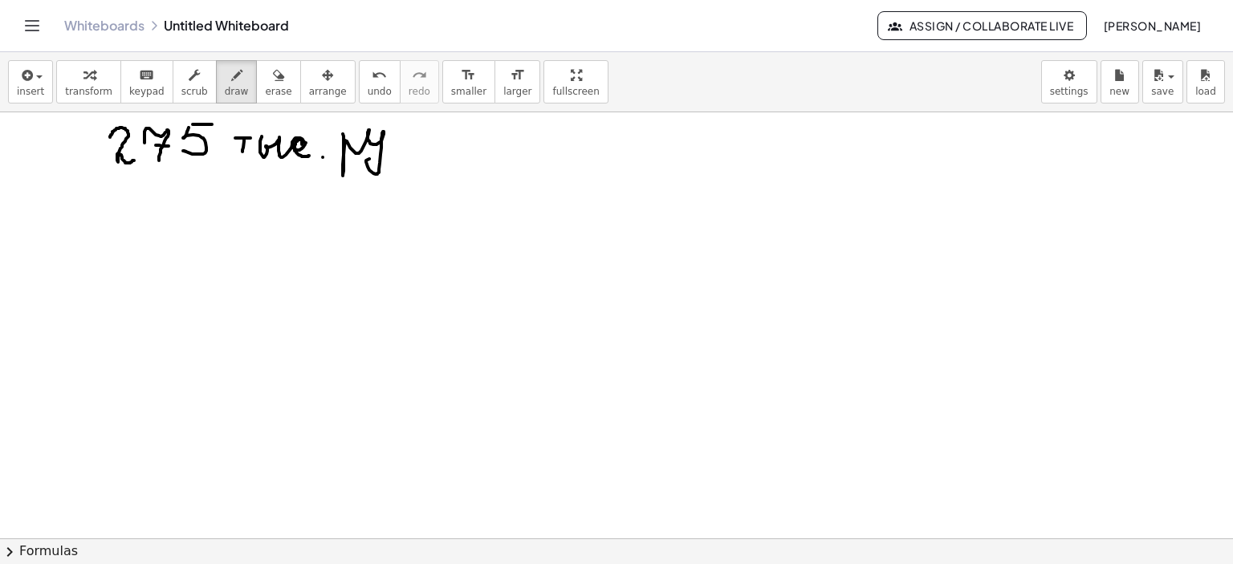
drag, startPoint x: 343, startPoint y: 133, endPoint x: 401, endPoint y: 148, distance: 60.5
drag, startPoint x: 401, startPoint y: 137, endPoint x: 416, endPoint y: 130, distance: 16.9
drag, startPoint x: 91, startPoint y: 195, endPoint x: 102, endPoint y: 217, distance: 24.0
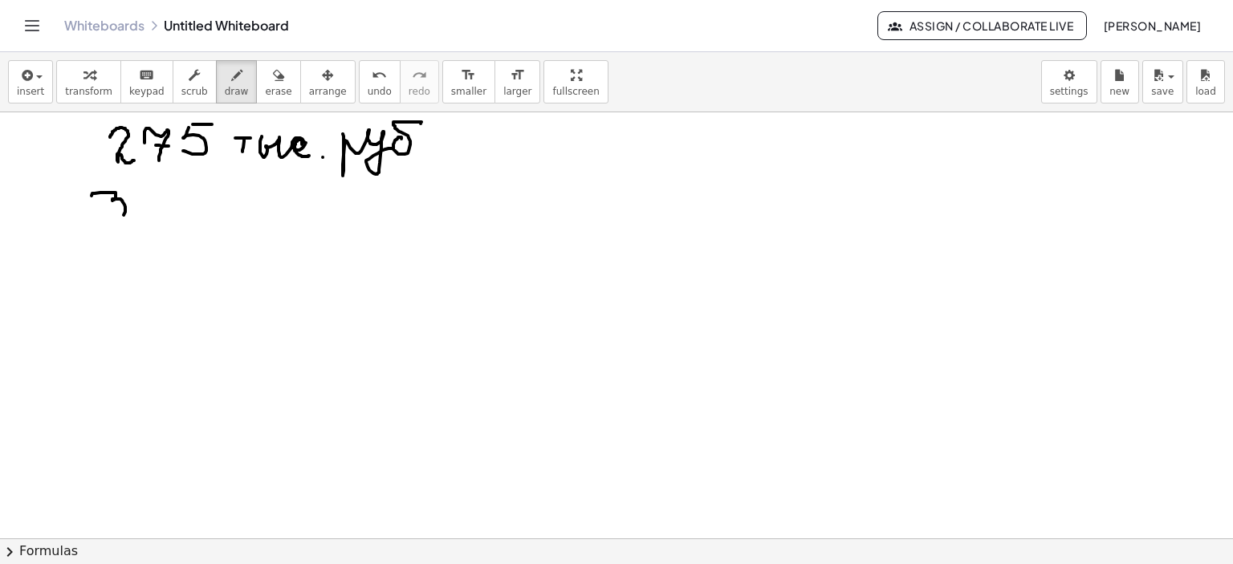
drag, startPoint x: 238, startPoint y: 185, endPoint x: 218, endPoint y: 220, distance: 39.5
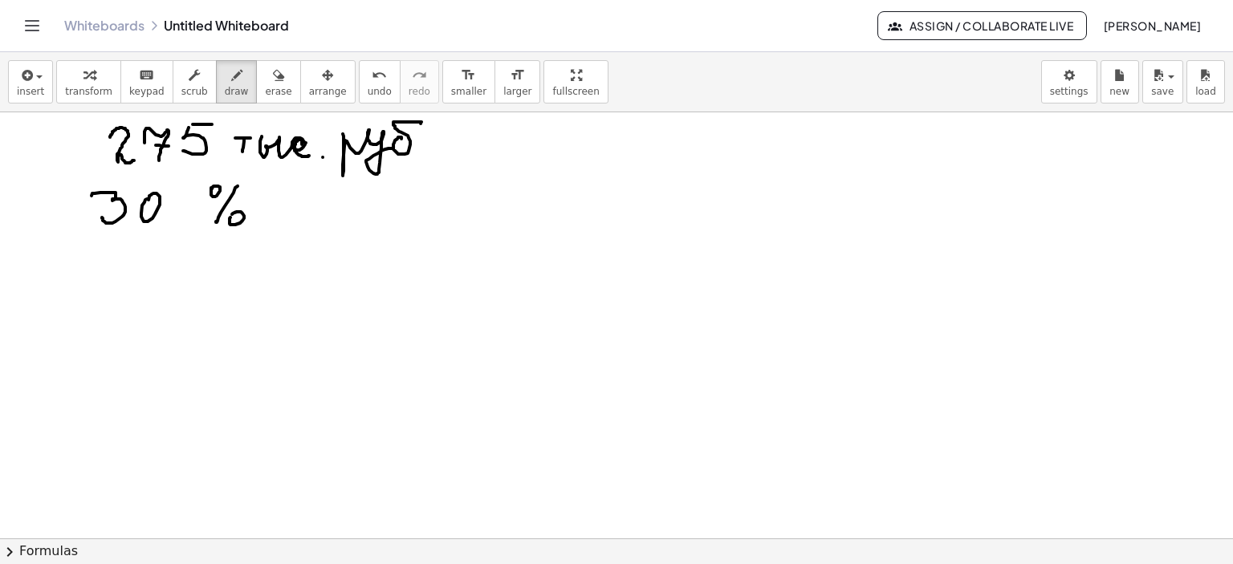
drag, startPoint x: 230, startPoint y: 224, endPoint x: 245, endPoint y: 217, distance: 15.8
drag, startPoint x: 280, startPoint y: 205, endPoint x: 337, endPoint y: 206, distance: 57.0
drag, startPoint x: 359, startPoint y: 205, endPoint x: 366, endPoint y: 209, distance: 8.7
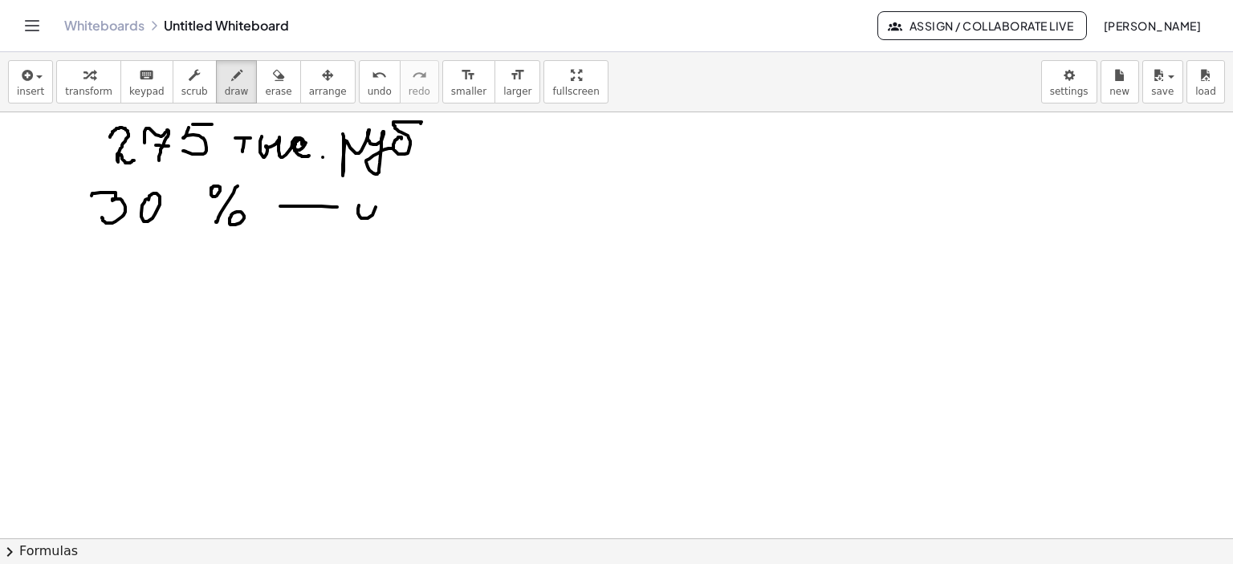
drag, startPoint x: 383, startPoint y: 194, endPoint x: 412, endPoint y: 218, distance: 37.6
drag, startPoint x: 443, startPoint y: 195, endPoint x: 464, endPoint y: 203, distance: 22.4
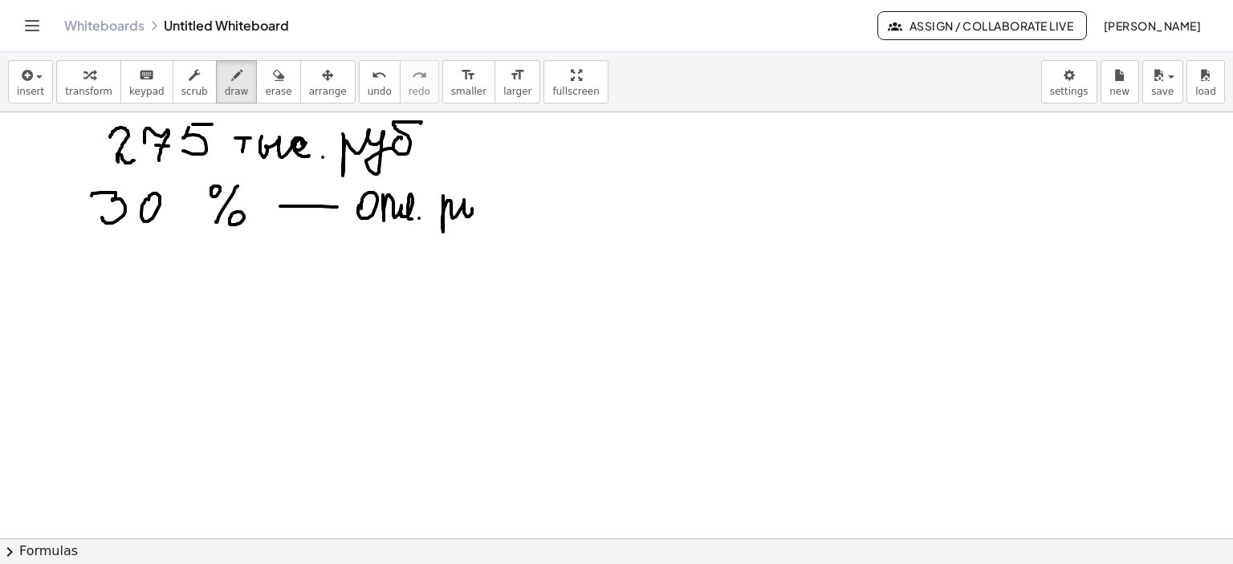
drag, startPoint x: 475, startPoint y: 196, endPoint x: 485, endPoint y: 206, distance: 14.8
drag, startPoint x: 491, startPoint y: 198, endPoint x: 518, endPoint y: 222, distance: 36.4
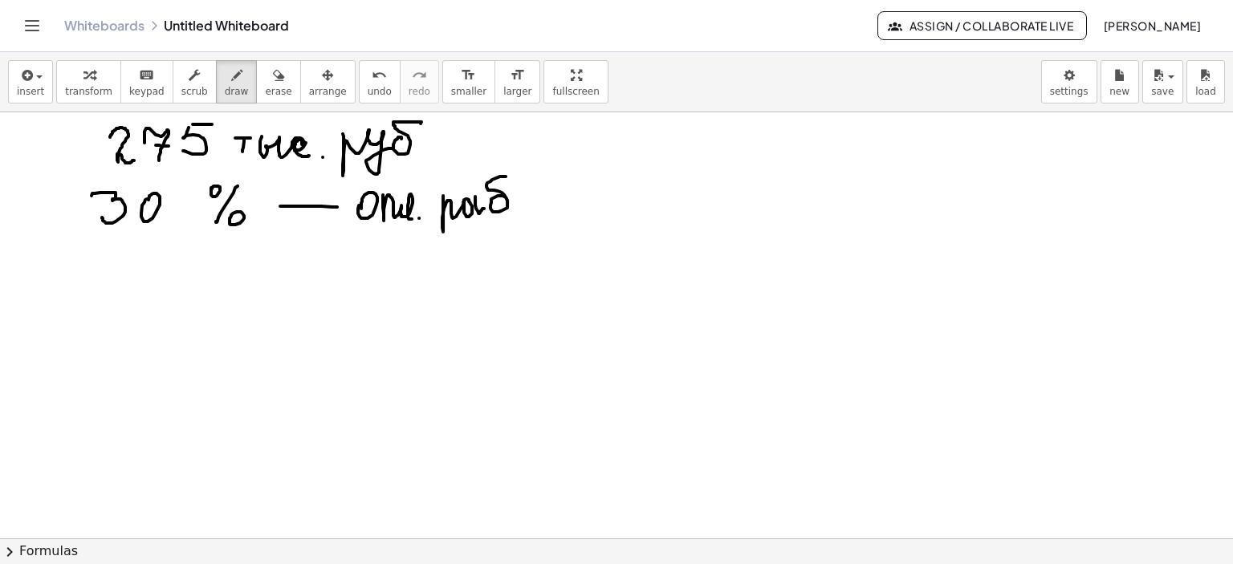
drag, startPoint x: 514, startPoint y: 214, endPoint x: 356, endPoint y: 262, distance: 165.2
drag, startPoint x: 107, startPoint y: 260, endPoint x: 105, endPoint y: 287, distance: 27.3
drag, startPoint x: 110, startPoint y: 256, endPoint x: 132, endPoint y: 253, distance: 21.9
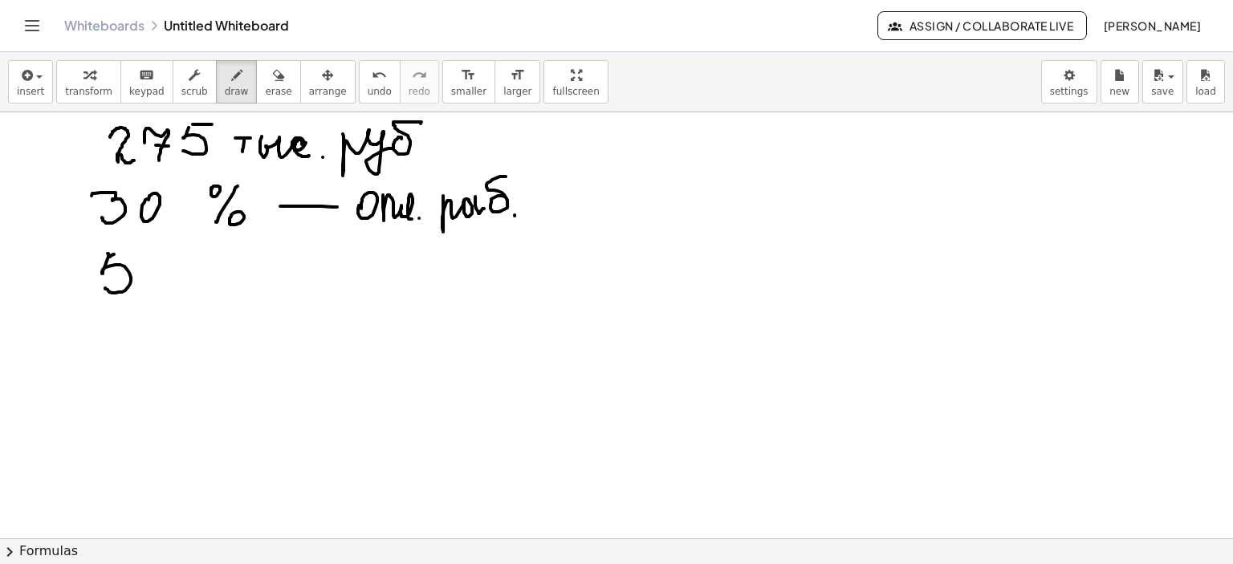
drag, startPoint x: 156, startPoint y: 279, endPoint x: 193, endPoint y: 266, distance: 39.4
drag, startPoint x: 201, startPoint y: 261, endPoint x: 229, endPoint y: 250, distance: 30.7
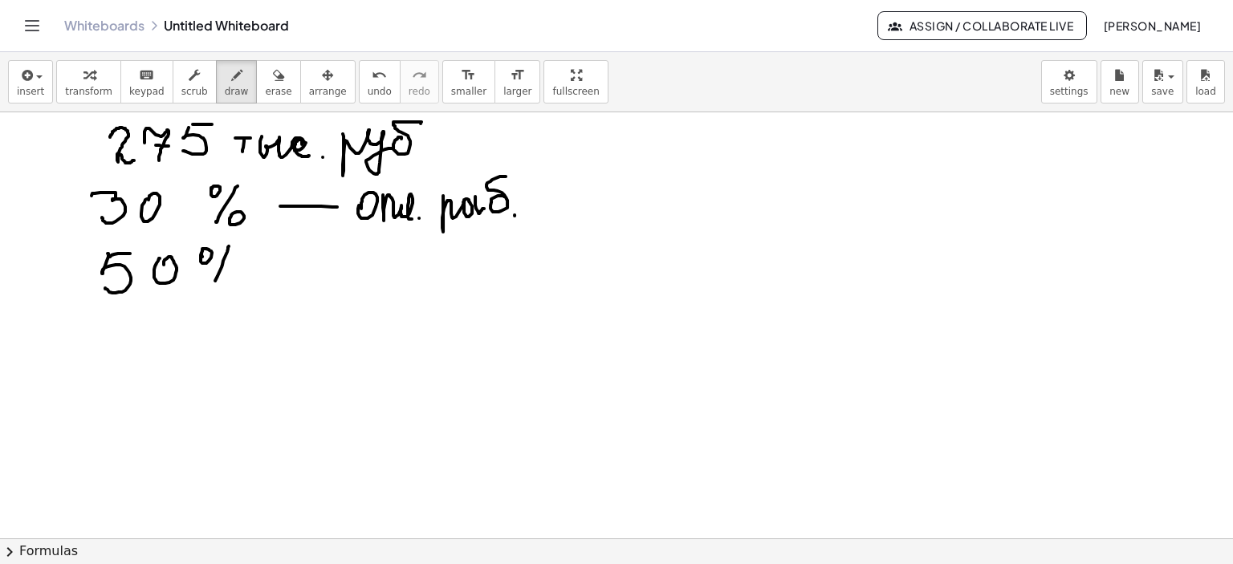
drag, startPoint x: 215, startPoint y: 280, endPoint x: 213, endPoint y: 290, distance: 10.7
drag, startPoint x: 236, startPoint y: 293, endPoint x: 230, endPoint y: 279, distance: 14.8
drag, startPoint x: 299, startPoint y: 275, endPoint x: 358, endPoint y: 278, distance: 59.5
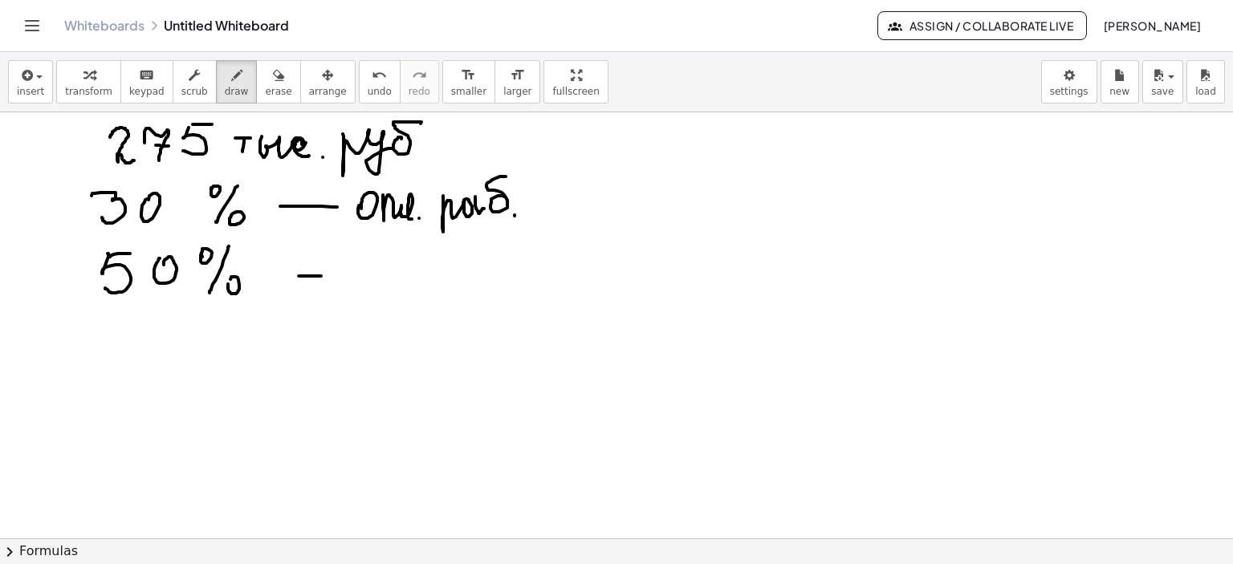
drag, startPoint x: 392, startPoint y: 262, endPoint x: 417, endPoint y: 262, distance: 25.7
drag, startPoint x: 424, startPoint y: 260, endPoint x: 462, endPoint y: 286, distance: 46.3
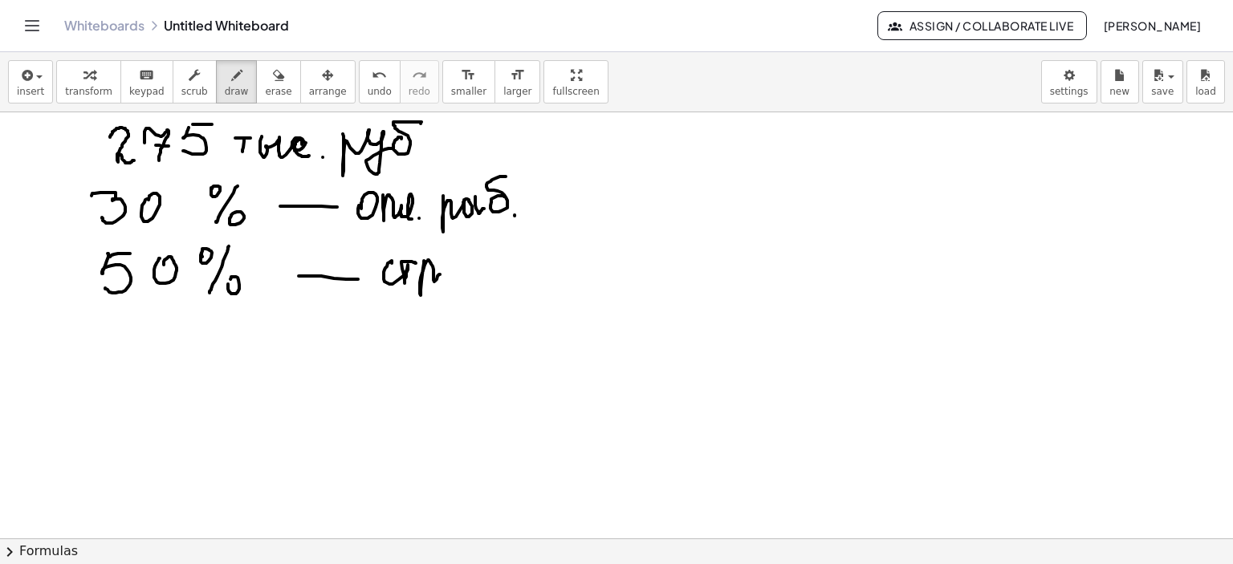
drag, startPoint x: 469, startPoint y: 270, endPoint x: 482, endPoint y: 258, distance: 18.7
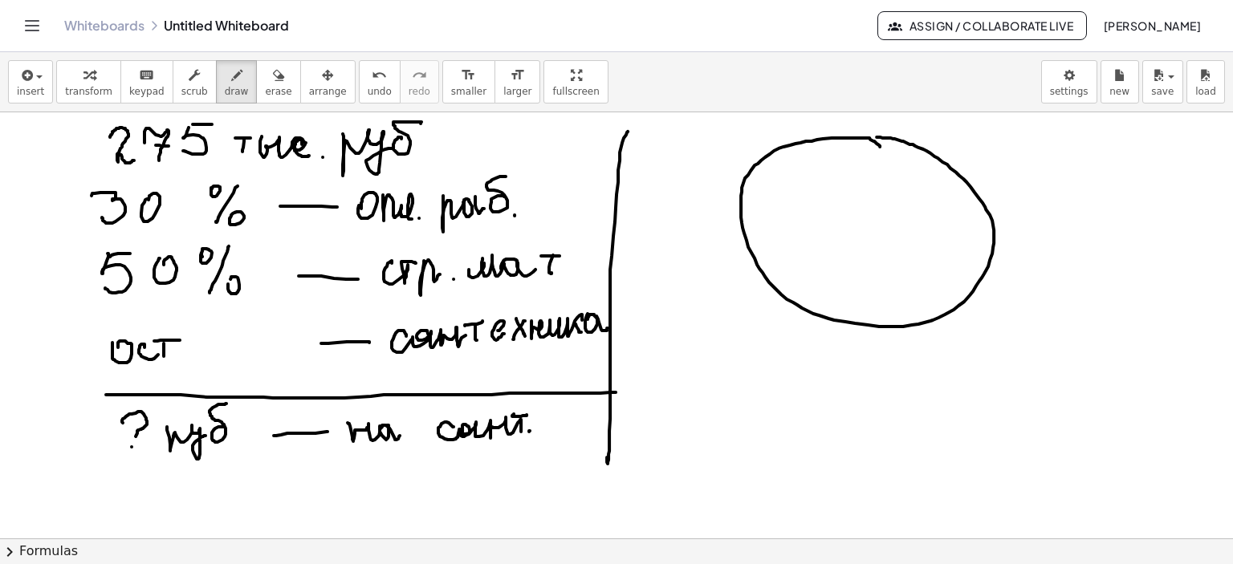
drag, startPoint x: 876, startPoint y: 143, endPoint x: 871, endPoint y: 136, distance: 8.5
drag, startPoint x: 1028, startPoint y: 217, endPoint x: 1030, endPoint y: 243, distance: 25.7
drag, startPoint x: 1045, startPoint y: 240, endPoint x: 1086, endPoint y: 233, distance: 41.6
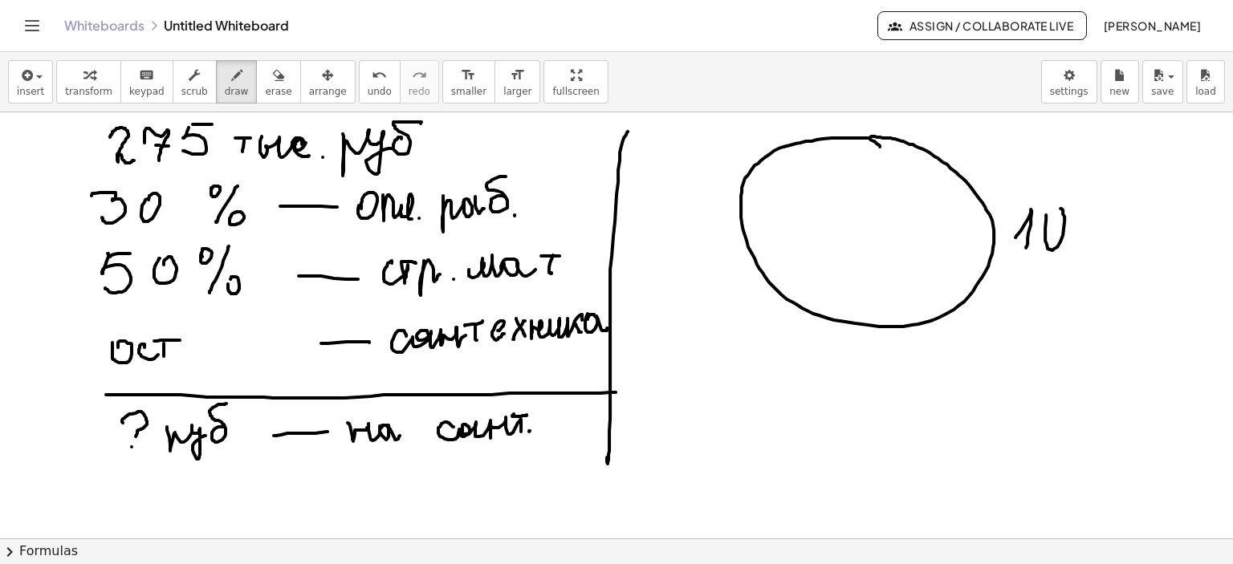
drag, startPoint x: 1103, startPoint y: 198, endPoint x: 1119, endPoint y: 201, distance: 15.6
drag, startPoint x: 1125, startPoint y: 189, endPoint x: 1116, endPoint y: 253, distance: 64.0
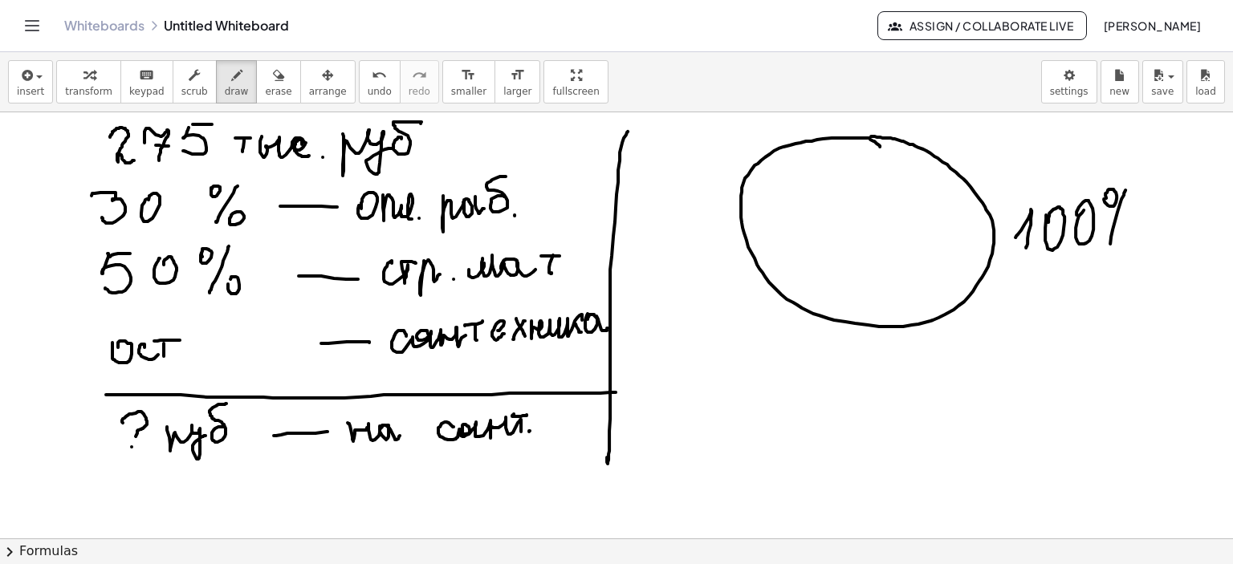
drag, startPoint x: 1129, startPoint y: 240, endPoint x: 1130, endPoint y: 250, distance: 9.7
drag, startPoint x: 712, startPoint y: 369, endPoint x: 729, endPoint y: 368, distance: 16.9
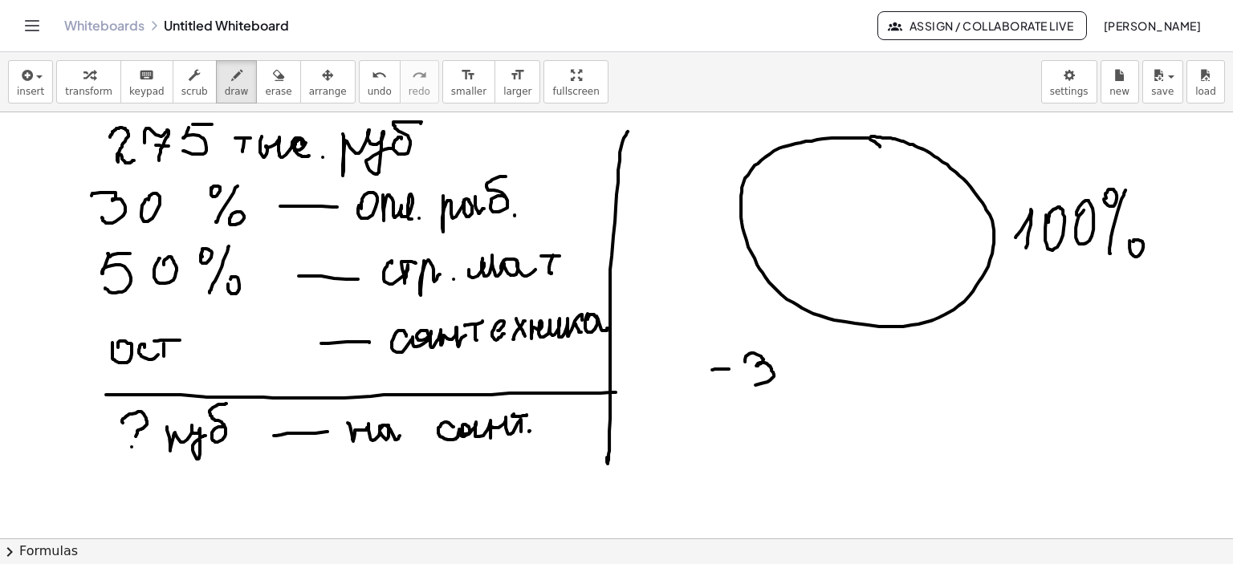
drag, startPoint x: 753, startPoint y: 352, endPoint x: 782, endPoint y: 374, distance: 35.5
drag, startPoint x: 781, startPoint y: 367, endPoint x: 790, endPoint y: 364, distance: 10.2
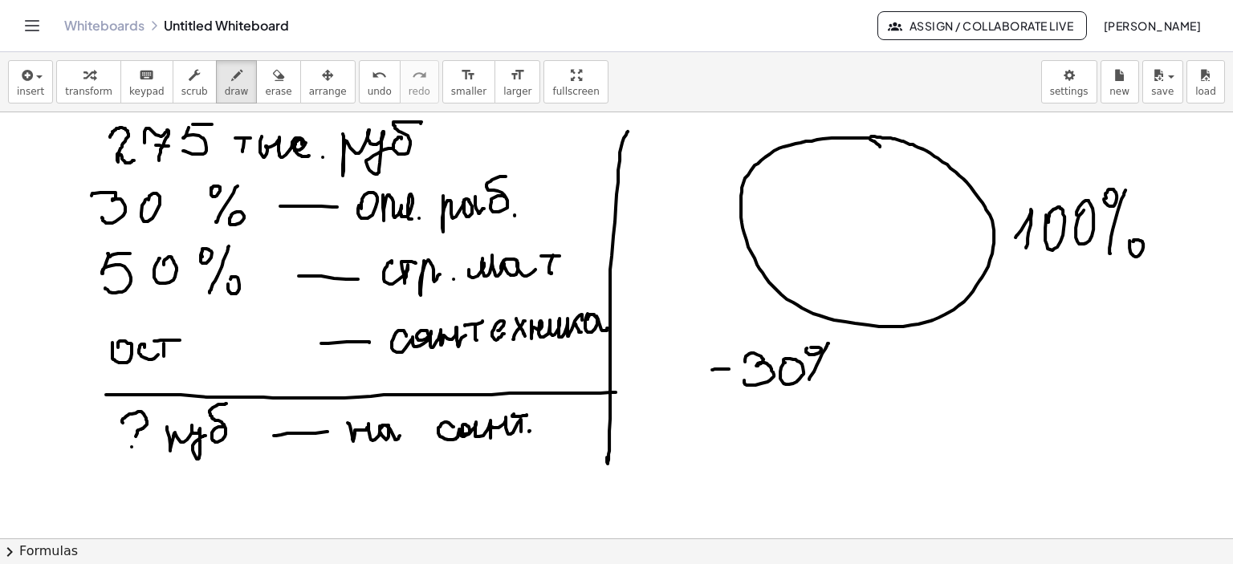
drag, startPoint x: 828, startPoint y: 343, endPoint x: 813, endPoint y: 381, distance: 41.4
drag, startPoint x: 822, startPoint y: 376, endPoint x: 870, endPoint y: 372, distance: 48.3
drag, startPoint x: 857, startPoint y: 360, endPoint x: 893, endPoint y: 365, distance: 36.4
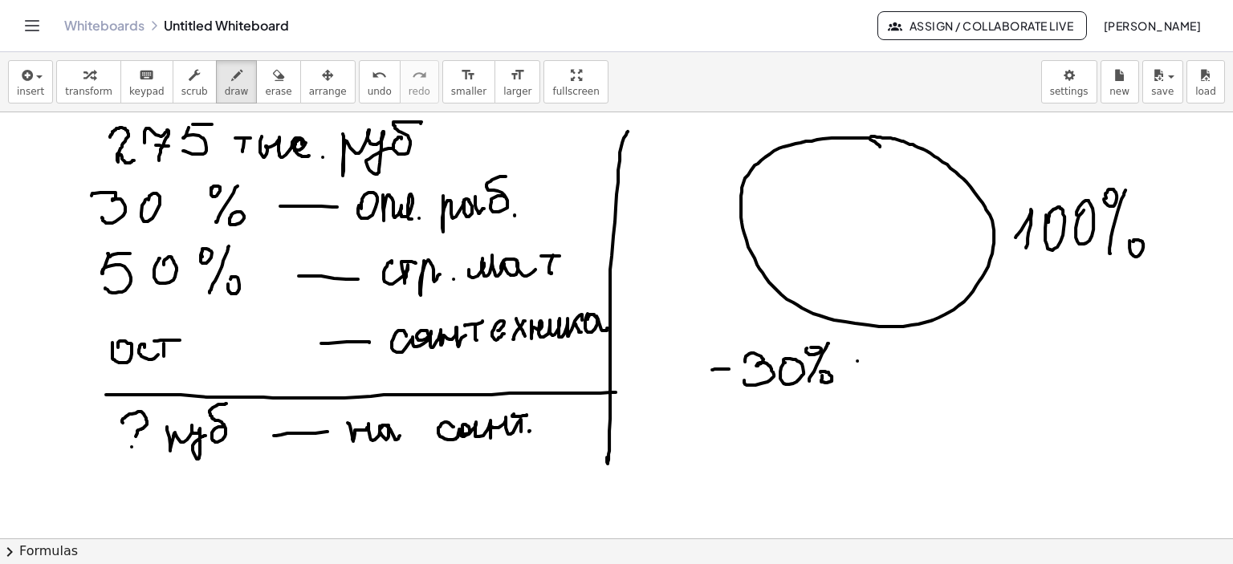
drag, startPoint x: 866, startPoint y: 374, endPoint x: 902, endPoint y: 372, distance: 36.1
drag, startPoint x: 627, startPoint y: 356, endPoint x: 644, endPoint y: 366, distance: 19.4
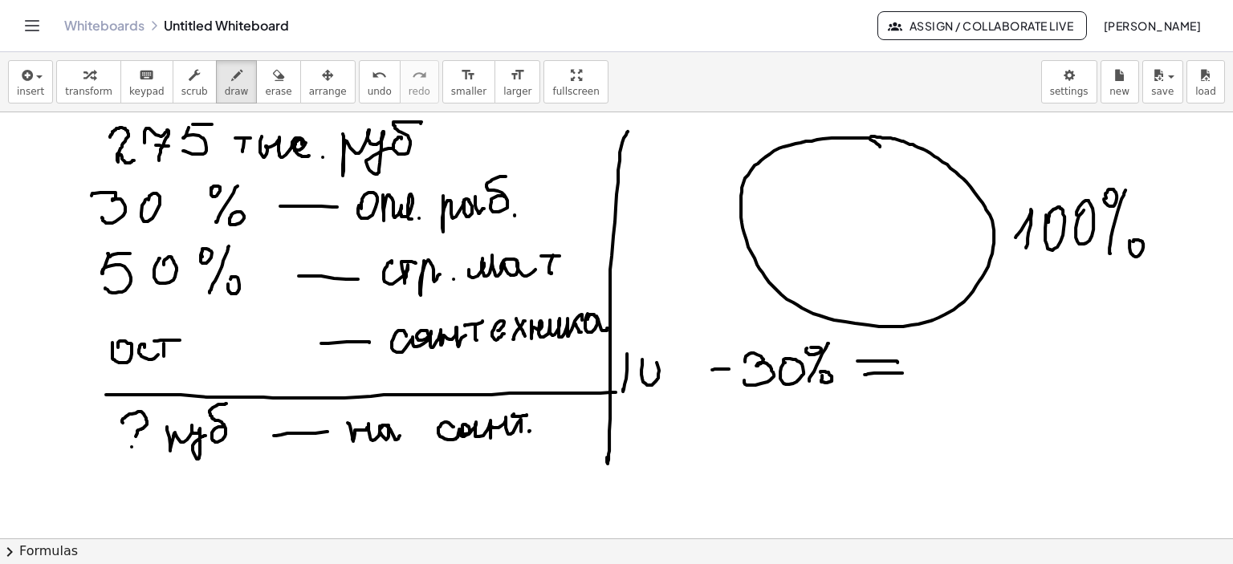
drag, startPoint x: 642, startPoint y: 364, endPoint x: 656, endPoint y: 368, distance: 14.8
drag, startPoint x: 665, startPoint y: 381, endPoint x: 690, endPoint y: 357, distance: 34.6
drag, startPoint x: 703, startPoint y: 354, endPoint x: 704, endPoint y: 345, distance: 8.9
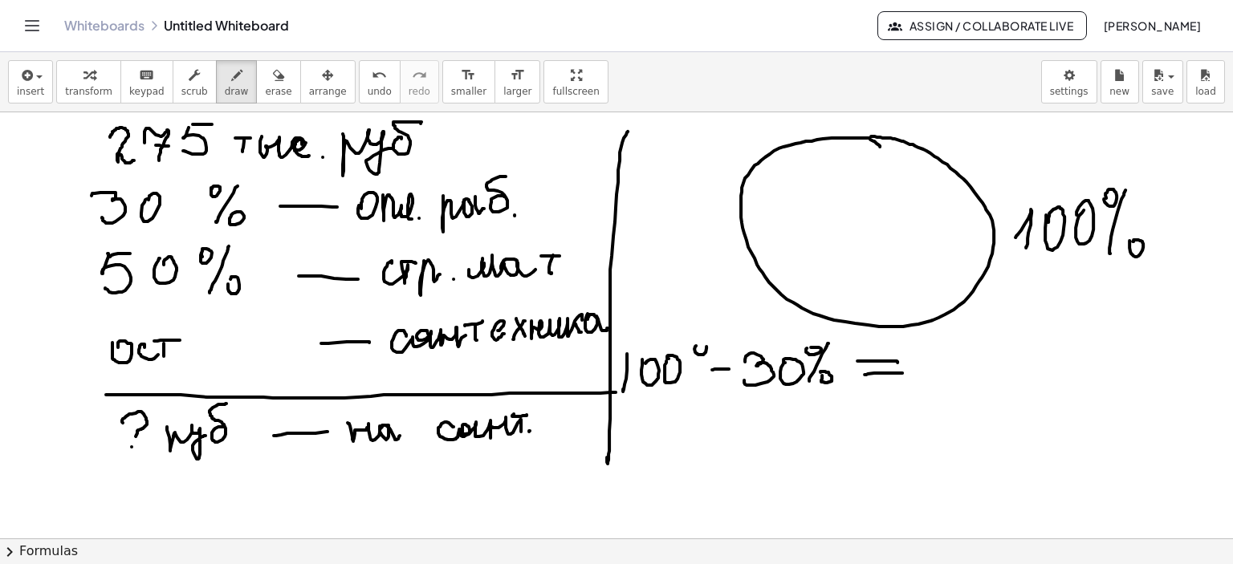
drag, startPoint x: 713, startPoint y: 338, endPoint x: 695, endPoint y: 386, distance: 51.3
drag, startPoint x: 932, startPoint y: 355, endPoint x: 946, endPoint y: 375, distance: 23.6
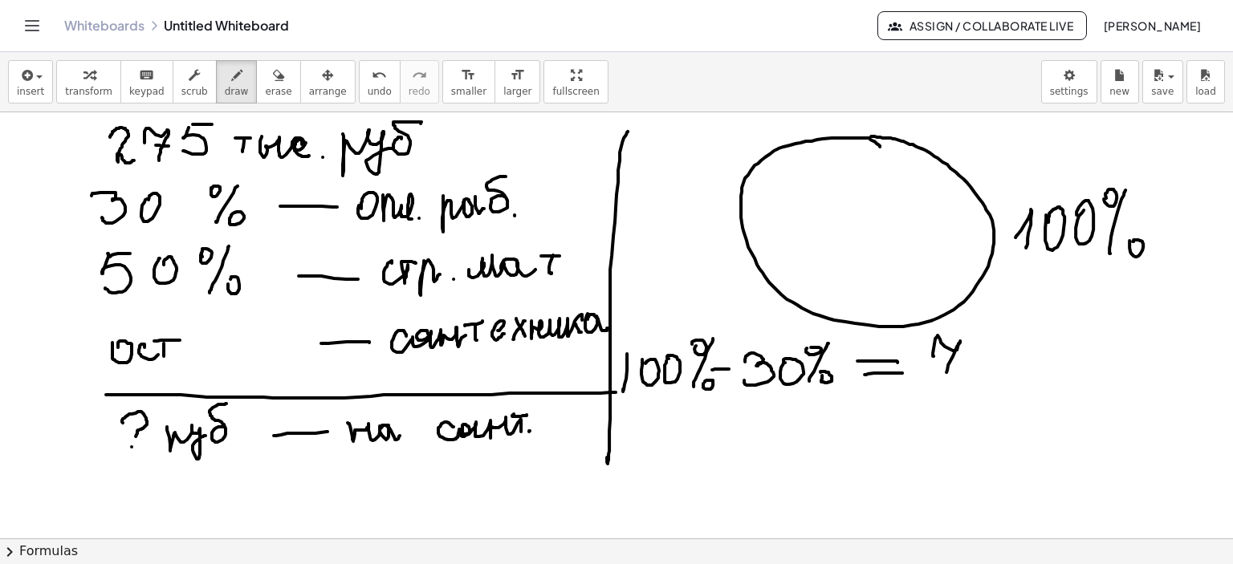
drag, startPoint x: 944, startPoint y: 360, endPoint x: 989, endPoint y: 349, distance: 46.3
drag, startPoint x: 981, startPoint y: 347, endPoint x: 1009, endPoint y: 341, distance: 28.0
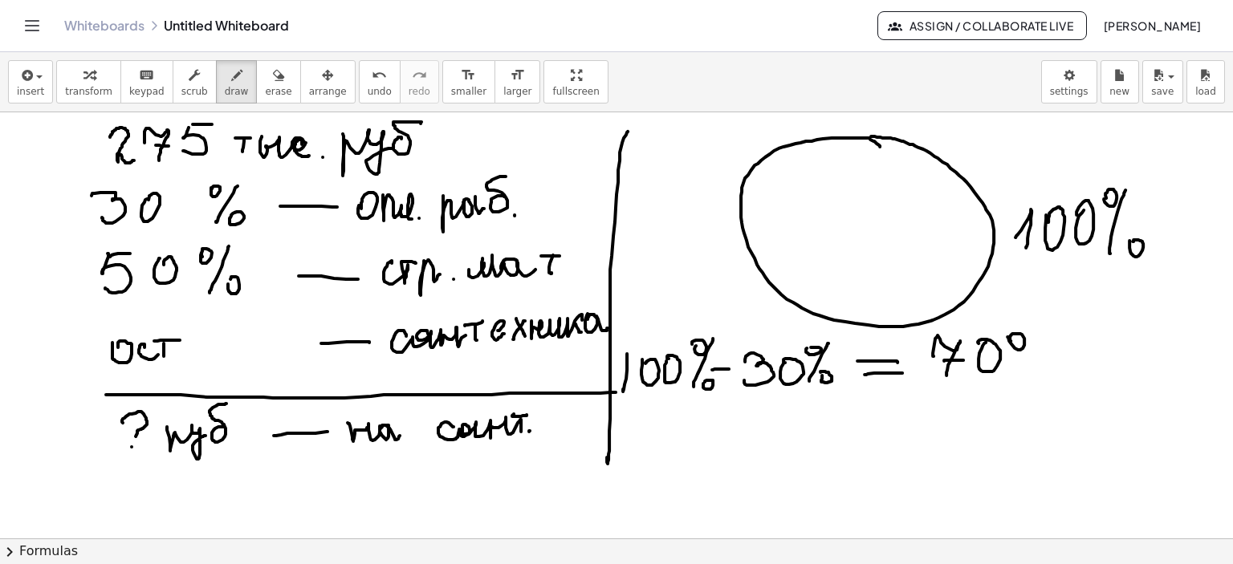
drag, startPoint x: 1007, startPoint y: 336, endPoint x: 1040, endPoint y: 338, distance: 32.9
drag, startPoint x: 1040, startPoint y: 328, endPoint x: 1041, endPoint y: 368, distance: 40.1
drag, startPoint x: 1037, startPoint y: 366, endPoint x: 1040, endPoint y: 380, distance: 14.0
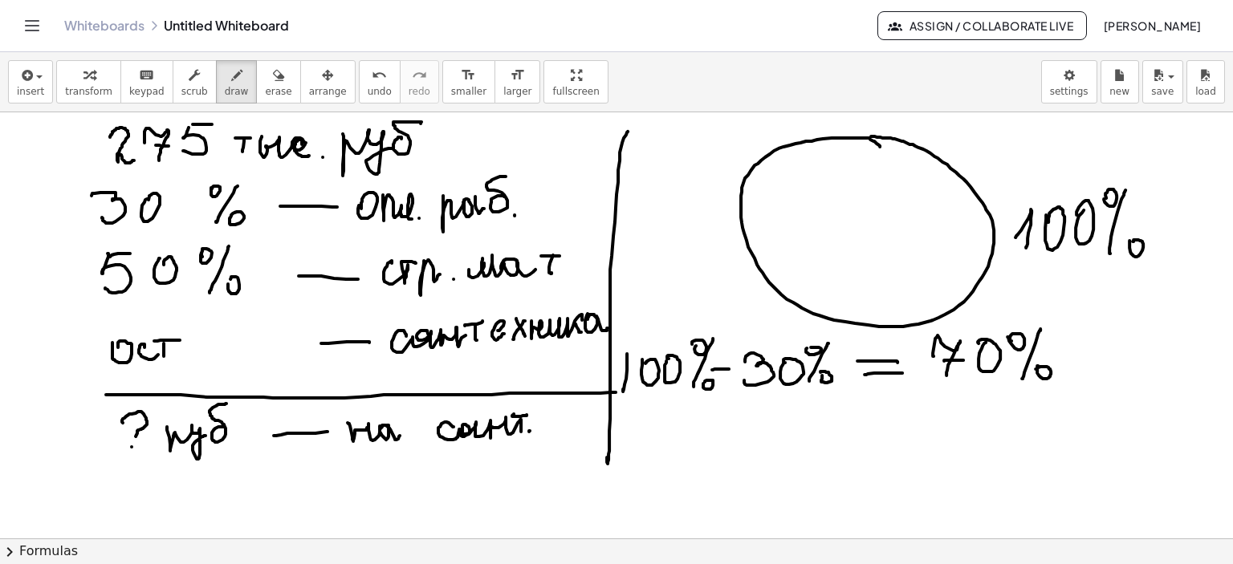
drag, startPoint x: 622, startPoint y: 447, endPoint x: 630, endPoint y: 455, distance: 11.3
drag, startPoint x: 643, startPoint y: 452, endPoint x: 662, endPoint y: 441, distance: 22.3
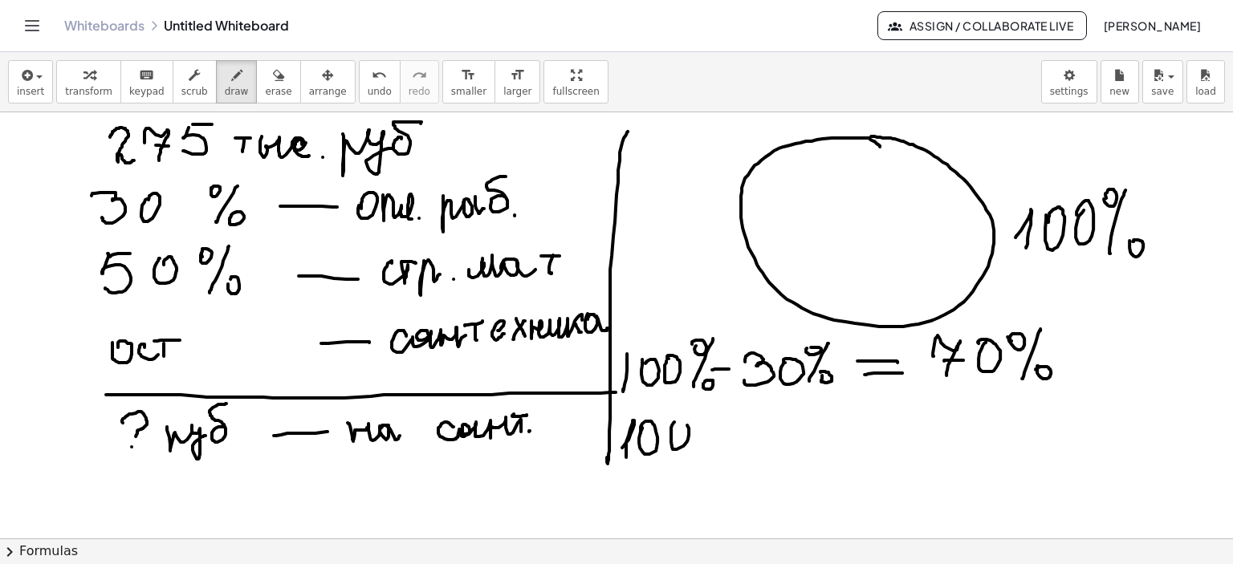
drag, startPoint x: 671, startPoint y: 441, endPoint x: 674, endPoint y: 429, distance: 12.5
drag, startPoint x: 701, startPoint y: 410, endPoint x: 736, endPoint y: 408, distance: 35.3
drag, startPoint x: 716, startPoint y: 436, endPoint x: 719, endPoint y: 445, distance: 10.2
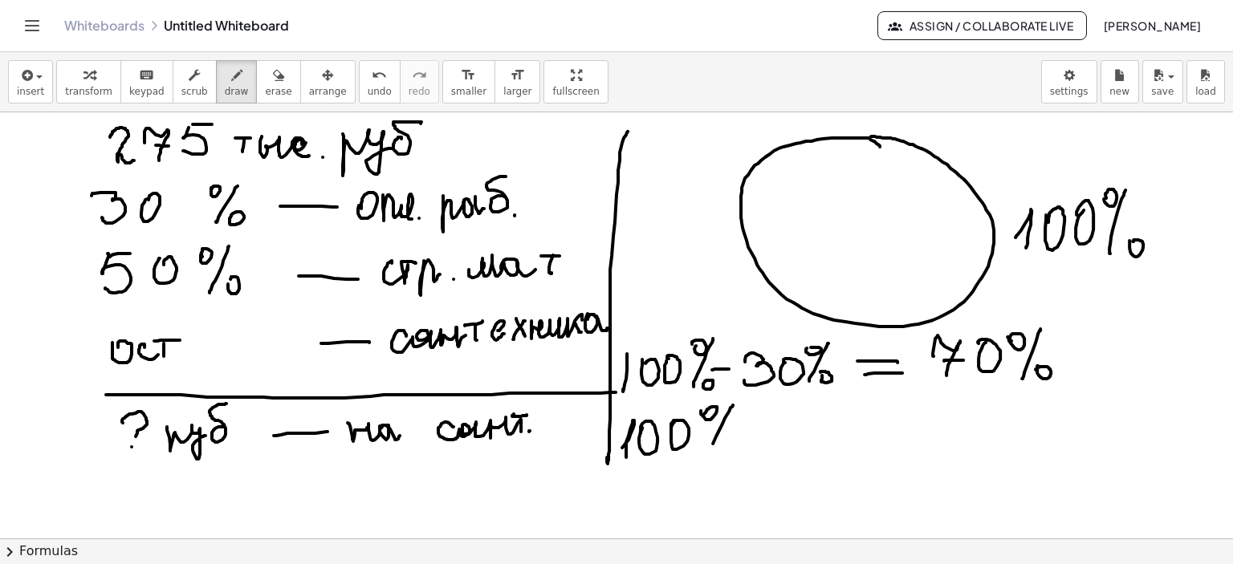
drag, startPoint x: 725, startPoint y: 441, endPoint x: 748, endPoint y: 430, distance: 25.1
drag, startPoint x: 741, startPoint y: 429, endPoint x: 774, endPoint y: 429, distance: 32.1
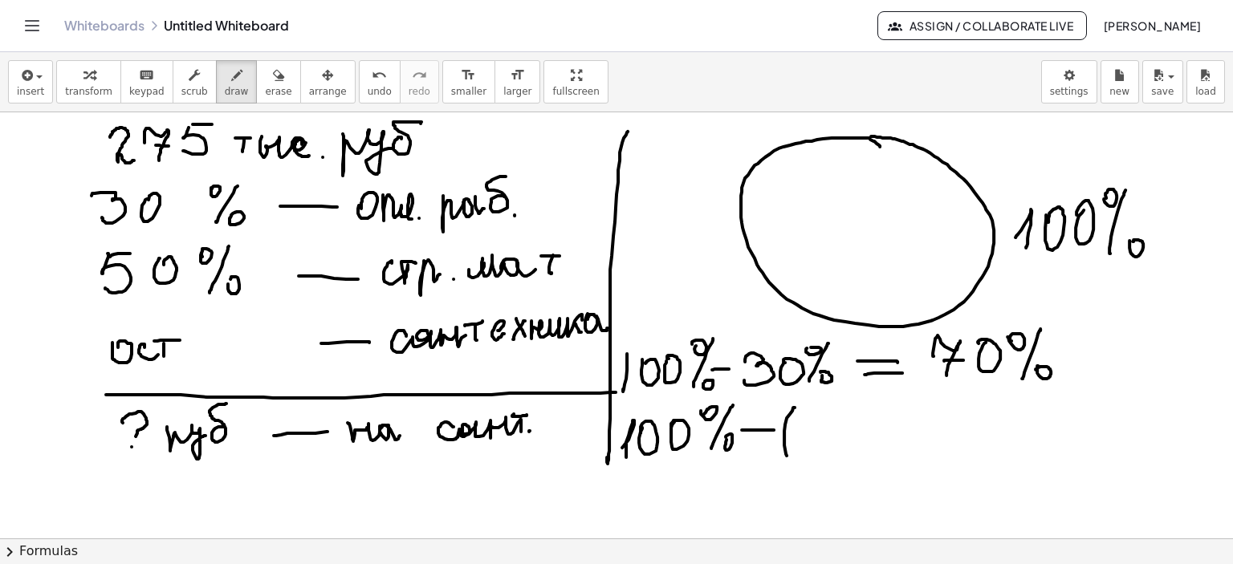
drag, startPoint x: 794, startPoint y: 407, endPoint x: 799, endPoint y: 451, distance: 44.4
drag, startPoint x: 802, startPoint y: 417, endPoint x: 806, endPoint y: 438, distance: 21.1
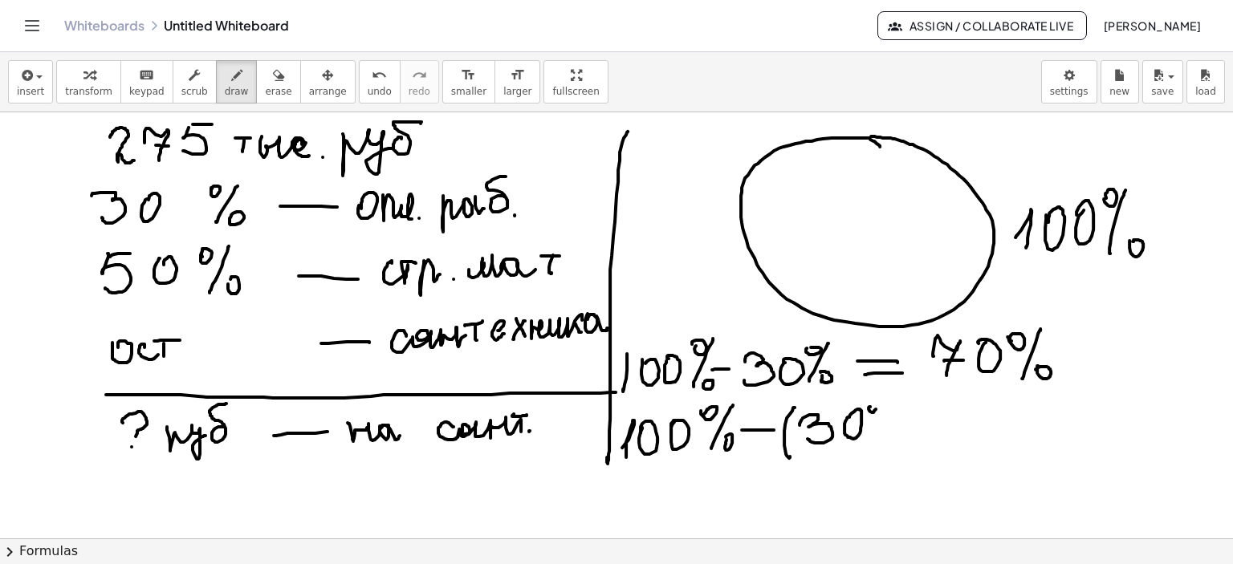
drag, startPoint x: 892, startPoint y: 399, endPoint x: 875, endPoint y: 445, distance: 48.5
drag, startPoint x: 910, startPoint y: 424, endPoint x: 928, endPoint y: 417, distance: 19.5
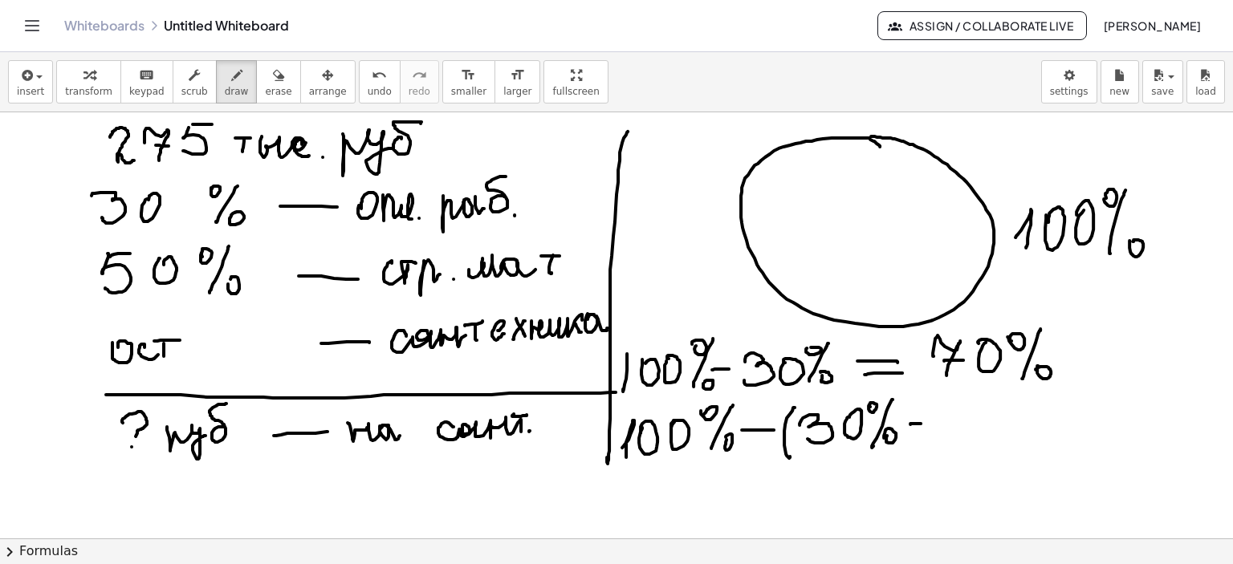
drag, startPoint x: 927, startPoint y: 412, endPoint x: 945, endPoint y: 429, distance: 25.5
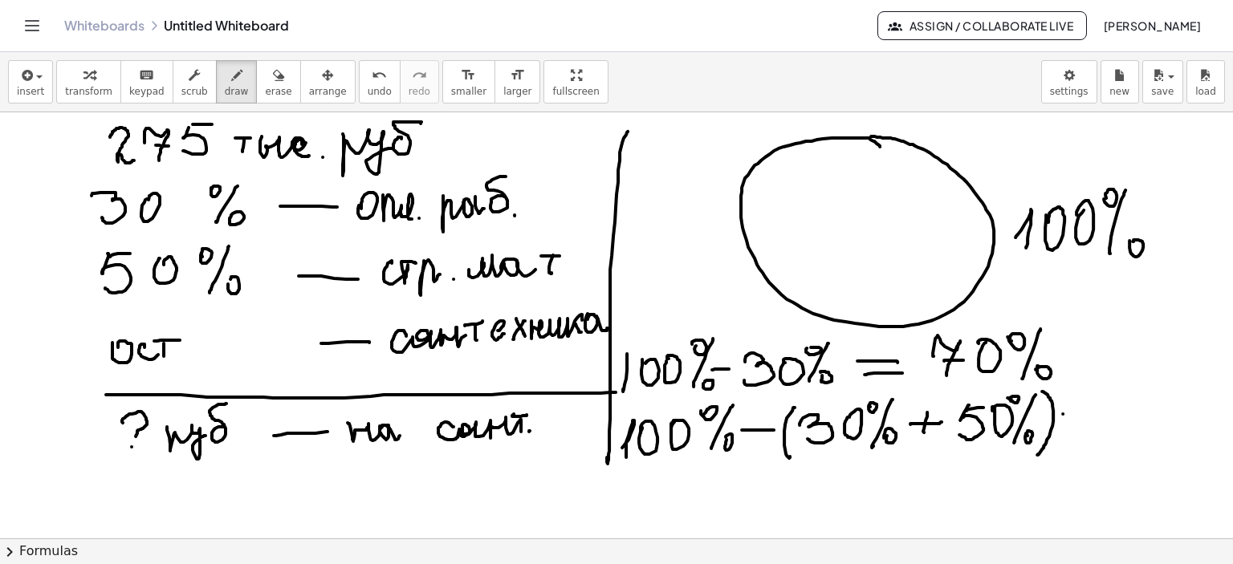
drag, startPoint x: 1104, startPoint y: 412, endPoint x: 1143, endPoint y: 426, distance: 40.9
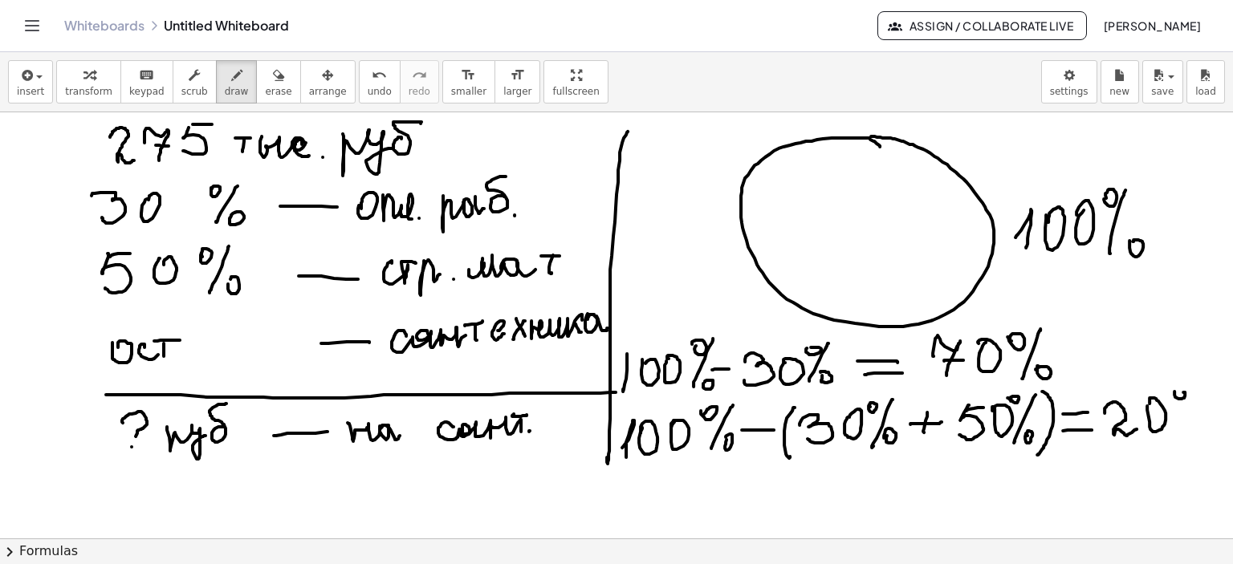
drag, startPoint x: 1200, startPoint y: 388, endPoint x: 1172, endPoint y: 439, distance: 58.9
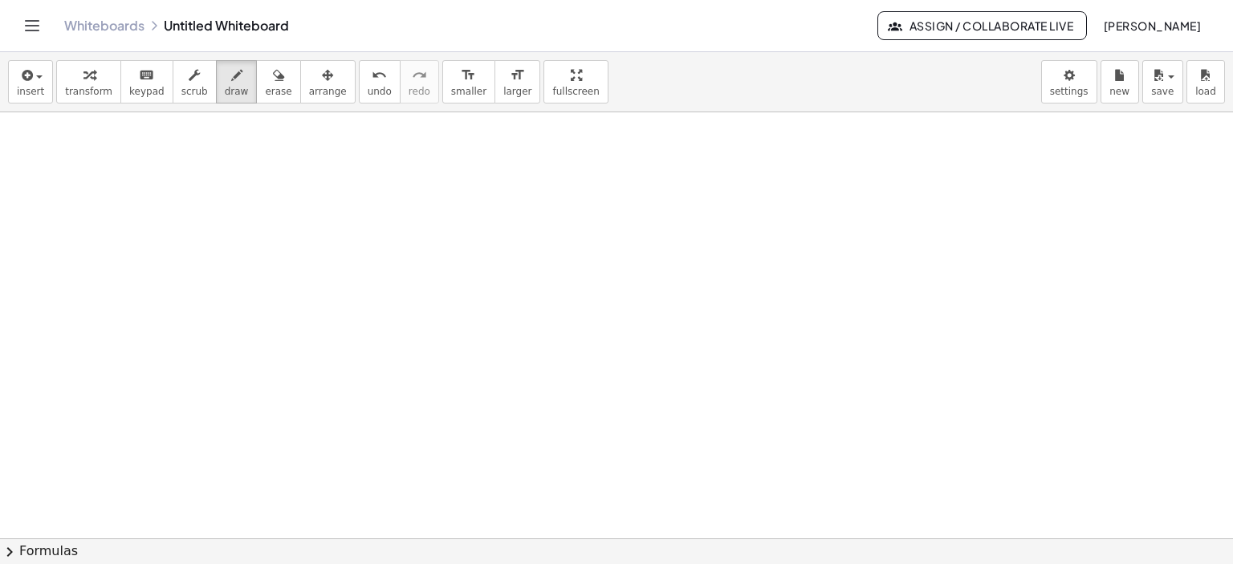
scroll to position [1708, 0]
drag, startPoint x: 217, startPoint y: 160, endPoint x: 234, endPoint y: 169, distance: 19.7
drag, startPoint x: 248, startPoint y: 140, endPoint x: 278, endPoint y: 171, distance: 42.6
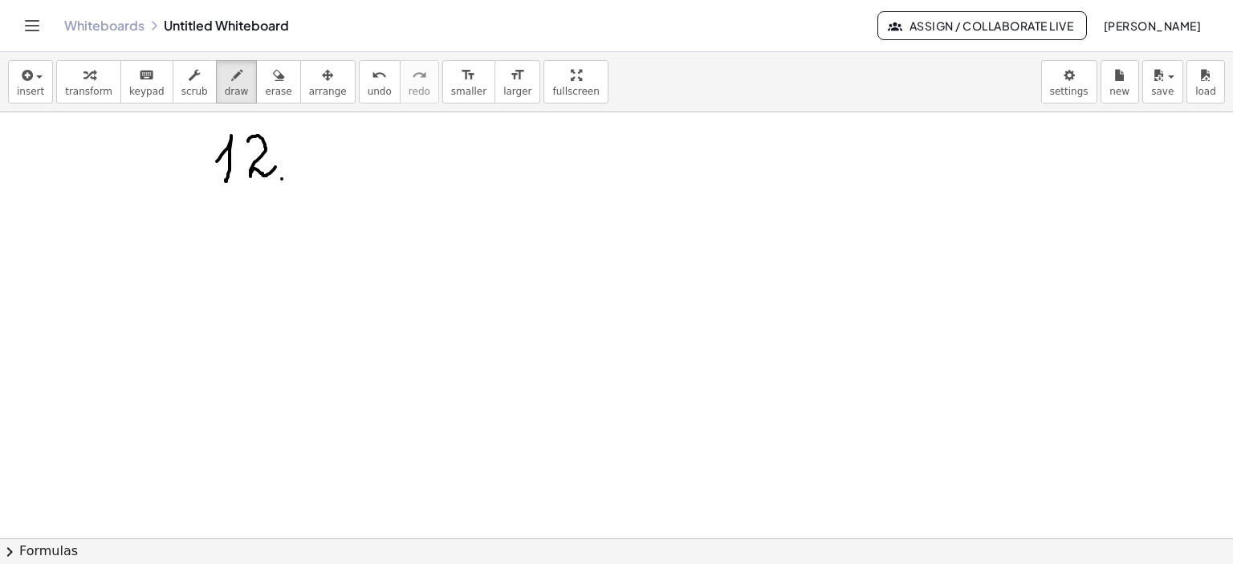
drag, startPoint x: 282, startPoint y: 178, endPoint x: 276, endPoint y: 191, distance: 14.0
drag, startPoint x: 307, startPoint y: 140, endPoint x: 303, endPoint y: 153, distance: 13.2
drag, startPoint x: 311, startPoint y: 131, endPoint x: 353, endPoint y: 145, distance: 44.2
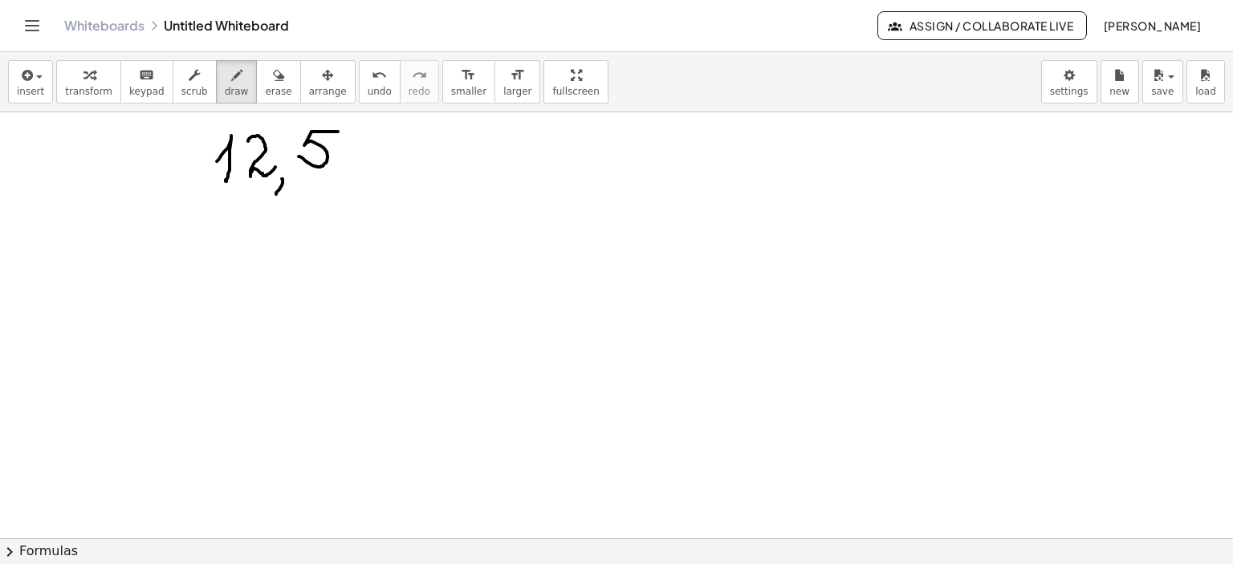
drag, startPoint x: 364, startPoint y: 147, endPoint x: 379, endPoint y: 140, distance: 16.5
drag, startPoint x: 370, startPoint y: 153, endPoint x: 382, endPoint y: 169, distance: 19.4
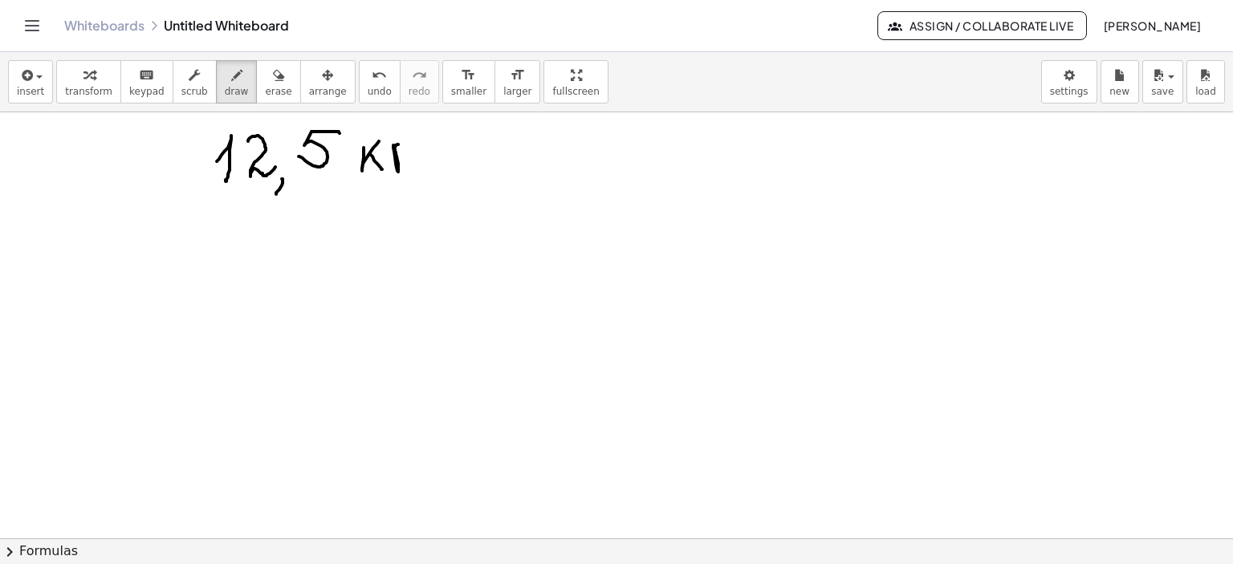
drag, startPoint x: 393, startPoint y: 145, endPoint x: 414, endPoint y: 144, distance: 20.9
drag, startPoint x: 457, startPoint y: 144, endPoint x: 477, endPoint y: 145, distance: 20.1
drag, startPoint x: 469, startPoint y: 155, endPoint x: 477, endPoint y: 166, distance: 14.3
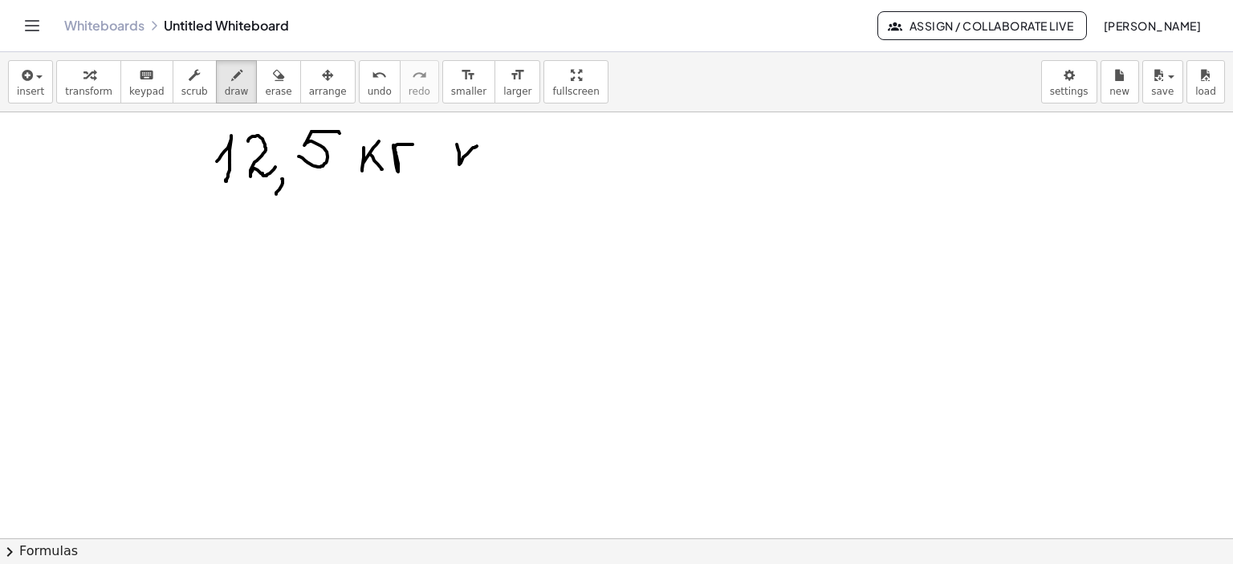
drag, startPoint x: 496, startPoint y: 147, endPoint x: 485, endPoint y: 165, distance: 21.6
drag, startPoint x: 492, startPoint y: 147, endPoint x: 536, endPoint y: 172, distance: 50.7
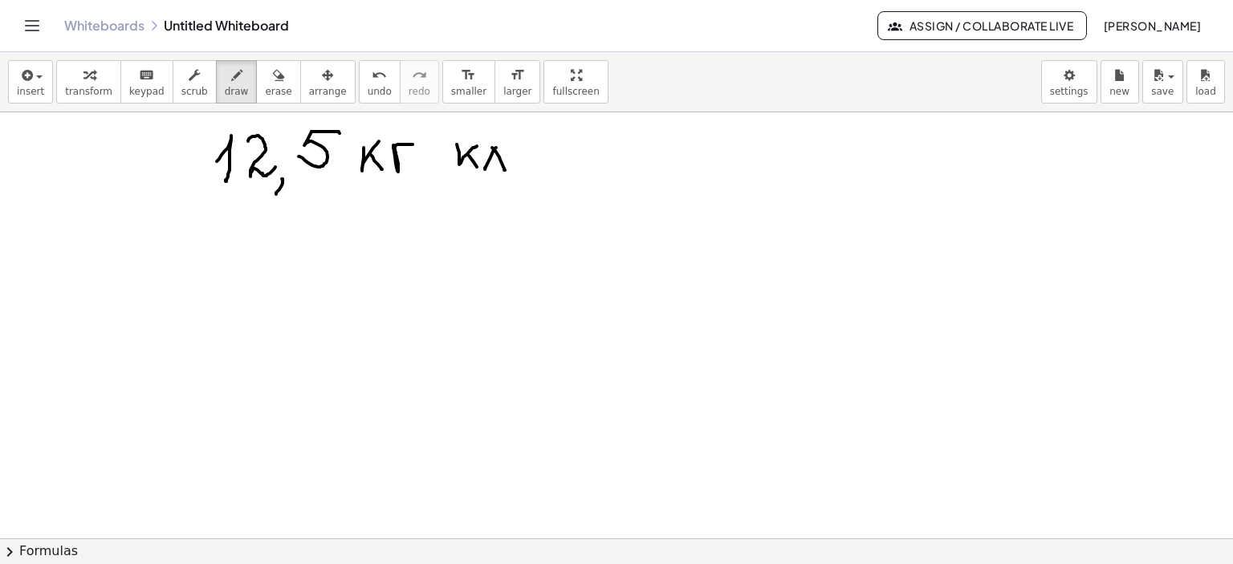
drag, startPoint x: 80, startPoint y: 282, endPoint x: 122, endPoint y: 268, distance: 43.9
drag, startPoint x: 173, startPoint y: 235, endPoint x: 154, endPoint y: 303, distance: 70.9
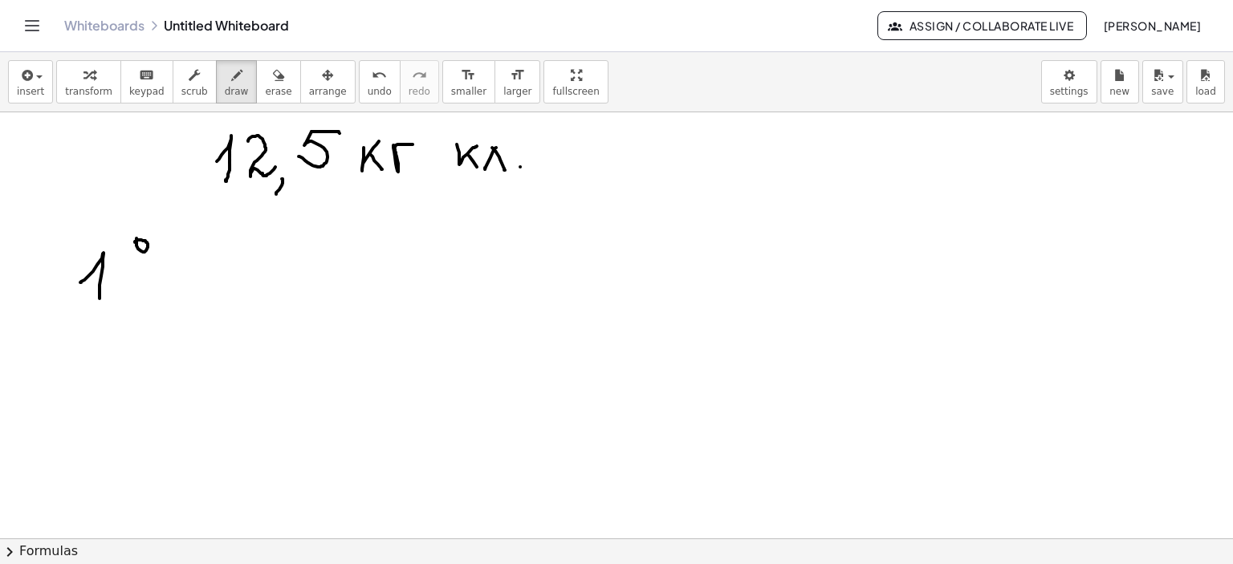
drag, startPoint x: 174, startPoint y: 290, endPoint x: 236, endPoint y: 285, distance: 62.0
drag, startPoint x: 369, startPoint y: 247, endPoint x: 382, endPoint y: 266, distance: 23.1
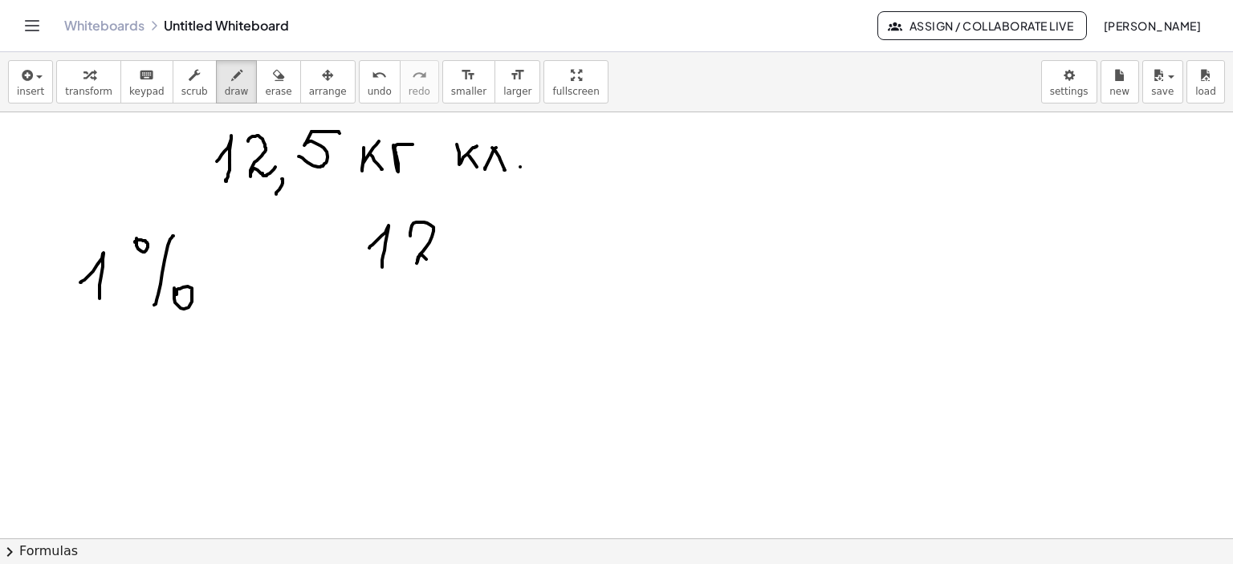
drag, startPoint x: 411, startPoint y: 228, endPoint x: 442, endPoint y: 256, distance: 42.0
drag, startPoint x: 449, startPoint y: 262, endPoint x: 445, endPoint y: 282, distance: 19.5
drag, startPoint x: 483, startPoint y: 221, endPoint x: 477, endPoint y: 253, distance: 32.7
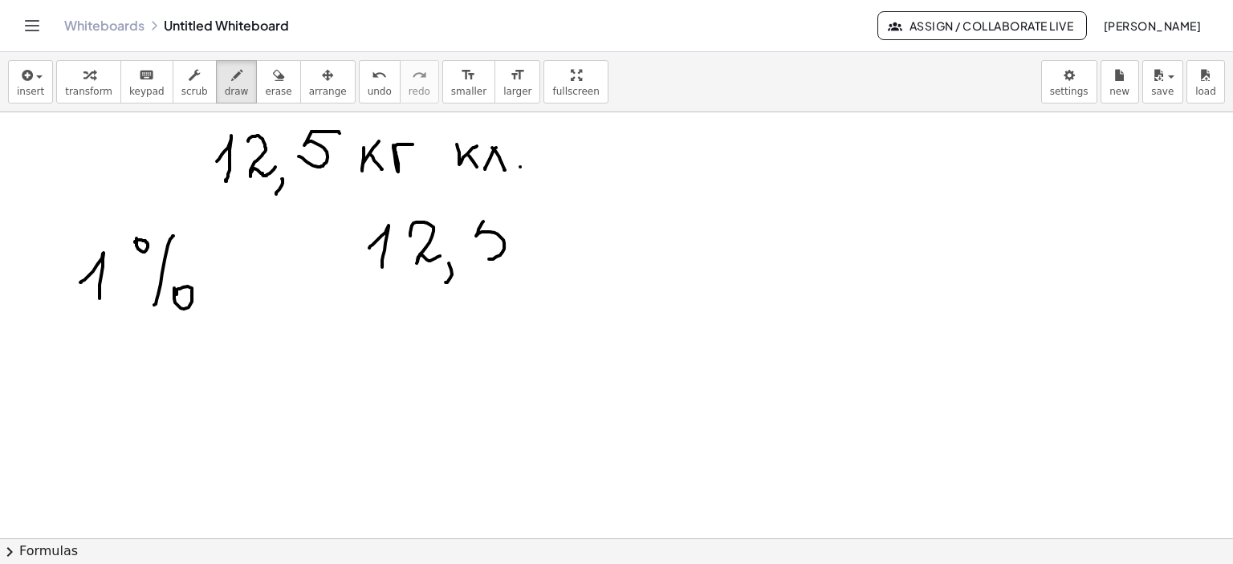
drag, startPoint x: 485, startPoint y: 215, endPoint x: 520, endPoint y: 213, distance: 35.3
drag, startPoint x: 391, startPoint y: 276, endPoint x: 533, endPoint y: 278, distance: 142.0
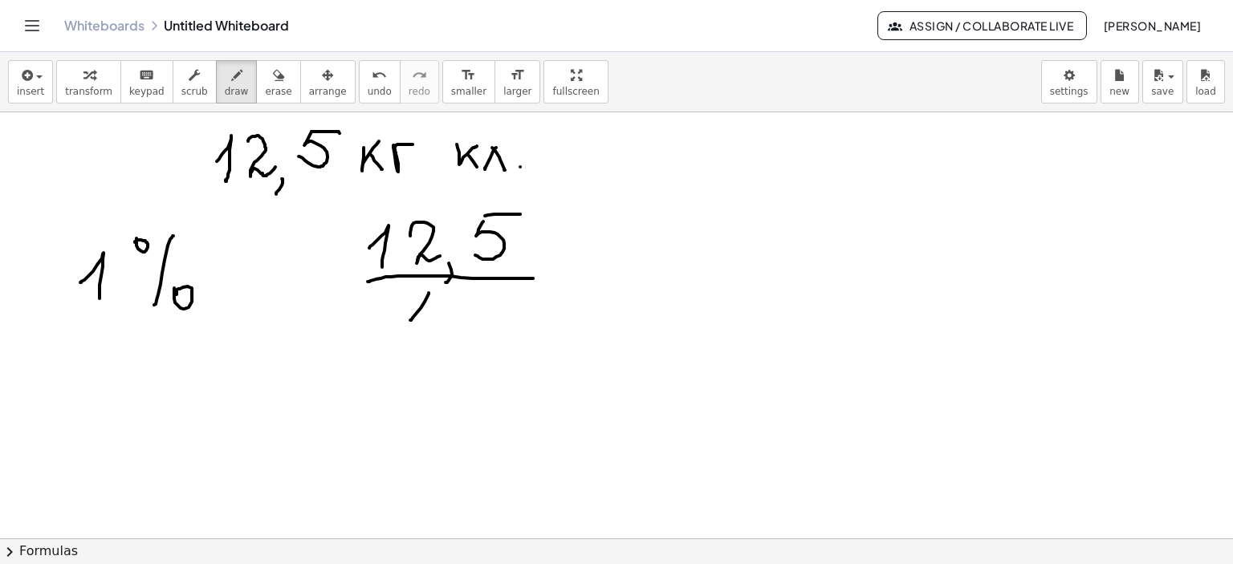
drag, startPoint x: 410, startPoint y: 319, endPoint x: 424, endPoint y: 324, distance: 15.2
drag, startPoint x: 441, startPoint y: 301, endPoint x: 463, endPoint y: 306, distance: 23.0
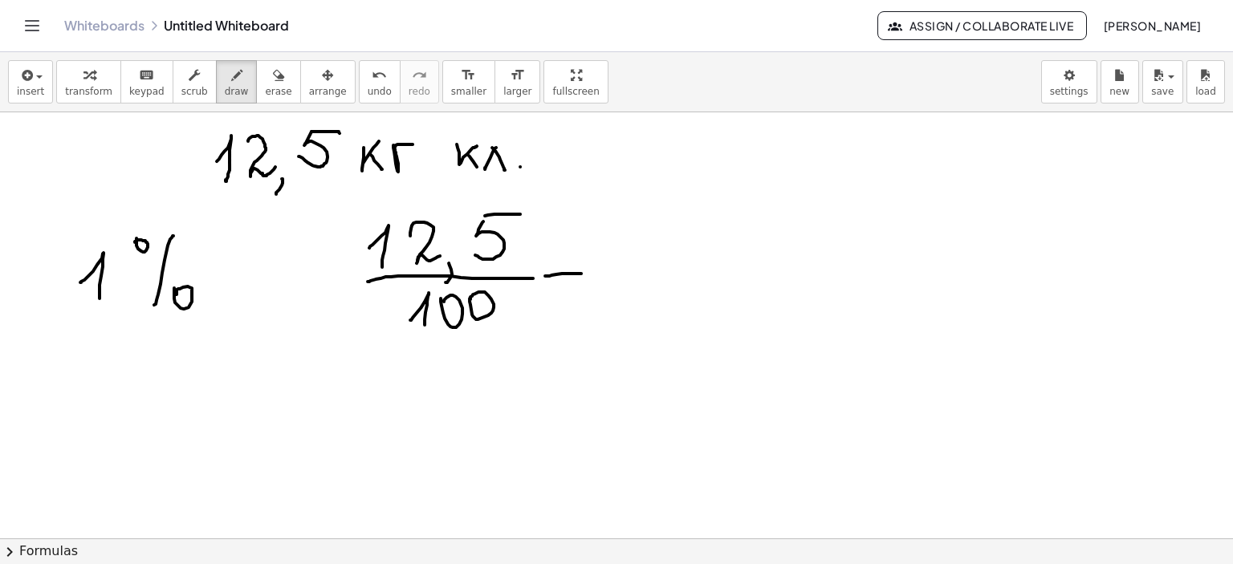
drag, startPoint x: 549, startPoint y: 284, endPoint x: 583, endPoint y: 282, distance: 34.5
drag, startPoint x: 606, startPoint y: 260, endPoint x: 626, endPoint y: 286, distance: 33.2
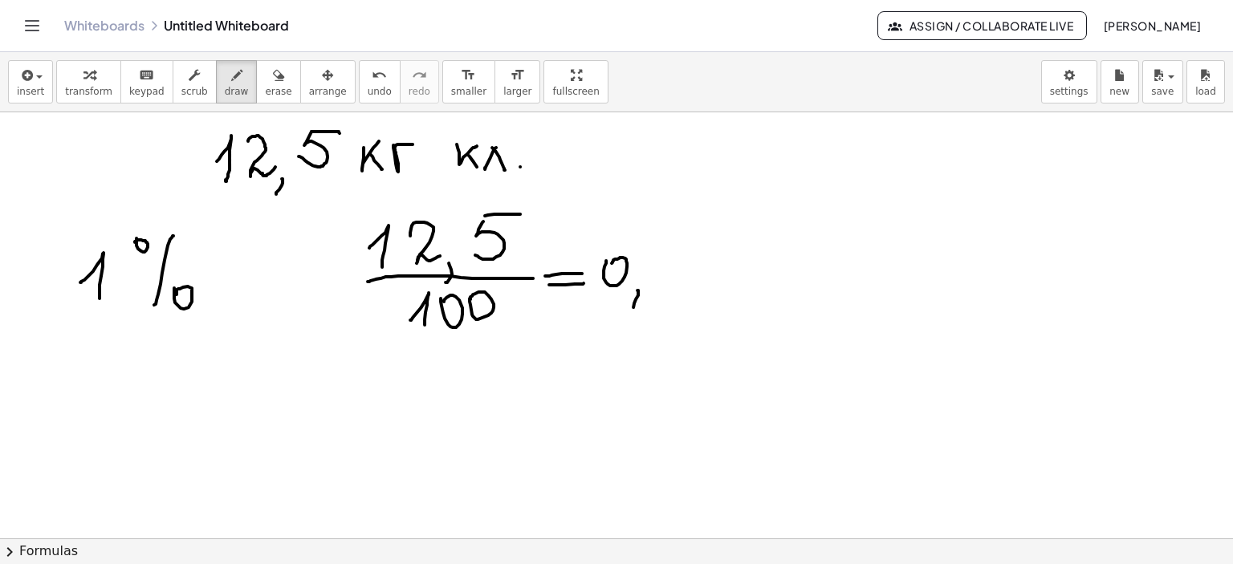
drag, startPoint x: 637, startPoint y: 290, endPoint x: 659, endPoint y: 285, distance: 22.2
drag, startPoint x: 651, startPoint y: 275, endPoint x: 660, endPoint y: 288, distance: 15.6
drag, startPoint x: 685, startPoint y: 255, endPoint x: 725, endPoint y: 271, distance: 43.2
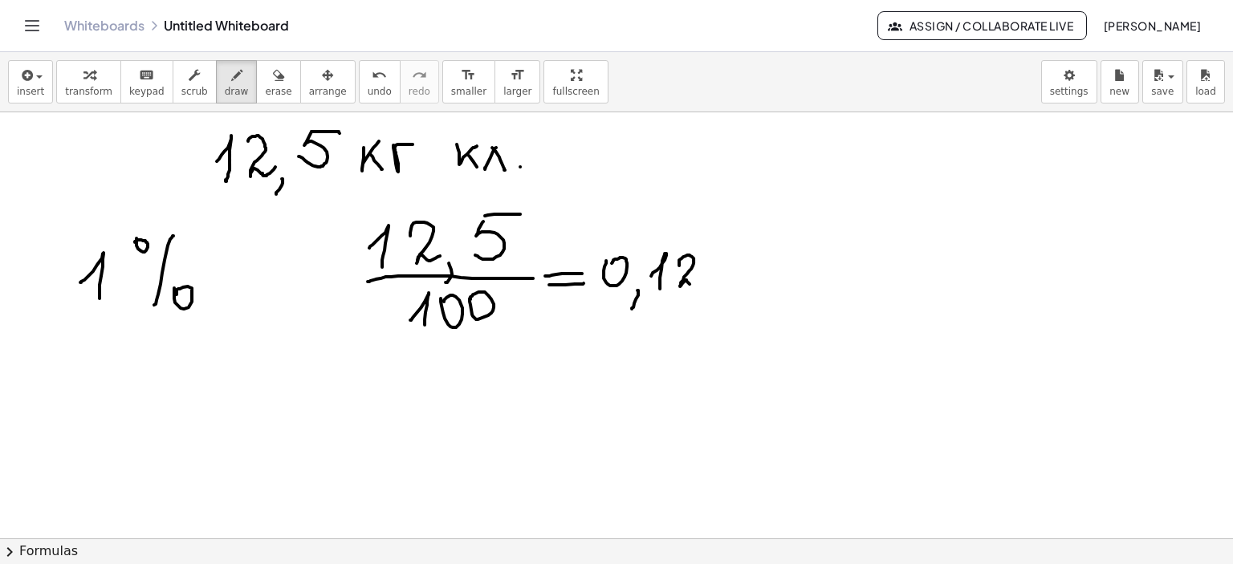
drag, startPoint x: 728, startPoint y: 254, endPoint x: 718, endPoint y: 278, distance: 26.7
drag, startPoint x: 729, startPoint y: 251, endPoint x: 751, endPoint y: 249, distance: 22.6
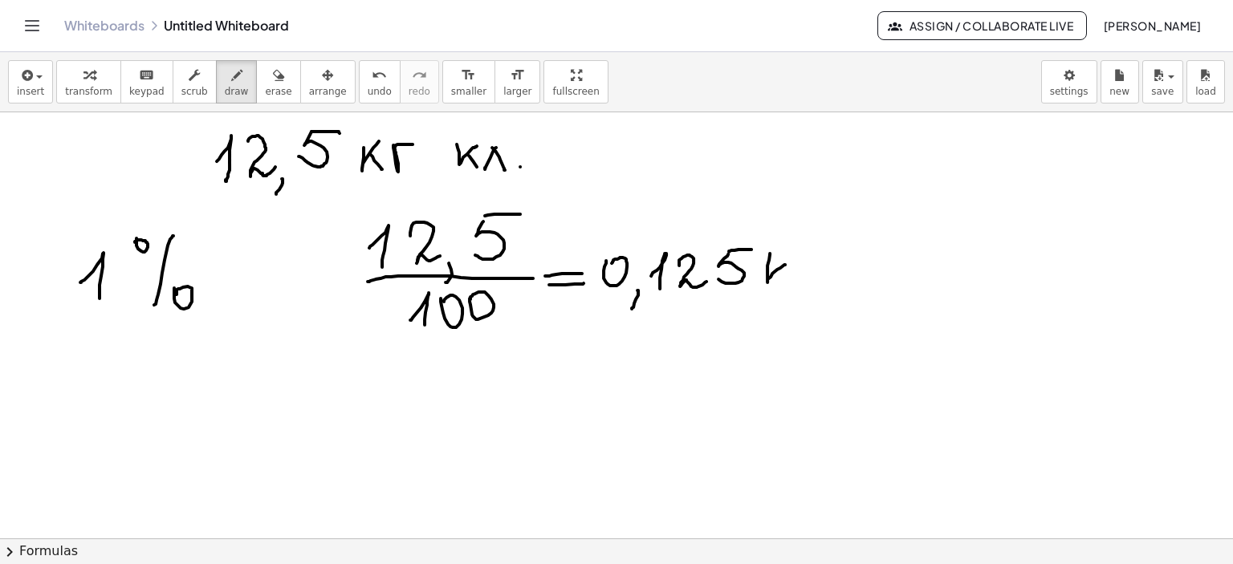
drag, startPoint x: 273, startPoint y: 250, endPoint x: 273, endPoint y: 314, distance: 63.4
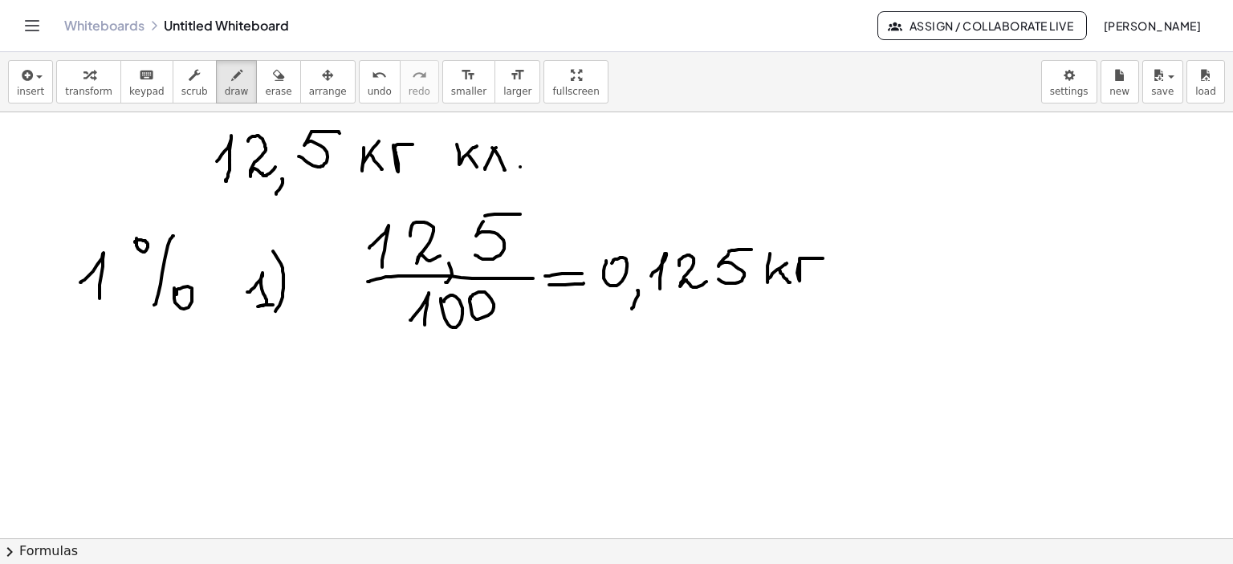
drag, startPoint x: 261, startPoint y: 369, endPoint x: 292, endPoint y: 391, distance: 38.1
drag, startPoint x: 287, startPoint y: 345, endPoint x: 294, endPoint y: 410, distance: 65.4
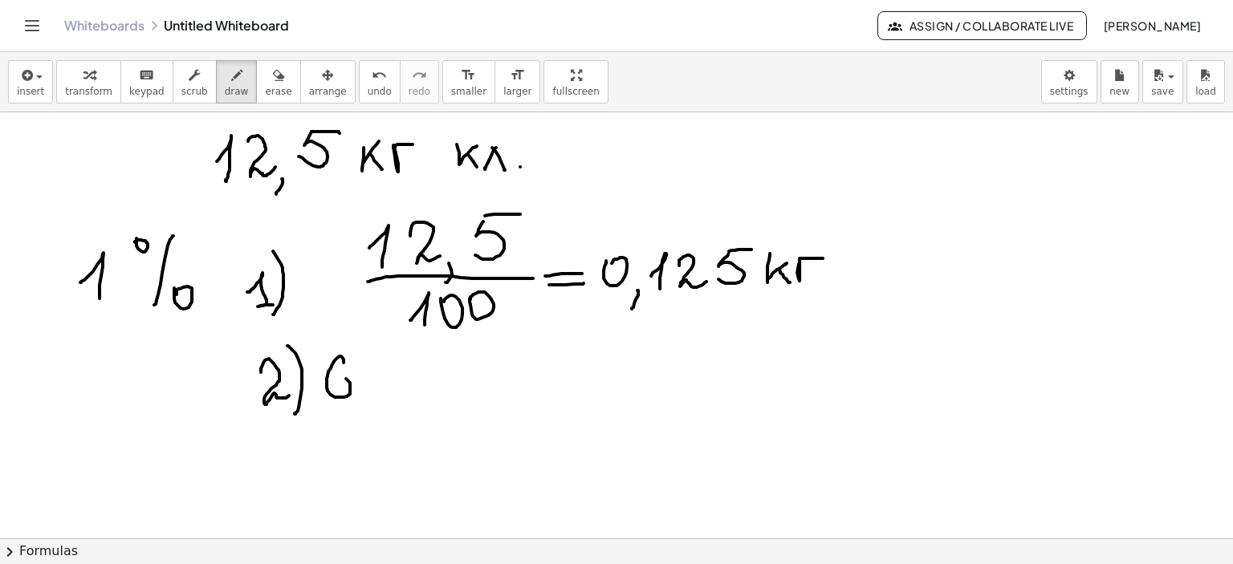
drag, startPoint x: 343, startPoint y: 362, endPoint x: 374, endPoint y: 381, distance: 36.1
drag, startPoint x: 396, startPoint y: 376, endPoint x: 419, endPoint y: 397, distance: 31.2
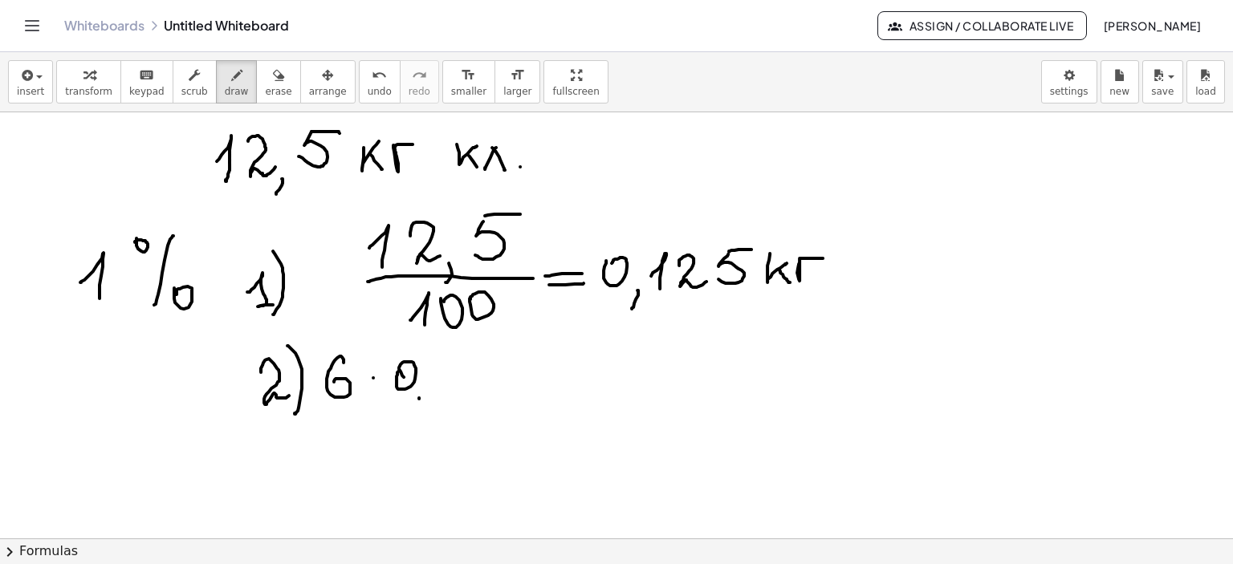
drag, startPoint x: 419, startPoint y: 397, endPoint x: 415, endPoint y: 411, distance: 14.2
drag, startPoint x: 434, startPoint y: 380, endPoint x: 456, endPoint y: 384, distance: 22.0
drag, startPoint x: 459, startPoint y: 360, endPoint x: 501, endPoint y: 376, distance: 44.7
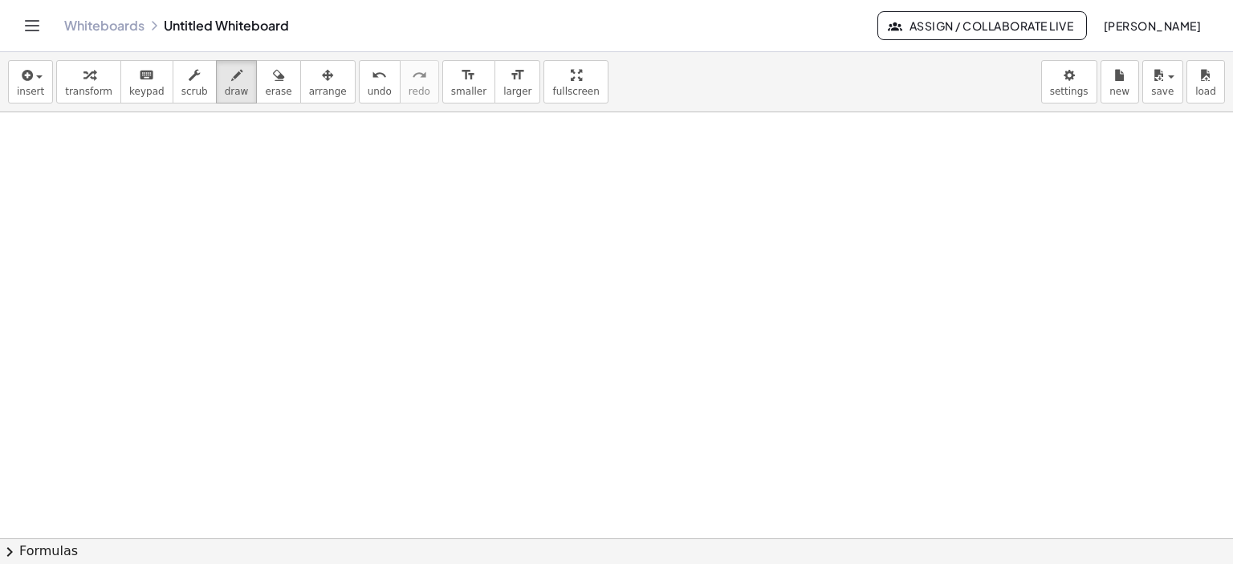
scroll to position [2455, 0]
drag, startPoint x: 119, startPoint y: 151, endPoint x: 115, endPoint y: 163, distance: 12.7
drag, startPoint x: 154, startPoint y: 182, endPoint x: 148, endPoint y: 201, distance: 19.3
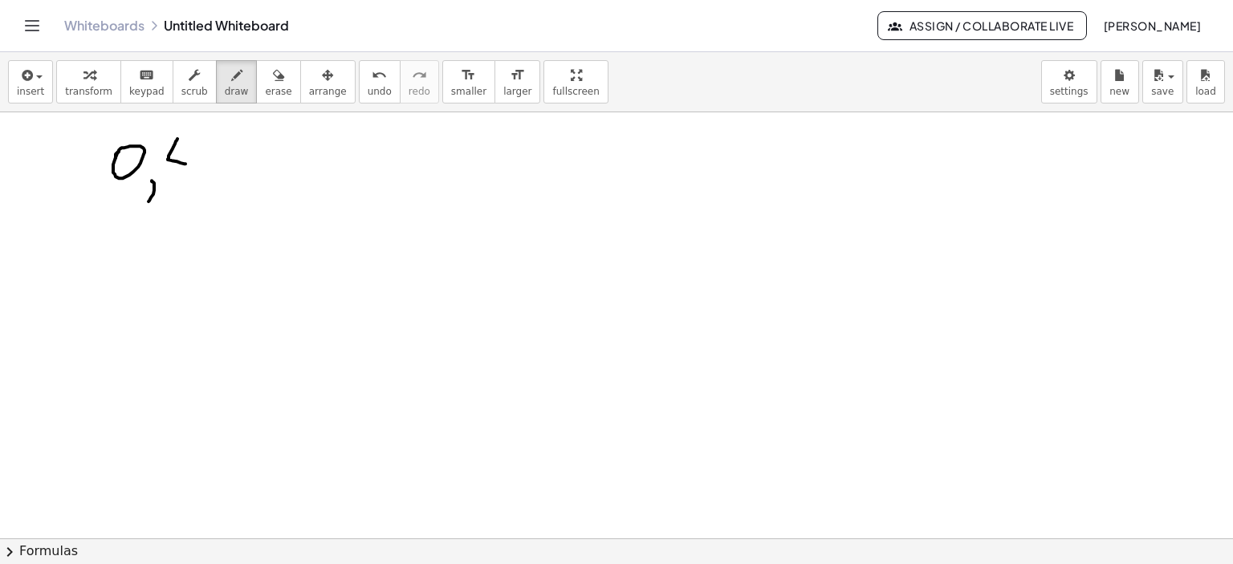
drag, startPoint x: 173, startPoint y: 148, endPoint x: 185, endPoint y: 164, distance: 20.6
drag, startPoint x: 228, startPoint y: 167, endPoint x: 229, endPoint y: 178, distance: 11.3
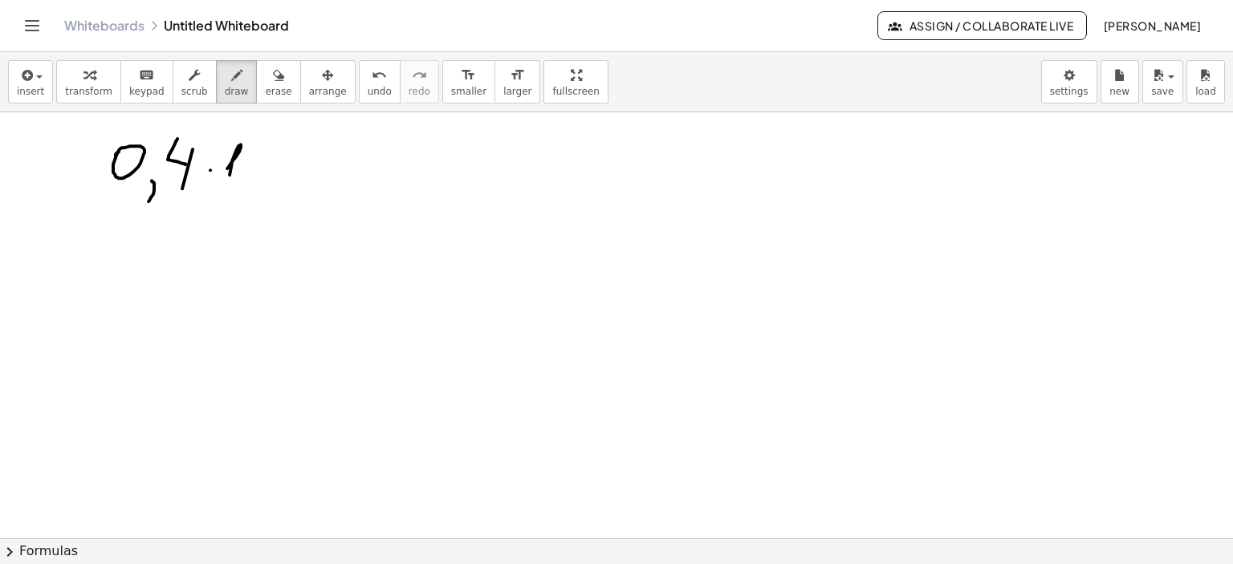
drag, startPoint x: 254, startPoint y: 147, endPoint x: 303, endPoint y: 162, distance: 51.3
drag, startPoint x: 294, startPoint y: 166, endPoint x: 311, endPoint y: 161, distance: 18.3
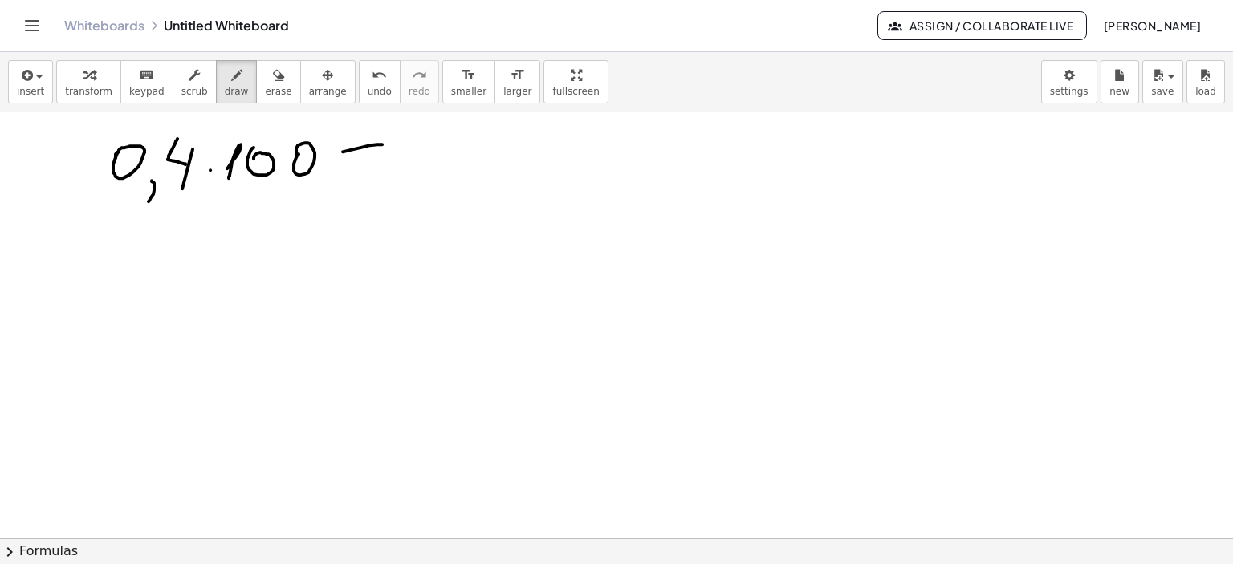
drag, startPoint x: 370, startPoint y: 144, endPoint x: 385, endPoint y: 145, distance: 15.3
drag, startPoint x: 345, startPoint y: 166, endPoint x: 380, endPoint y: 166, distance: 35.3
drag, startPoint x: 430, startPoint y: 132, endPoint x: 440, endPoint y: 155, distance: 25.2
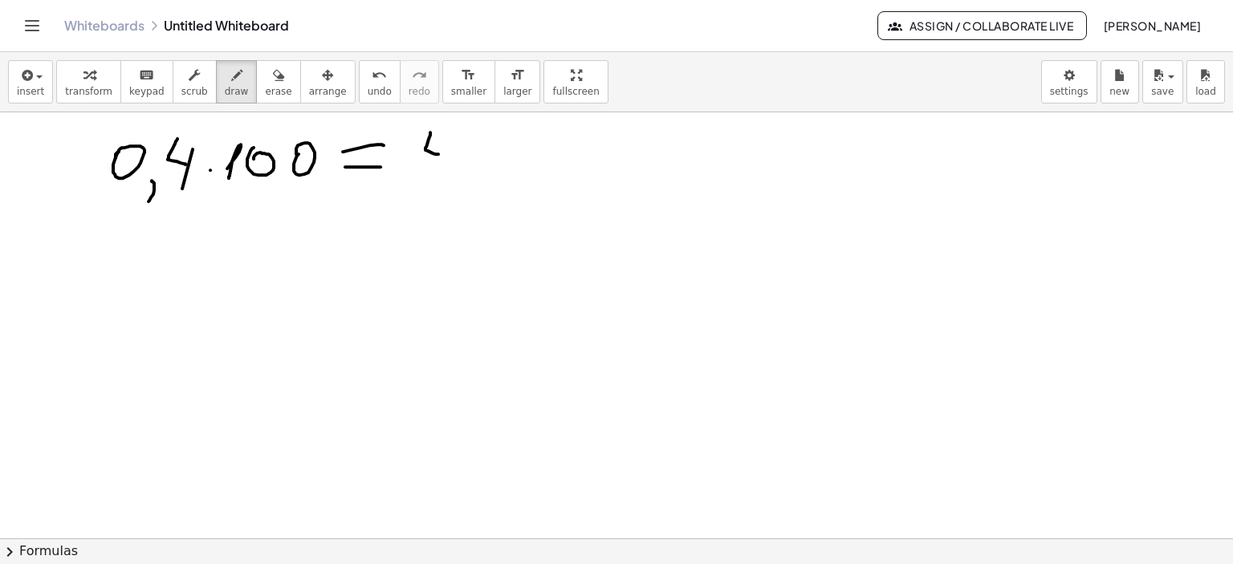
drag, startPoint x: 441, startPoint y: 165, endPoint x: 472, endPoint y: 142, distance: 39.0
drag, startPoint x: 465, startPoint y: 164, endPoint x: 481, endPoint y: 144, distance: 25.7
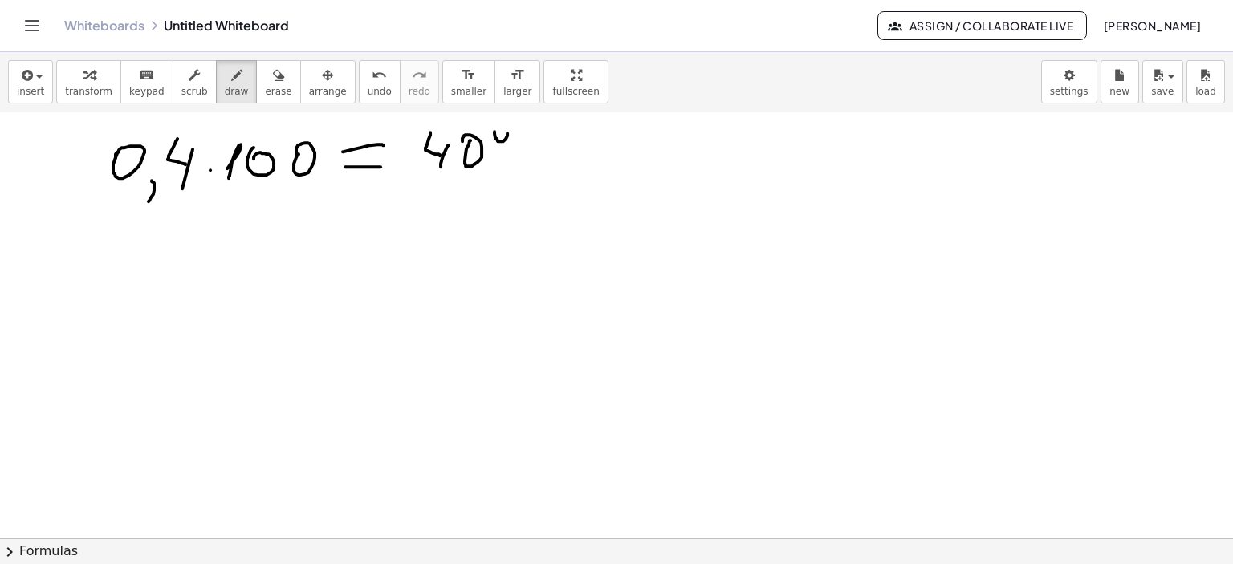
drag, startPoint x: 523, startPoint y: 128, endPoint x: 498, endPoint y: 177, distance: 54.2
drag, startPoint x: 514, startPoint y: 165, endPoint x: 518, endPoint y: 175, distance: 10.4
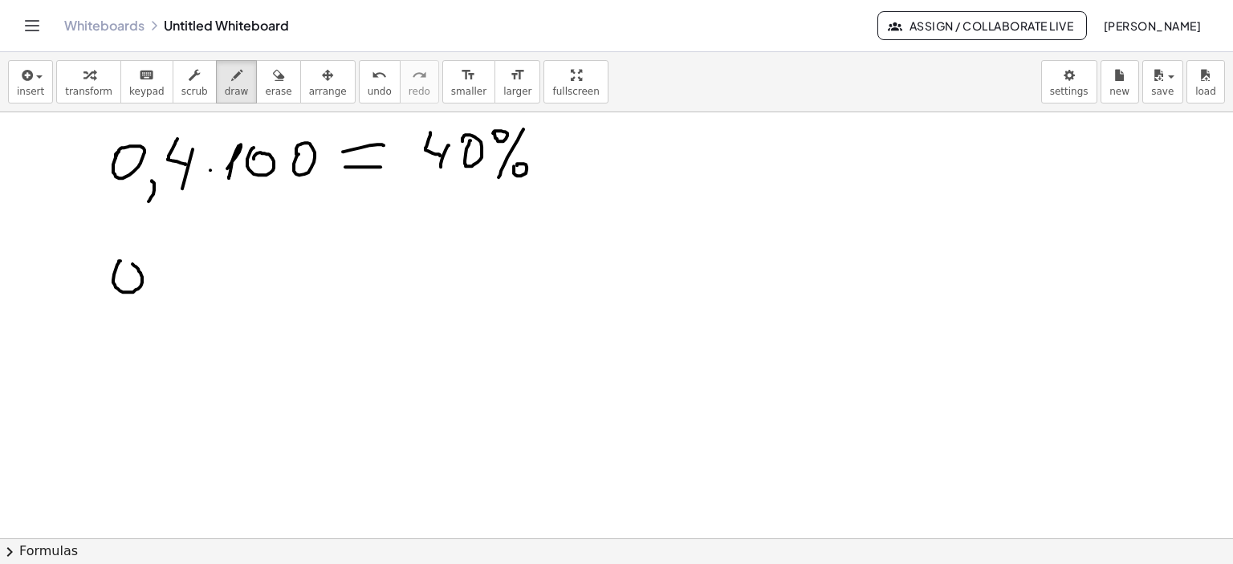
drag, startPoint x: 148, startPoint y: 294, endPoint x: 140, endPoint y: 312, distance: 19.8
drag, startPoint x: 172, startPoint y: 258, endPoint x: 164, endPoint y: 285, distance: 27.7
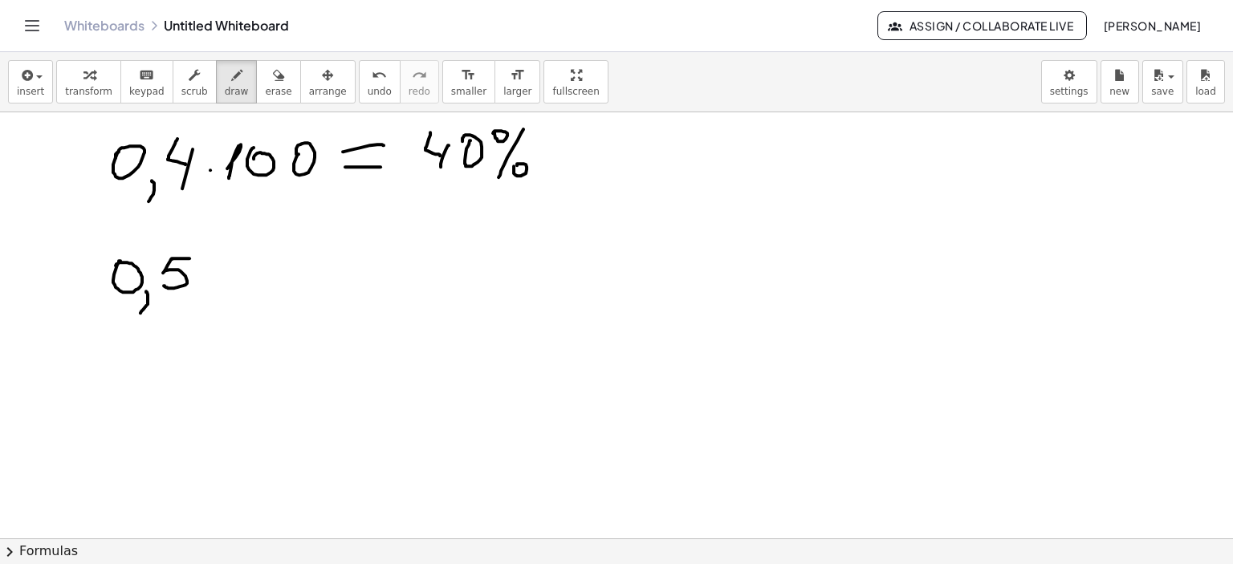
drag, startPoint x: 180, startPoint y: 258, endPoint x: 192, endPoint y: 258, distance: 12.0
drag, startPoint x: 248, startPoint y: 262, endPoint x: 241, endPoint y: 282, distance: 22.1
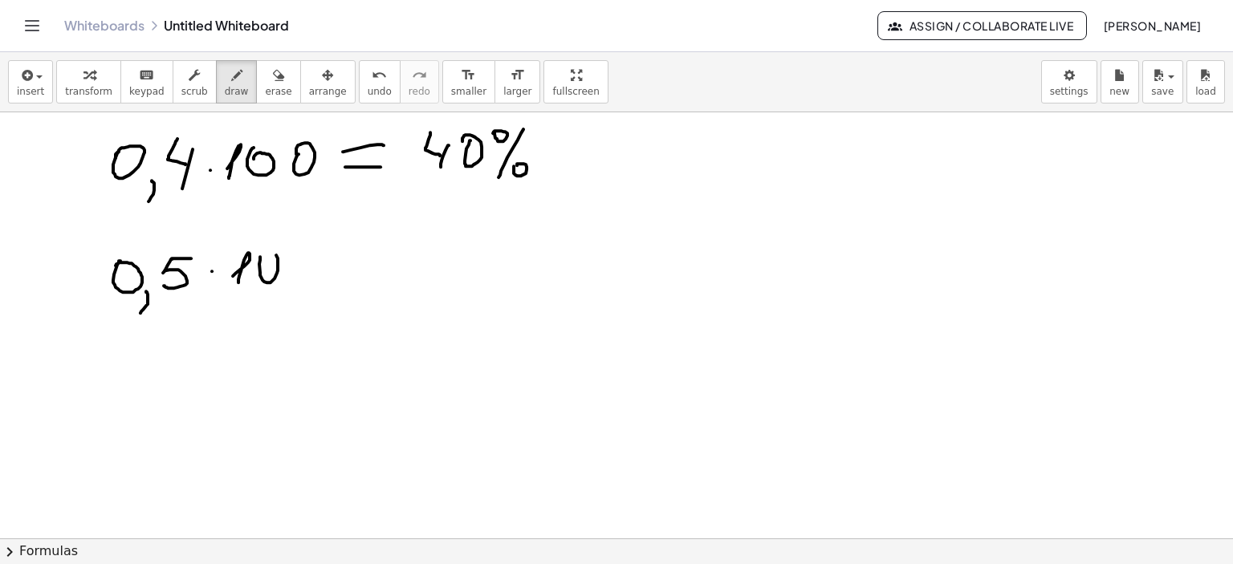
drag, startPoint x: 260, startPoint y: 256, endPoint x: 266, endPoint y: 265, distance: 10.9
drag, startPoint x: 334, startPoint y: 262, endPoint x: 376, endPoint y: 262, distance: 41.7
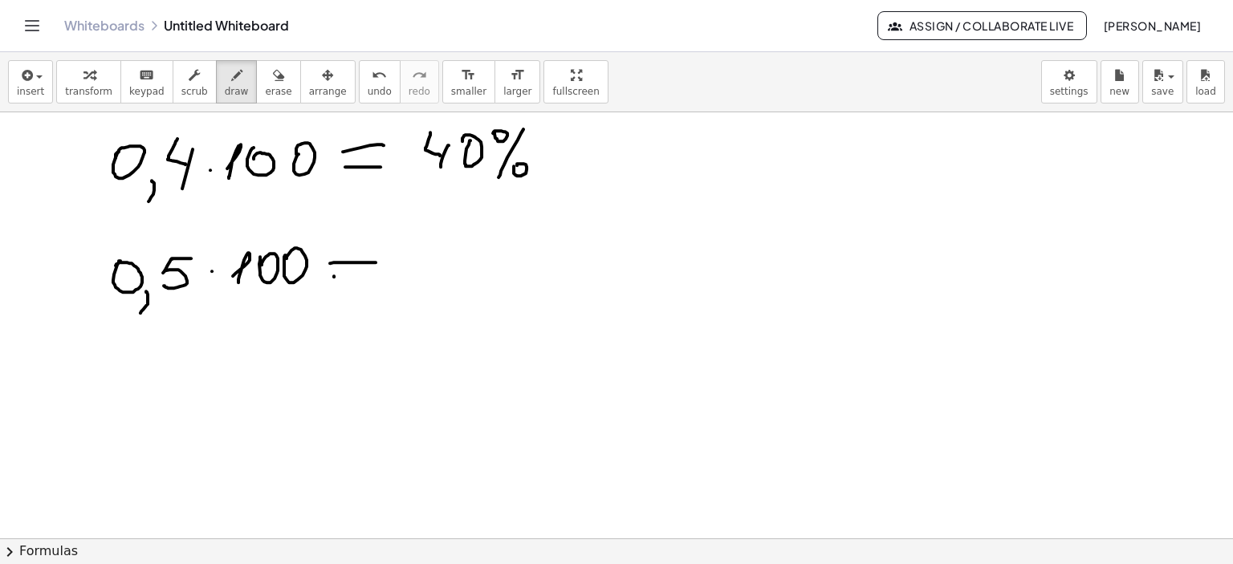
drag, startPoint x: 334, startPoint y: 276, endPoint x: 382, endPoint y: 270, distance: 48.5
drag, startPoint x: 410, startPoint y: 248, endPoint x: 401, endPoint y: 272, distance: 25.6
drag, startPoint x: 412, startPoint y: 246, endPoint x: 435, endPoint y: 246, distance: 23.3
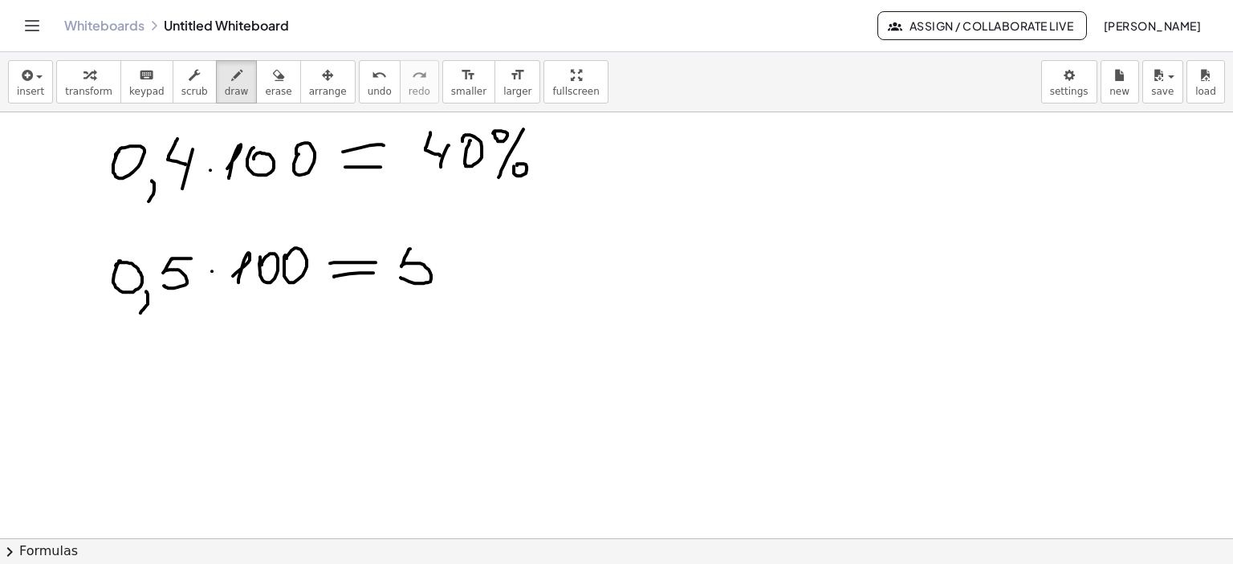
drag, startPoint x: 461, startPoint y: 255, endPoint x: 522, endPoint y: 243, distance: 61.4
drag, startPoint x: 536, startPoint y: 244, endPoint x: 517, endPoint y: 285, distance: 45.2
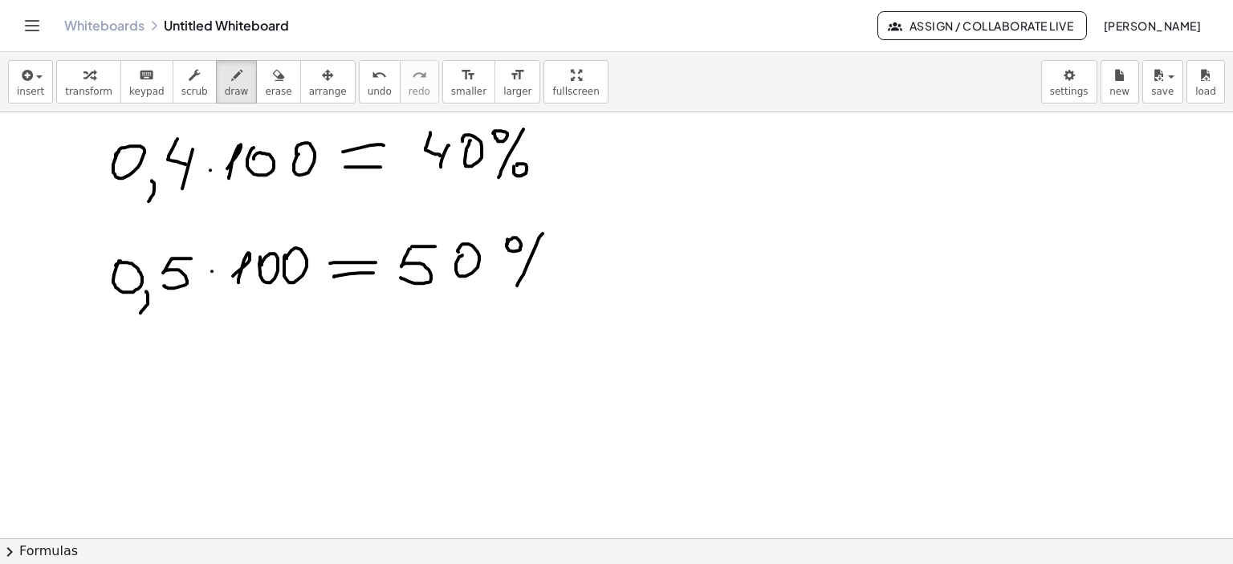
drag, startPoint x: 537, startPoint y: 285, endPoint x: 528, endPoint y: 285, distance: 8.8
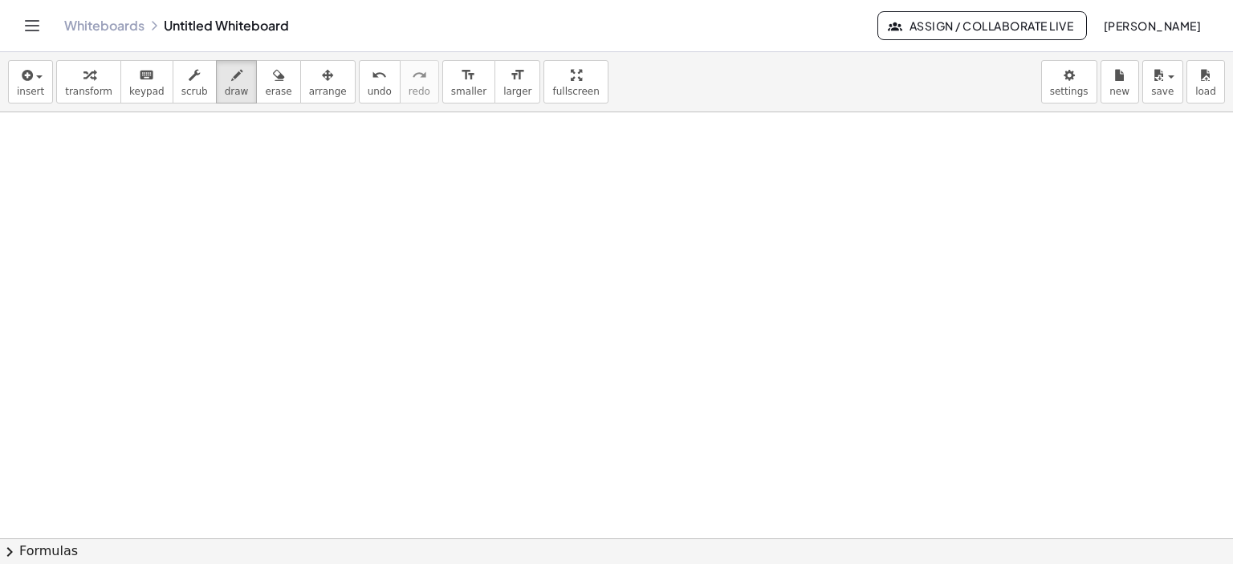
scroll to position [2988, 0]
drag, startPoint x: 260, startPoint y: 157, endPoint x: 289, endPoint y: 153, distance: 29.2
drag, startPoint x: 305, startPoint y: 150, endPoint x: 343, endPoint y: 158, distance: 39.3
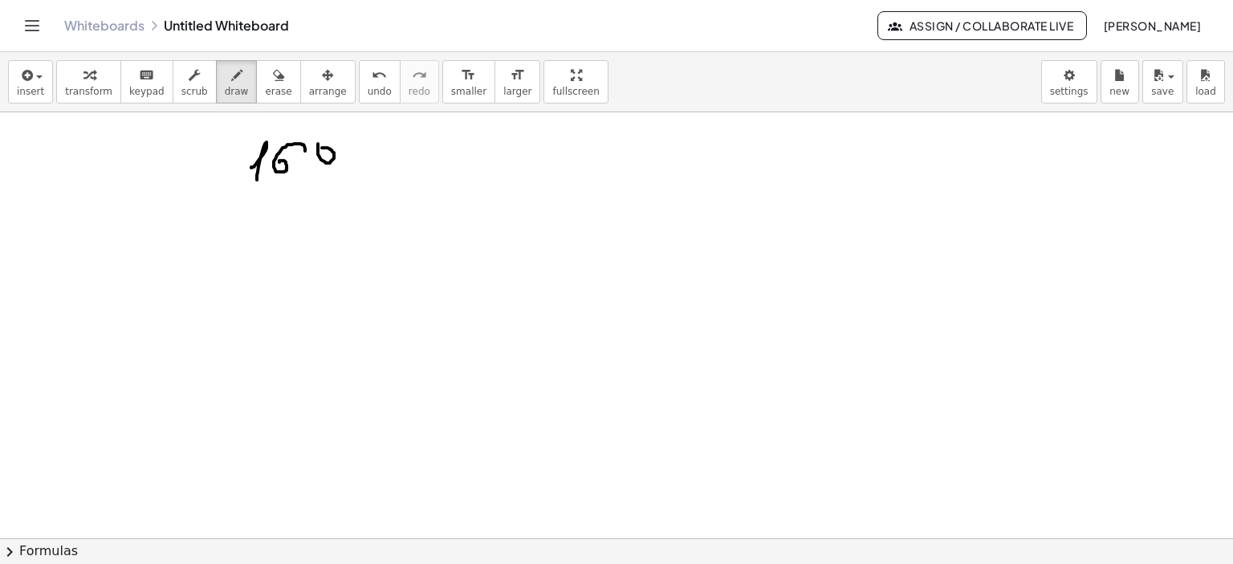
drag, startPoint x: 318, startPoint y: 143, endPoint x: 335, endPoint y: 151, distance: 19.4
drag, startPoint x: 335, startPoint y: 149, endPoint x: 326, endPoint y: 174, distance: 26.4
drag, startPoint x: 542, startPoint y: 140, endPoint x: 576, endPoint y: 158, distance: 38.0
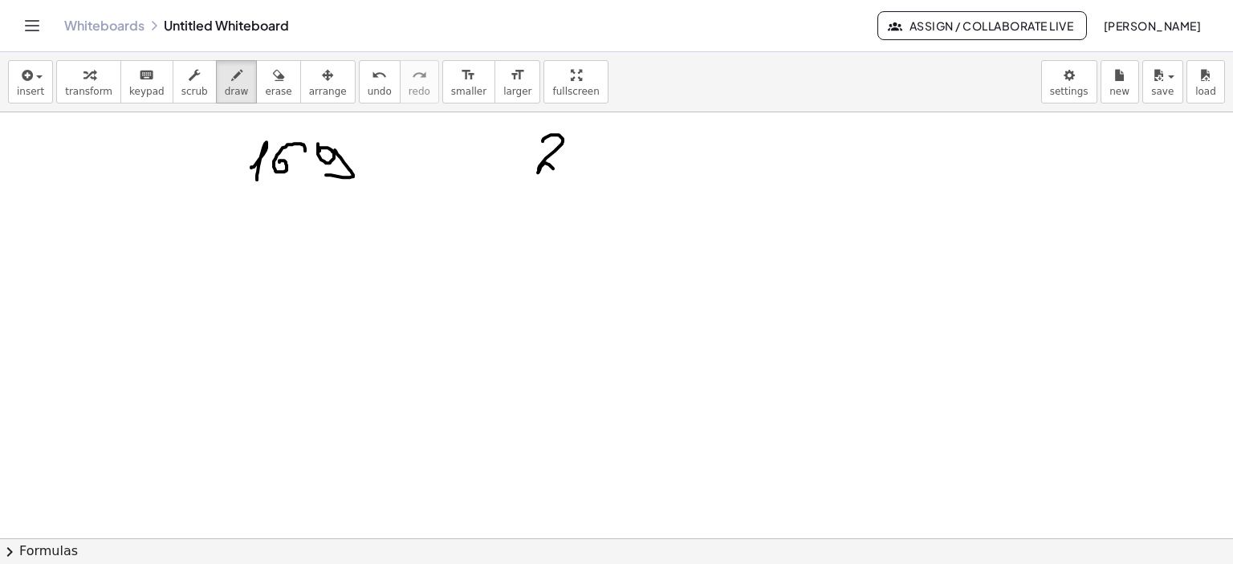
drag, startPoint x: 602, startPoint y: 142, endPoint x: 594, endPoint y: 163, distance: 22.4
drag, startPoint x: 615, startPoint y: 150, endPoint x: 623, endPoint y: 156, distance: 10.3
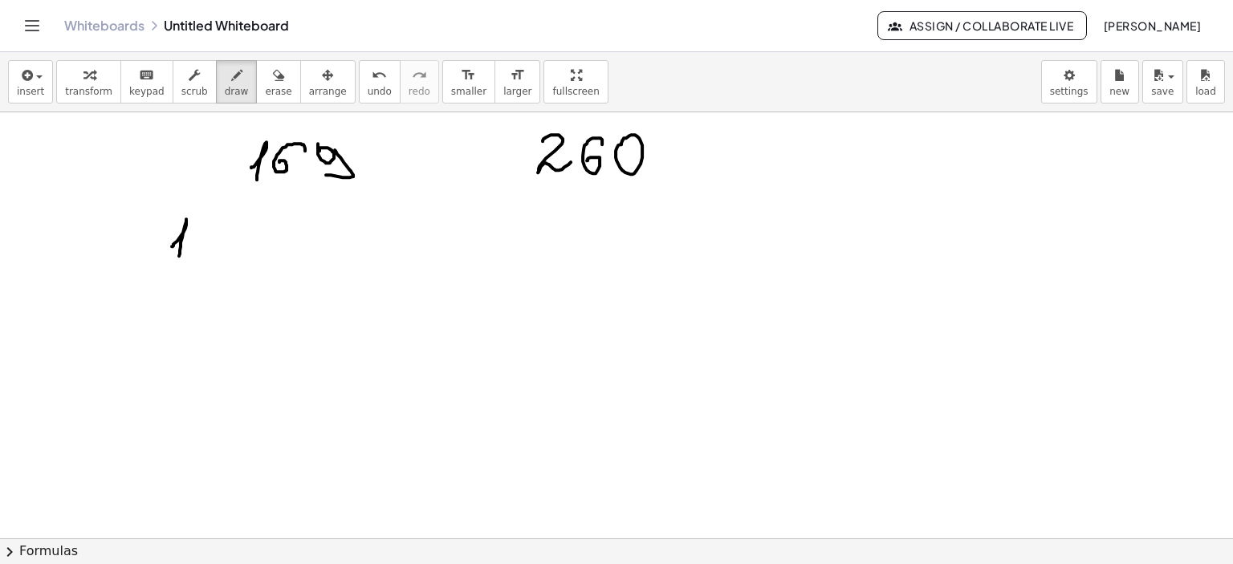
drag, startPoint x: 172, startPoint y: 246, endPoint x: 197, endPoint y: 246, distance: 25.7
drag, startPoint x: 234, startPoint y: 227, endPoint x: 227, endPoint y: 240, distance: 14.4
drag, startPoint x: 272, startPoint y: 238, endPoint x: 267, endPoint y: 225, distance: 13.7
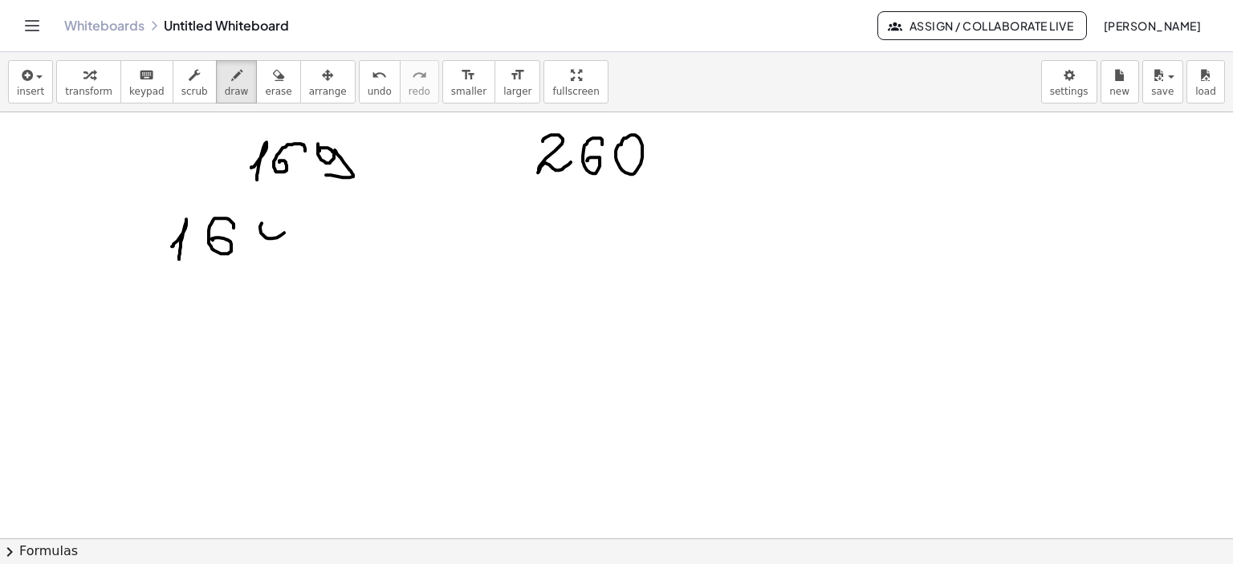
drag, startPoint x: 287, startPoint y: 224, endPoint x: 264, endPoint y: 257, distance: 40.3
drag, startPoint x: 175, startPoint y: 270, endPoint x: 197, endPoint y: 298, distance: 35.3
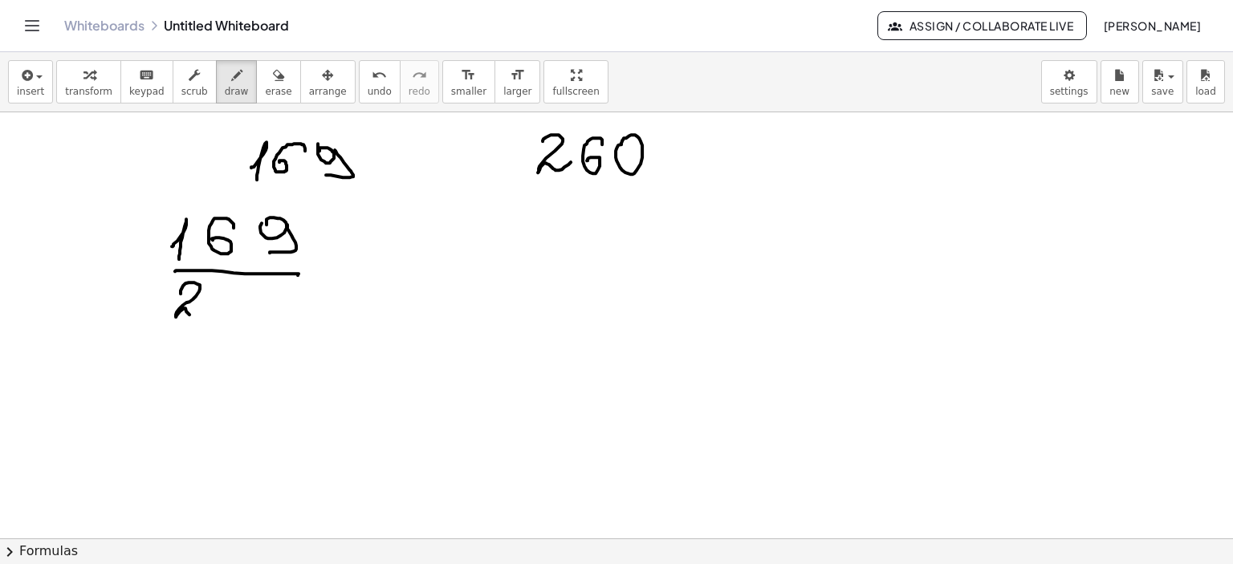
drag, startPoint x: 181, startPoint y: 290, endPoint x: 222, endPoint y: 300, distance: 43.0
drag, startPoint x: 250, startPoint y: 287, endPoint x: 231, endPoint y: 304, distance: 25.0
drag, startPoint x: 269, startPoint y: 292, endPoint x: 294, endPoint y: 296, distance: 25.2
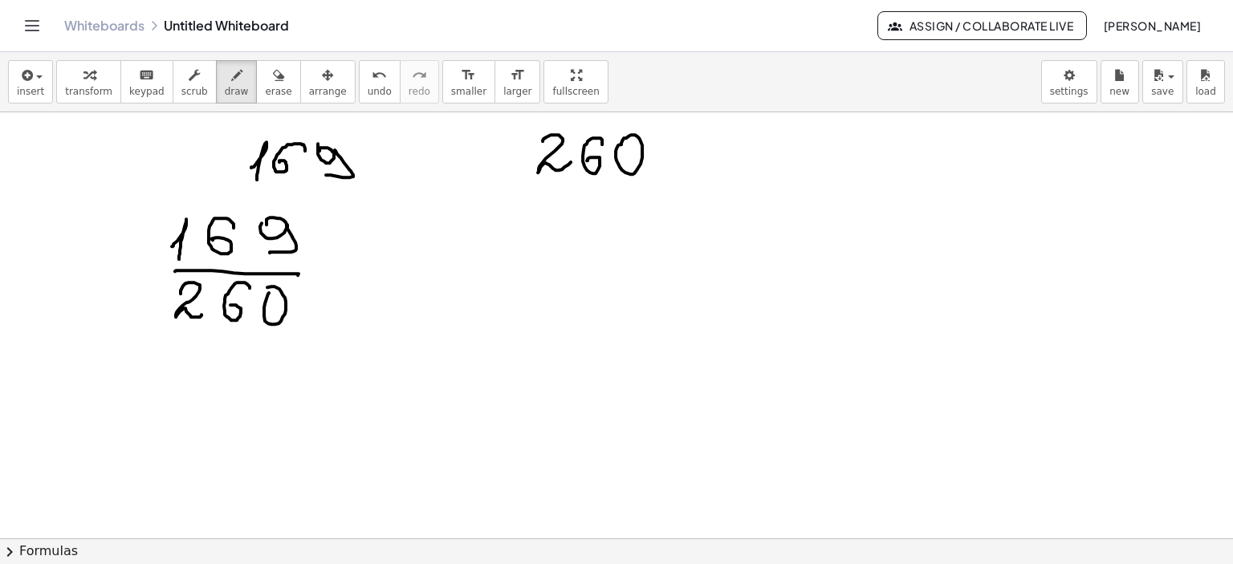
drag, startPoint x: 327, startPoint y: 266, endPoint x: 363, endPoint y: 273, distance: 36.7
drag, startPoint x: 328, startPoint y: 283, endPoint x: 362, endPoint y: 282, distance: 33.7
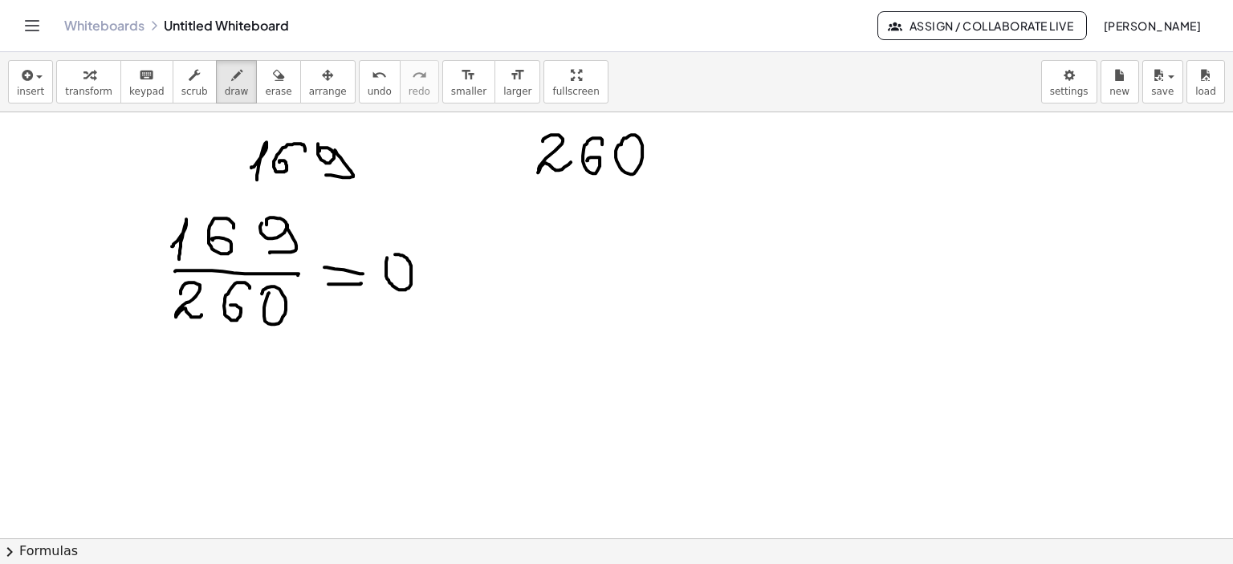
drag, startPoint x: 427, startPoint y: 294, endPoint x: 427, endPoint y: 307, distance: 12.8
drag, startPoint x: 457, startPoint y: 255, endPoint x: 465, endPoint y: 275, distance: 21.6
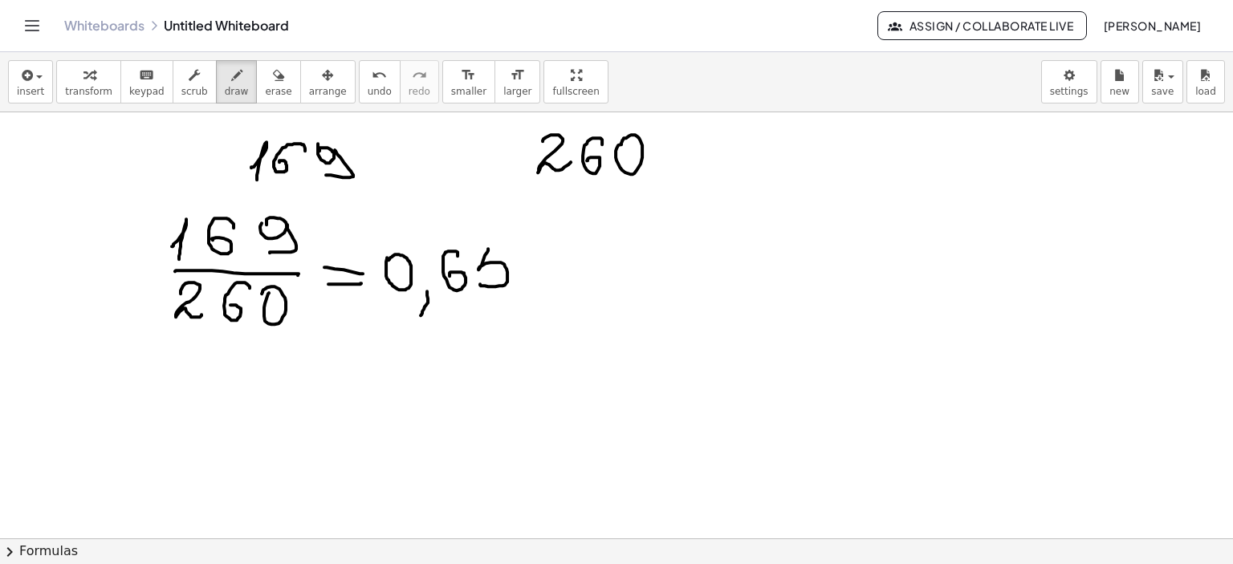
drag, startPoint x: 488, startPoint y: 248, endPoint x: 483, endPoint y: 278, distance: 30.9
drag, startPoint x: 488, startPoint y: 246, endPoint x: 517, endPoint y: 245, distance: 28.9
